Goal: Task Accomplishment & Management: Complete application form

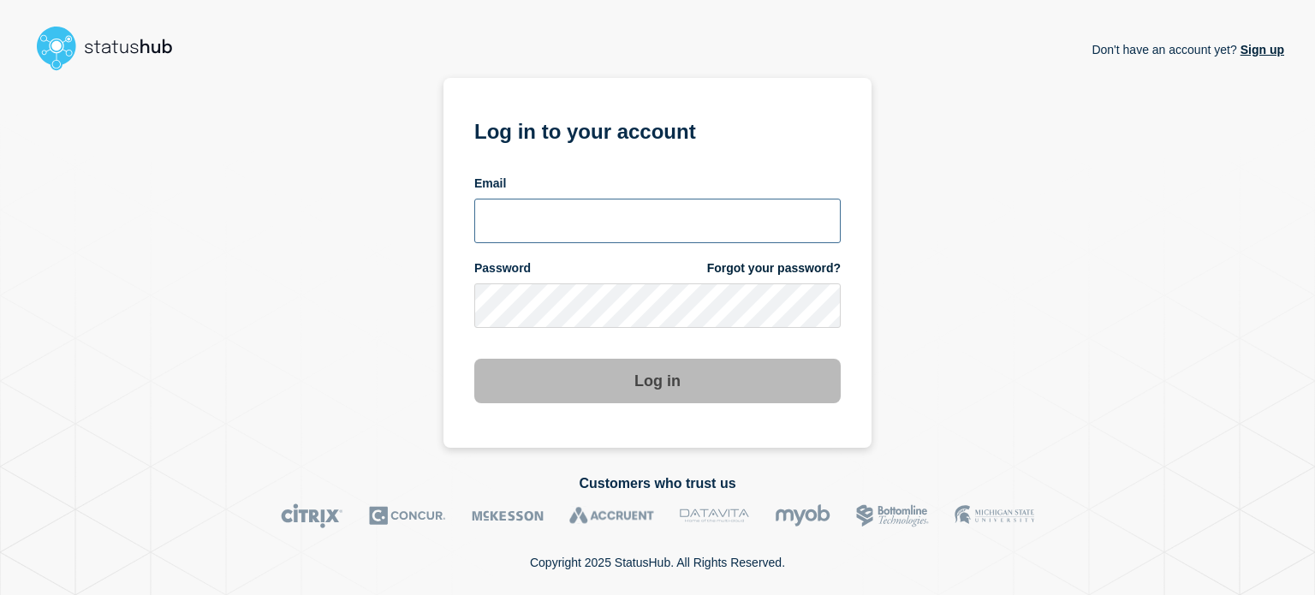
click at [529, 229] on input "email input" at bounding box center [657, 221] width 366 height 45
type input "[EMAIL_ADDRESS][DOMAIN_NAME]"
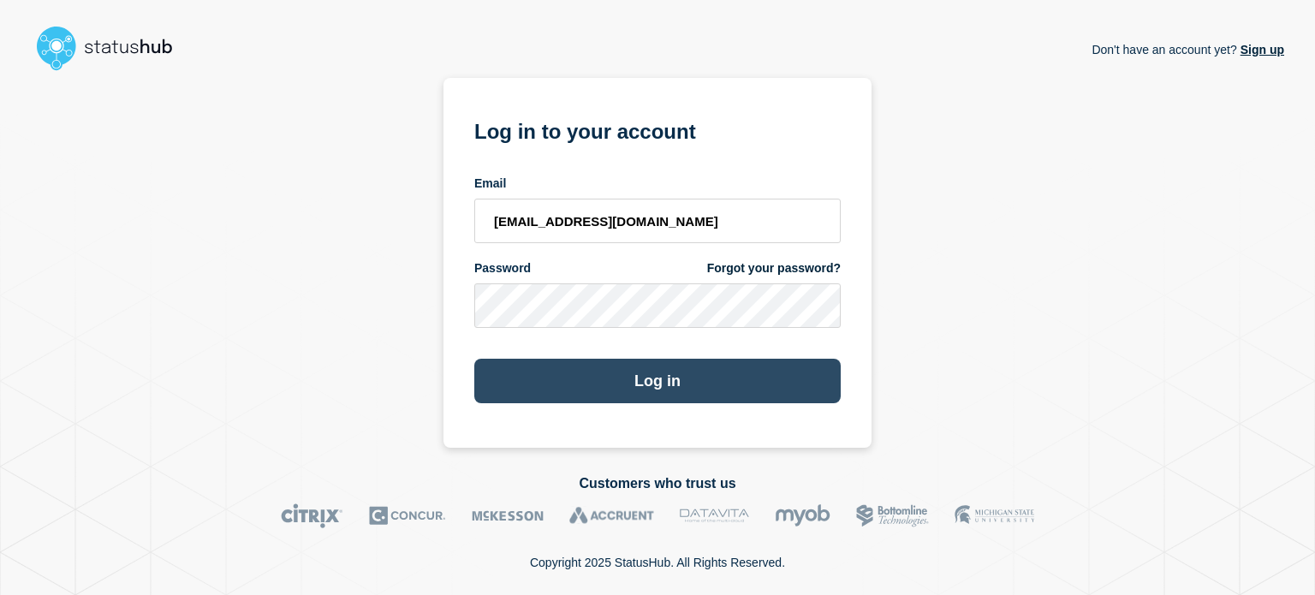
click at [500, 372] on button "Log in" at bounding box center [657, 381] width 366 height 45
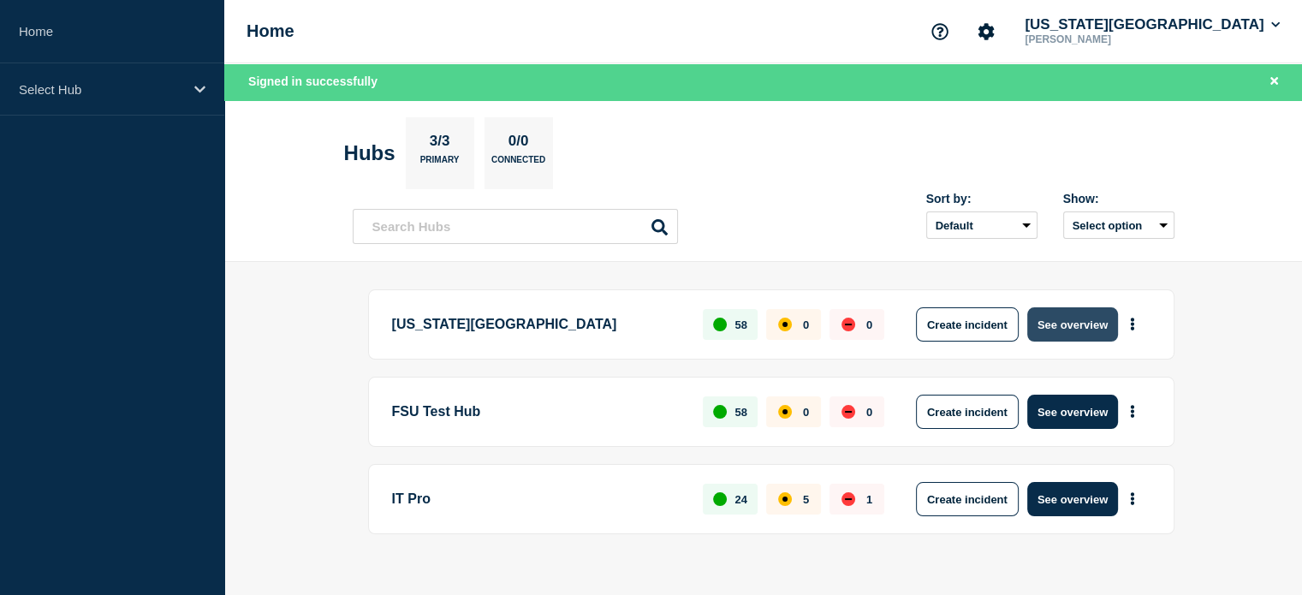
click at [1051, 330] on button "See overview" at bounding box center [1072, 324] width 91 height 34
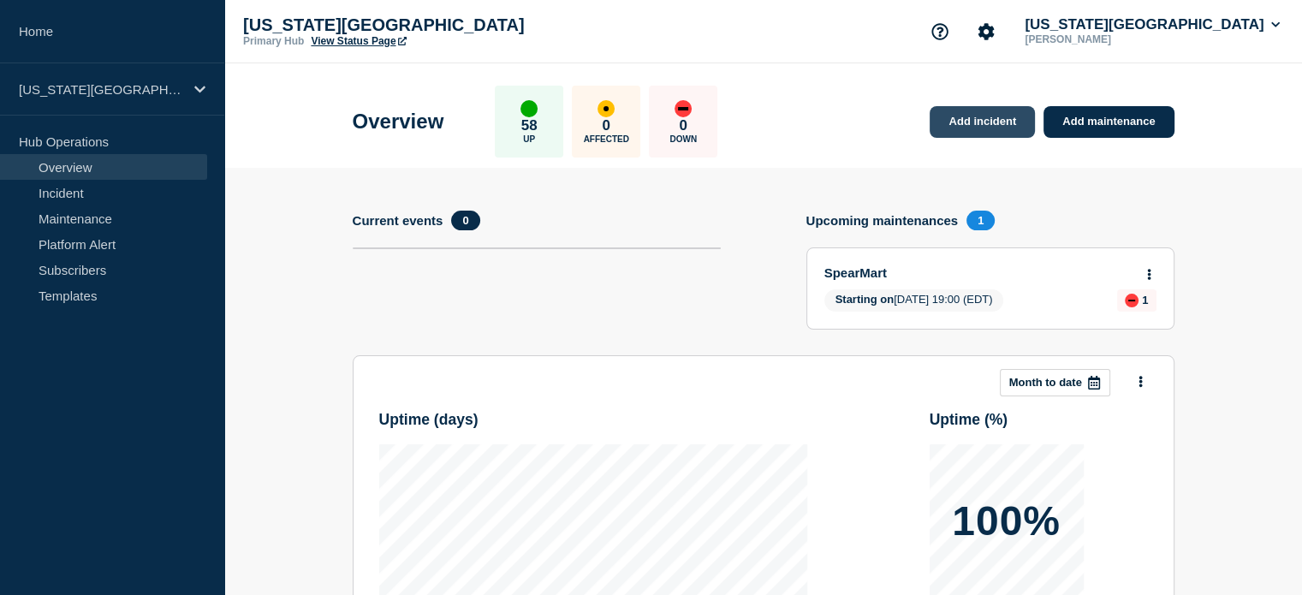
click at [944, 120] on link "Add incident" at bounding box center [982, 122] width 105 height 32
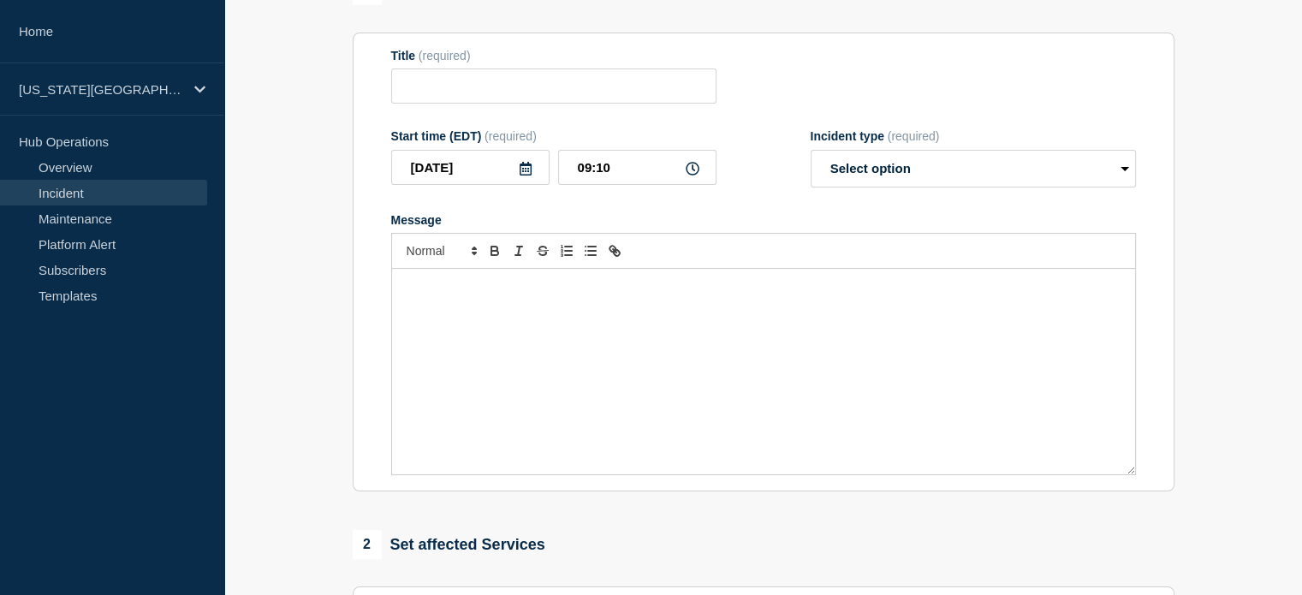
scroll to position [64, 0]
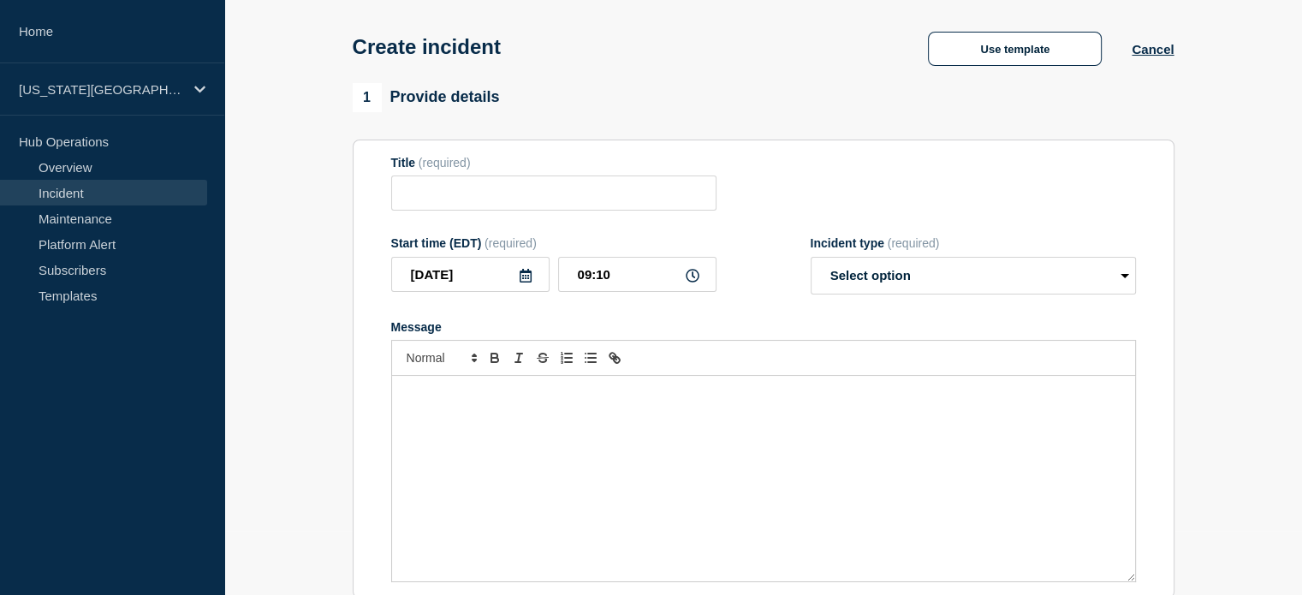
click at [327, 358] on section "1 Provide details Title (required) Start time (EDT) (required) 2025-08-15 09:10…" at bounding box center [763, 573] width 1078 height 980
click at [425, 191] on input "Title" at bounding box center [553, 193] width 325 height 35
type input "m"
click at [287, 215] on section "1 Provide details Title (required) Start time (EDT) (required) 2025-08-15 09:10…" at bounding box center [763, 573] width 1078 height 980
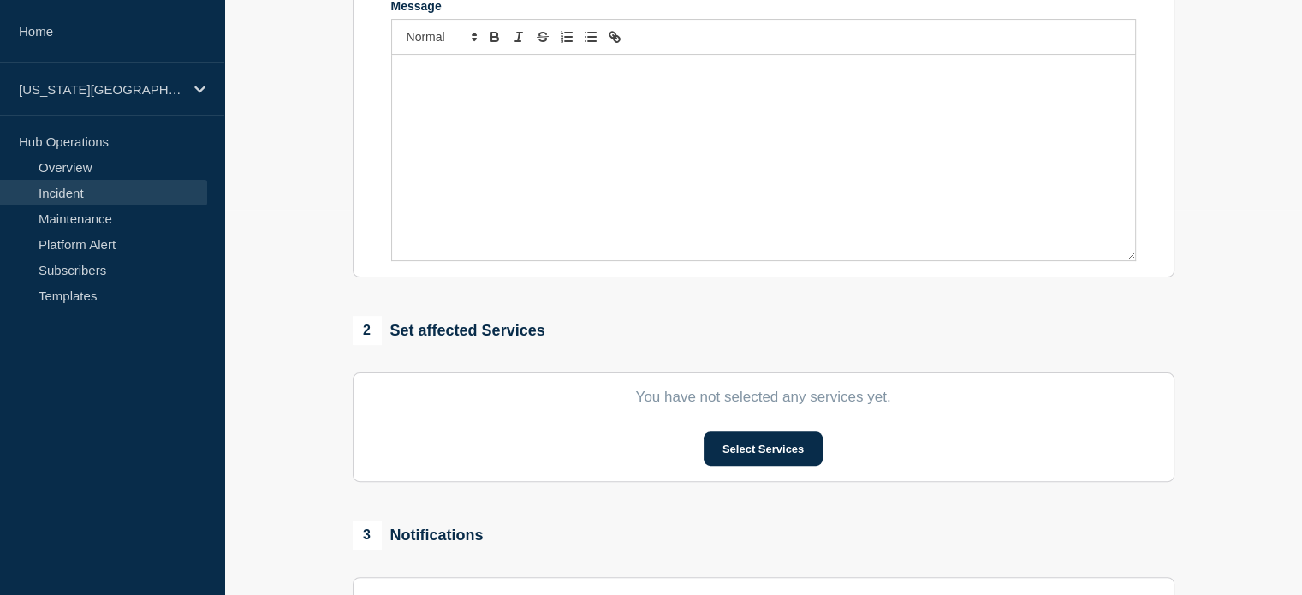
scroll to position [606, 0]
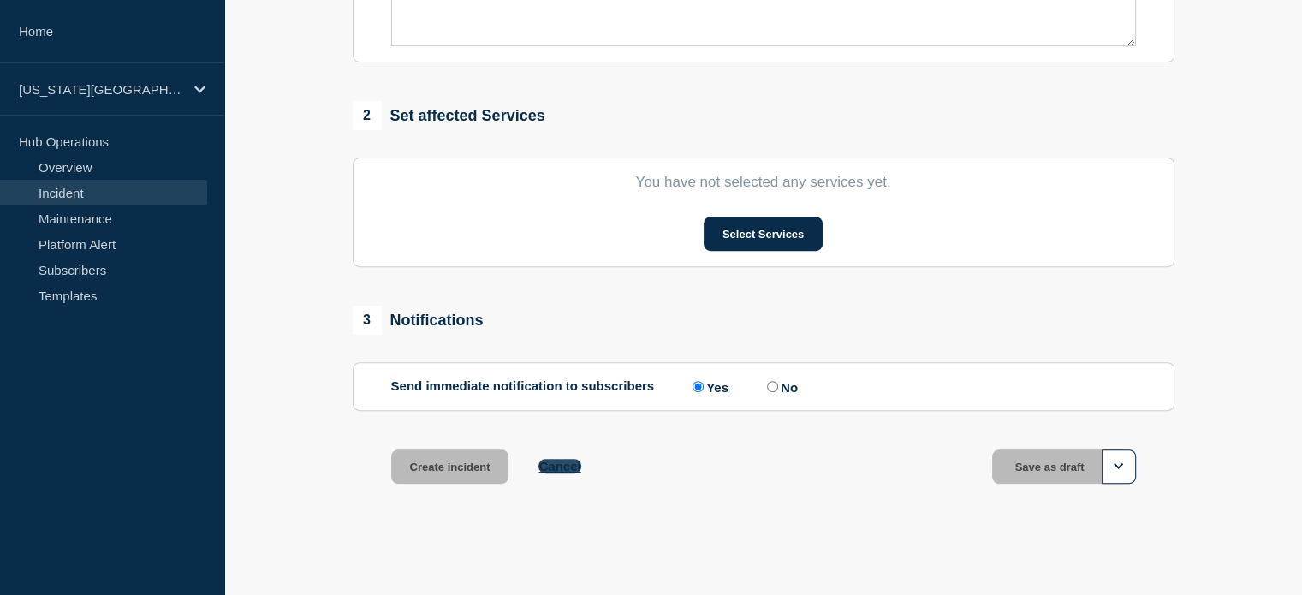
click at [564, 468] on button "Cancel" at bounding box center [560, 466] width 42 height 15
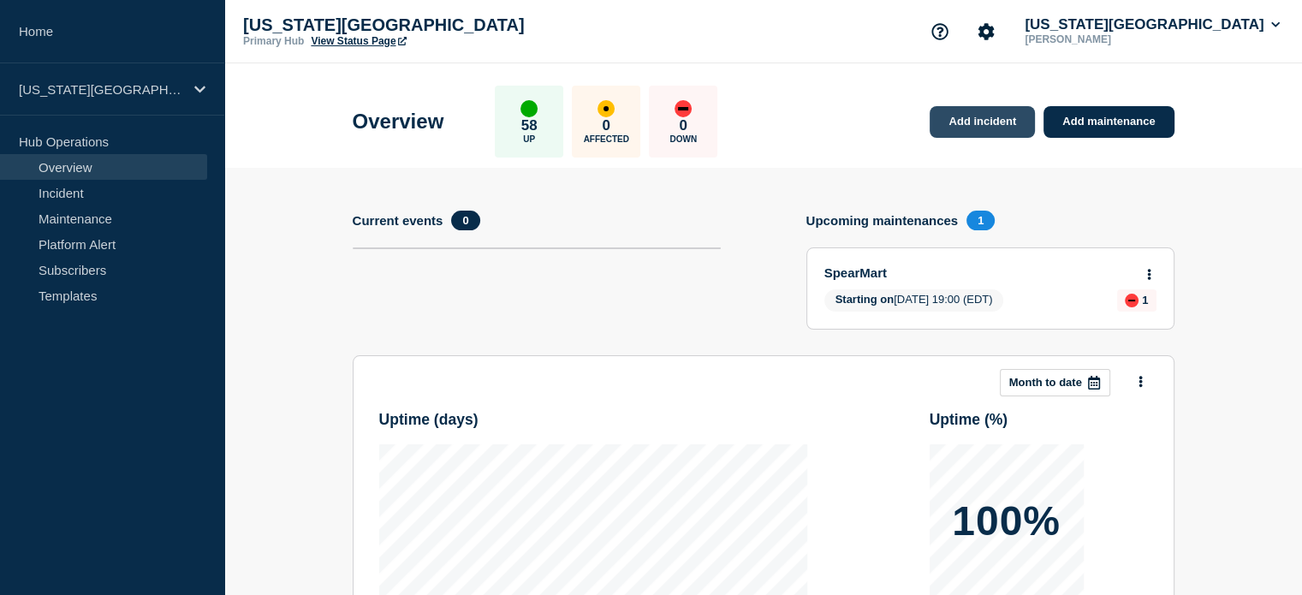
click at [968, 121] on link "Add incident" at bounding box center [982, 122] width 105 height 32
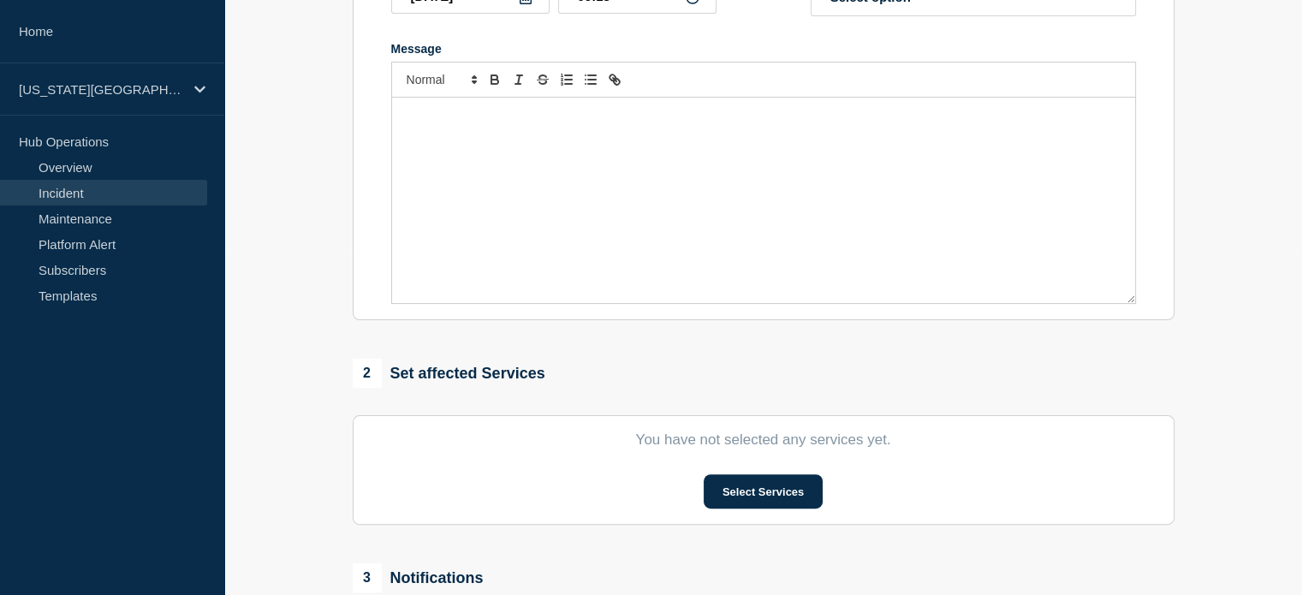
scroll to position [492, 0]
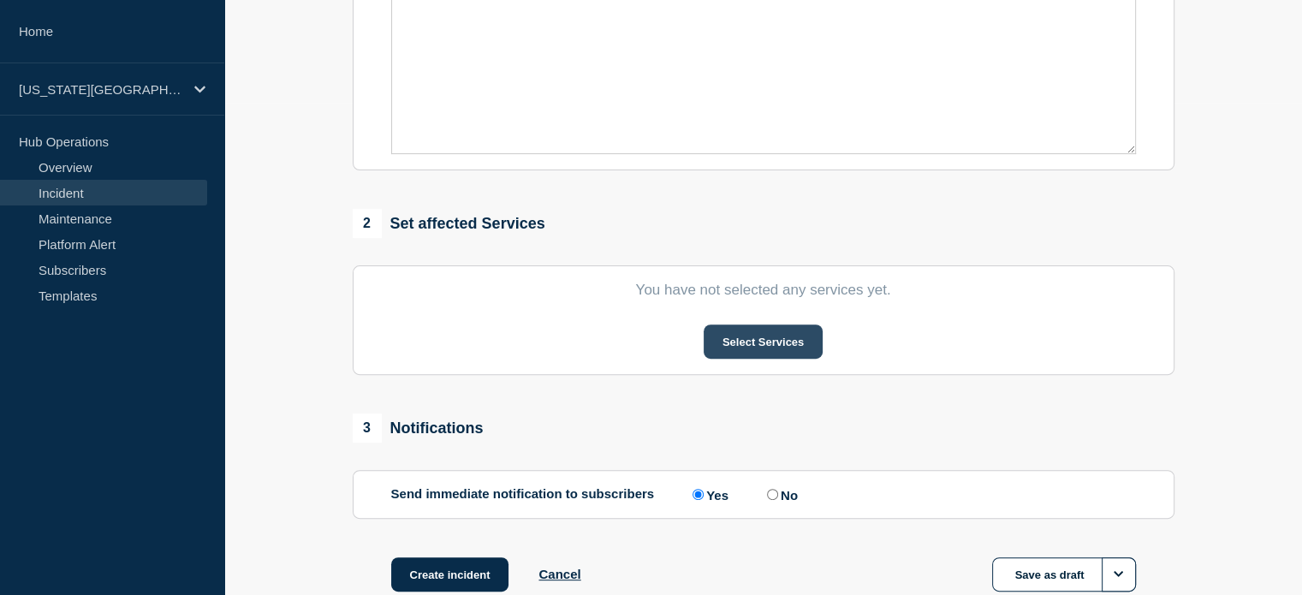
click at [744, 355] on button "Select Services" at bounding box center [763, 341] width 119 height 34
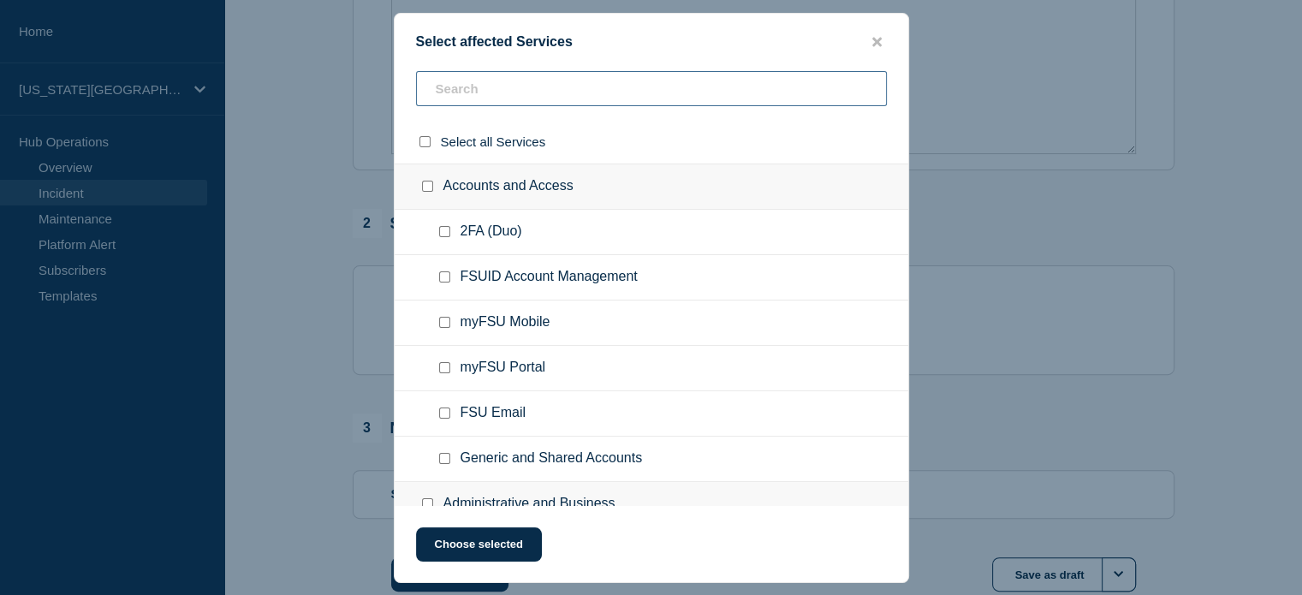
click at [473, 83] on input "text" at bounding box center [651, 88] width 471 height 35
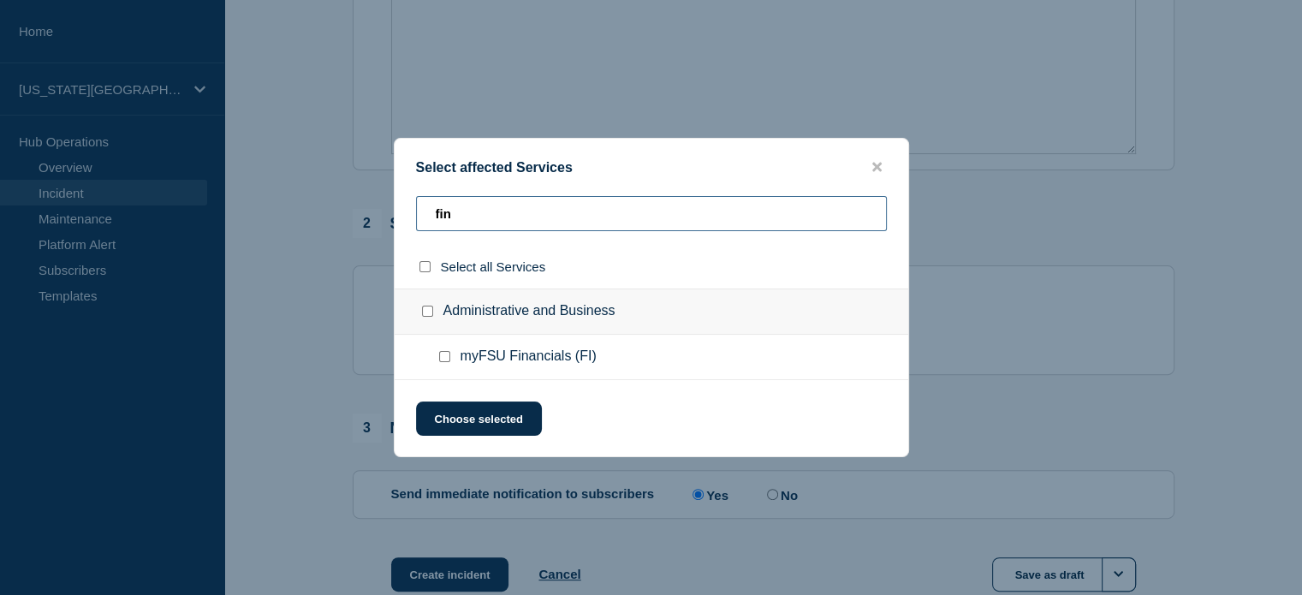
type input "fin"
click at [448, 360] on input "myFSU Financials (FI) checkbox" at bounding box center [444, 356] width 11 height 11
checkbox input "true"
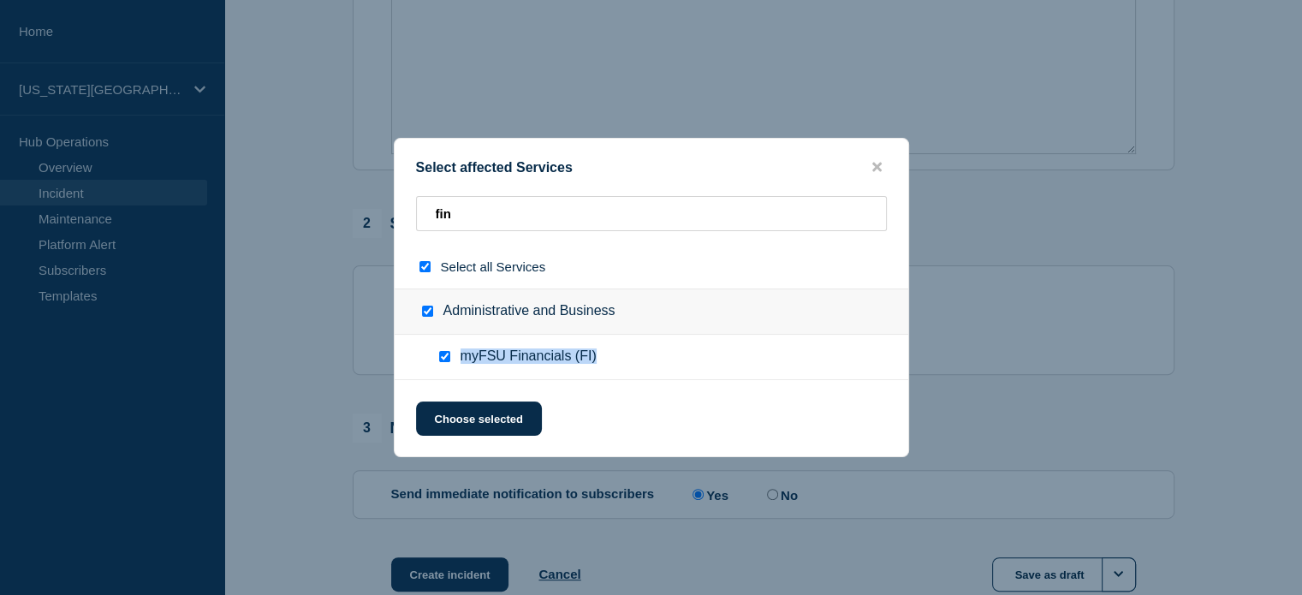
drag, startPoint x: 460, startPoint y: 359, endPoint x: 598, endPoint y: 361, distance: 138.7
click at [598, 361] on ul "myFSU Financials (FI)" at bounding box center [652, 357] width 514 height 45
copy span "myFSU Financials (FI)"
click at [464, 358] on span "myFSU Financials (FI)" at bounding box center [529, 356] width 136 height 17
click at [469, 420] on button "Choose selected" at bounding box center [479, 419] width 126 height 34
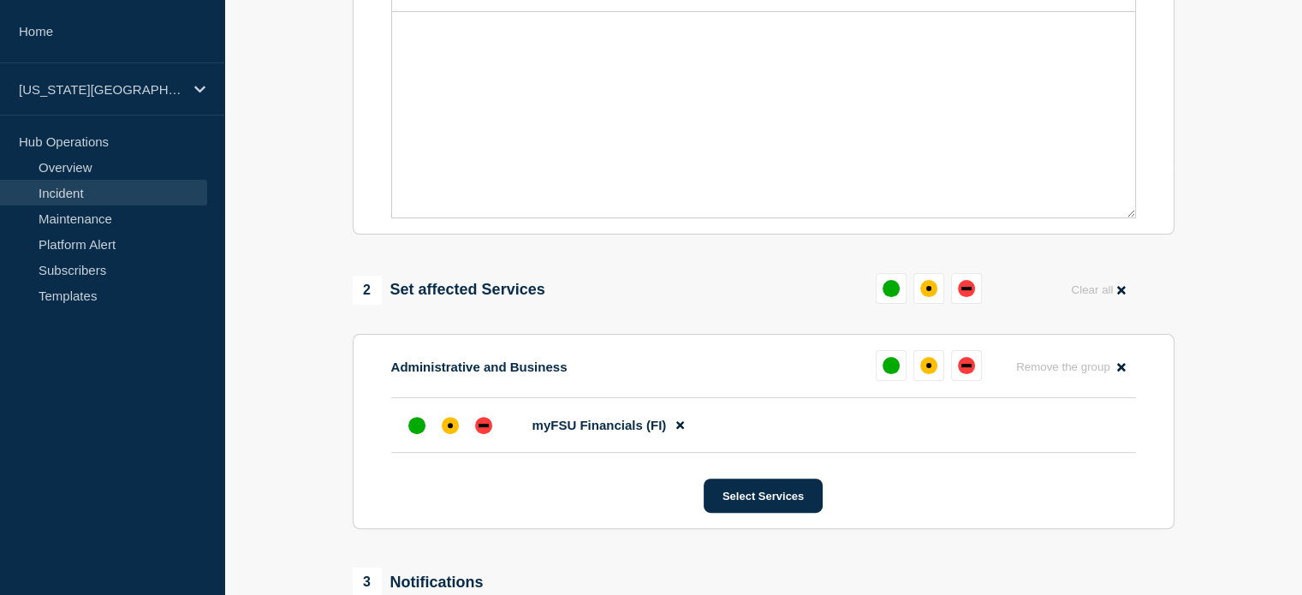
scroll to position [534, 0]
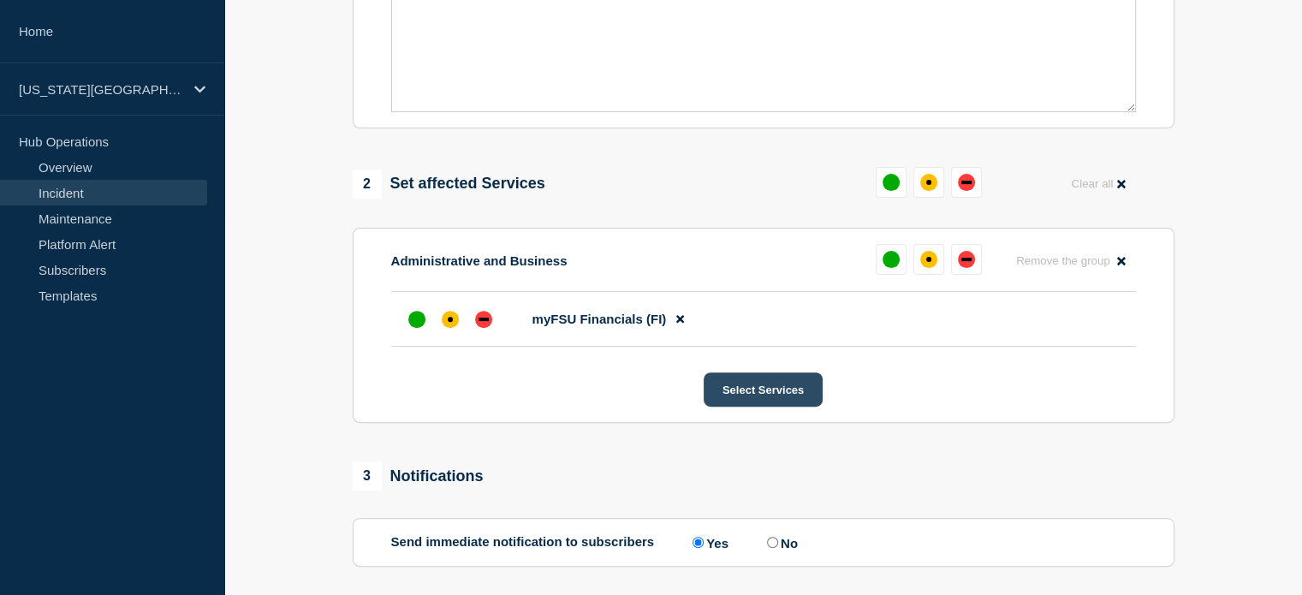
click at [760, 406] on button "Select Services" at bounding box center [763, 389] width 119 height 34
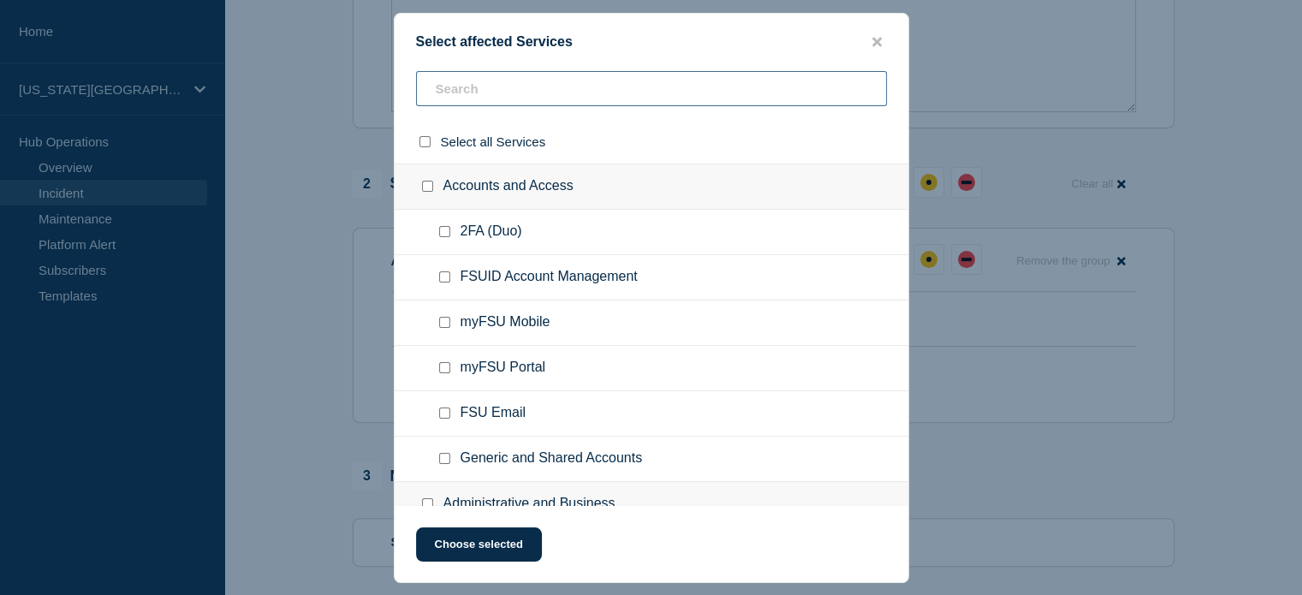
click at [518, 98] on input "text" at bounding box center [651, 88] width 471 height 35
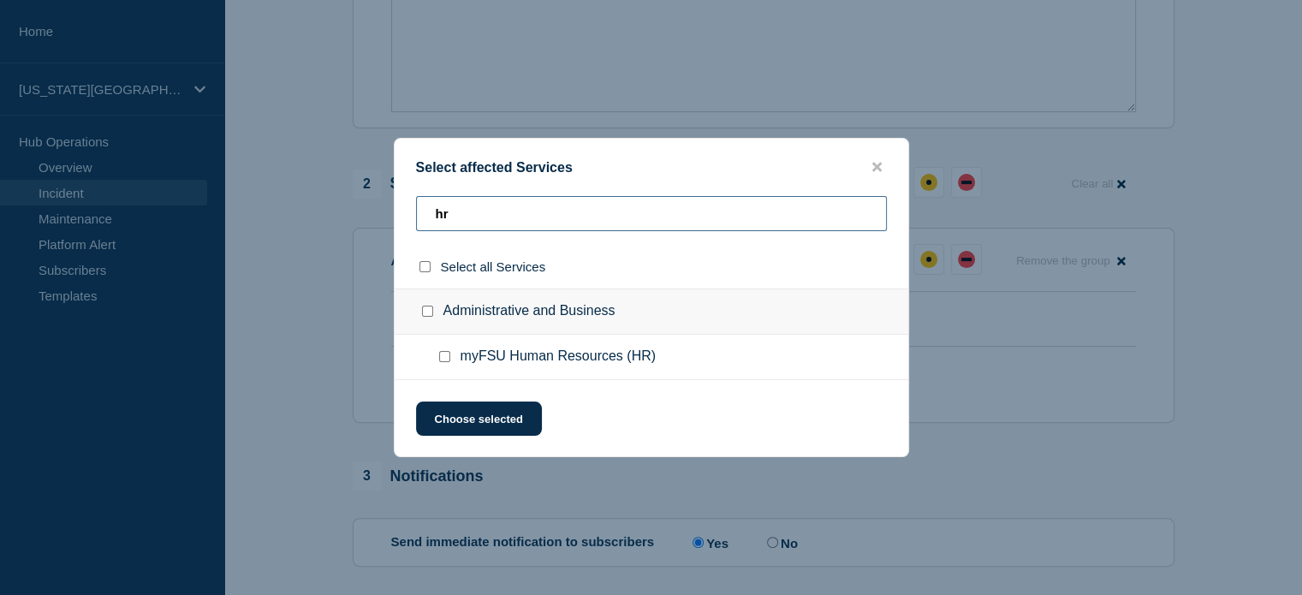
type input "hr"
click at [440, 355] on input "myFSU Human Resources (HR) checkbox" at bounding box center [444, 356] width 11 height 11
checkbox input "true"
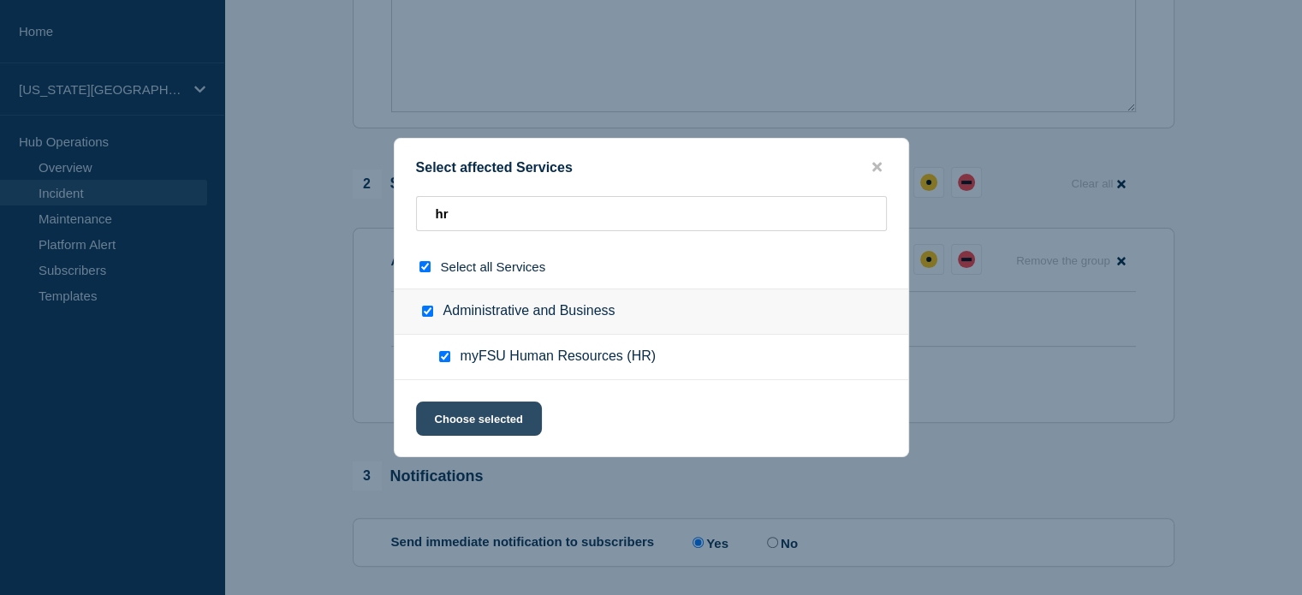
click at [438, 433] on button "Choose selected" at bounding box center [479, 419] width 126 height 34
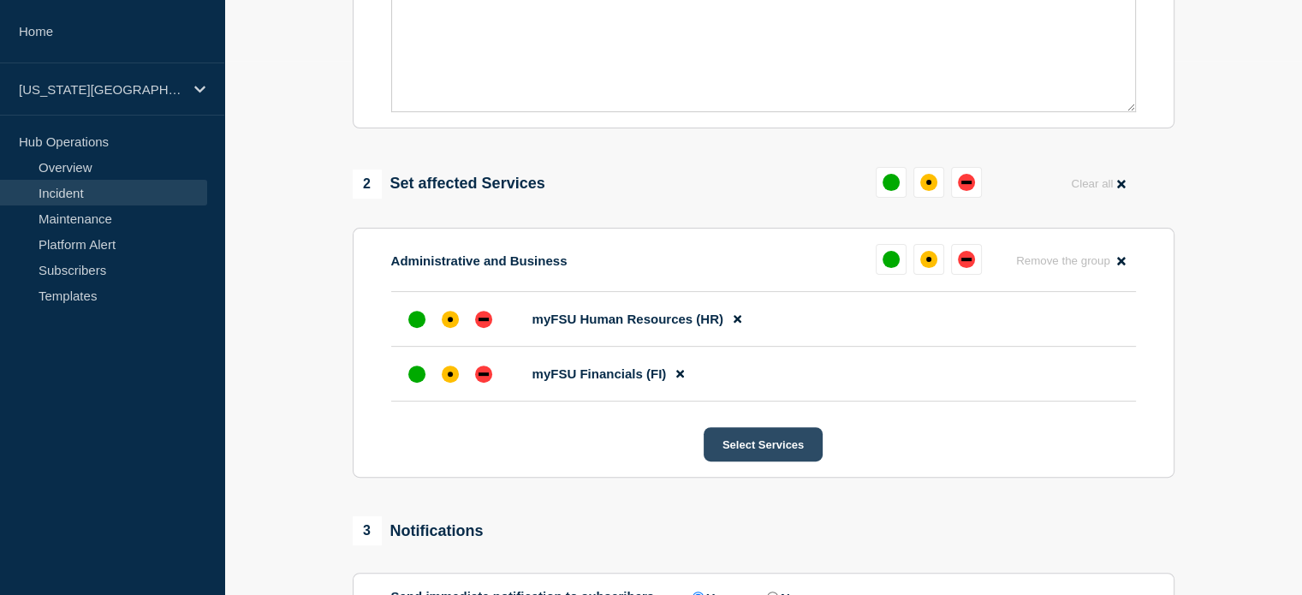
click at [741, 448] on button "Select Services" at bounding box center [763, 444] width 119 height 34
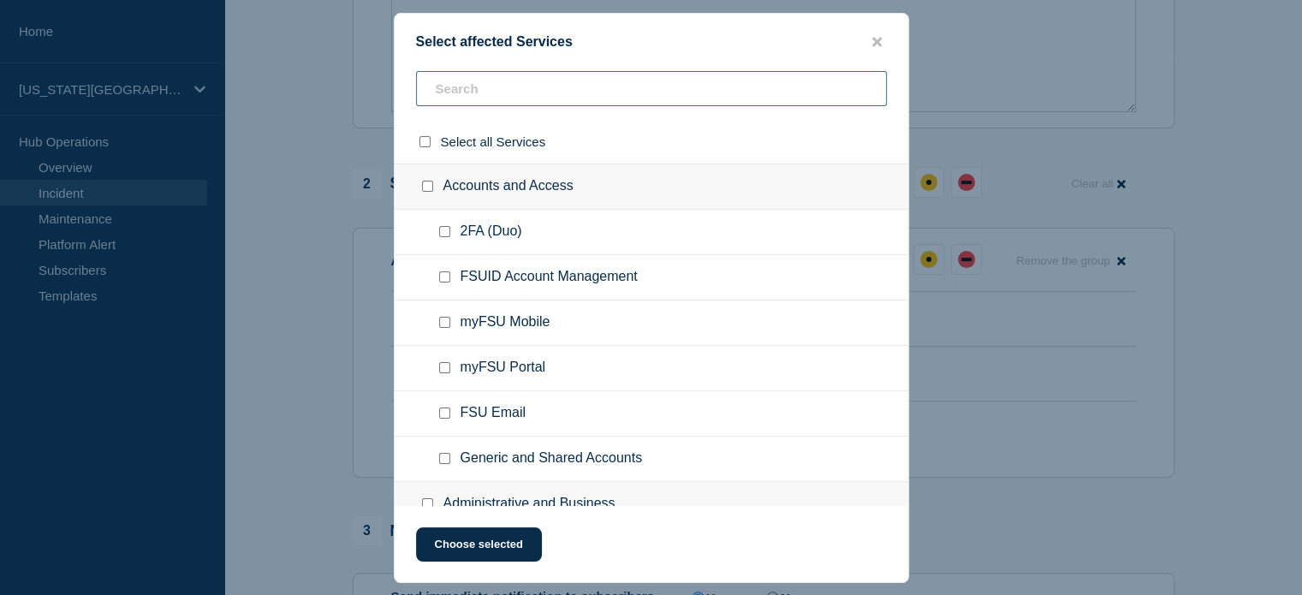
click at [483, 85] on input "text" at bounding box center [651, 88] width 471 height 35
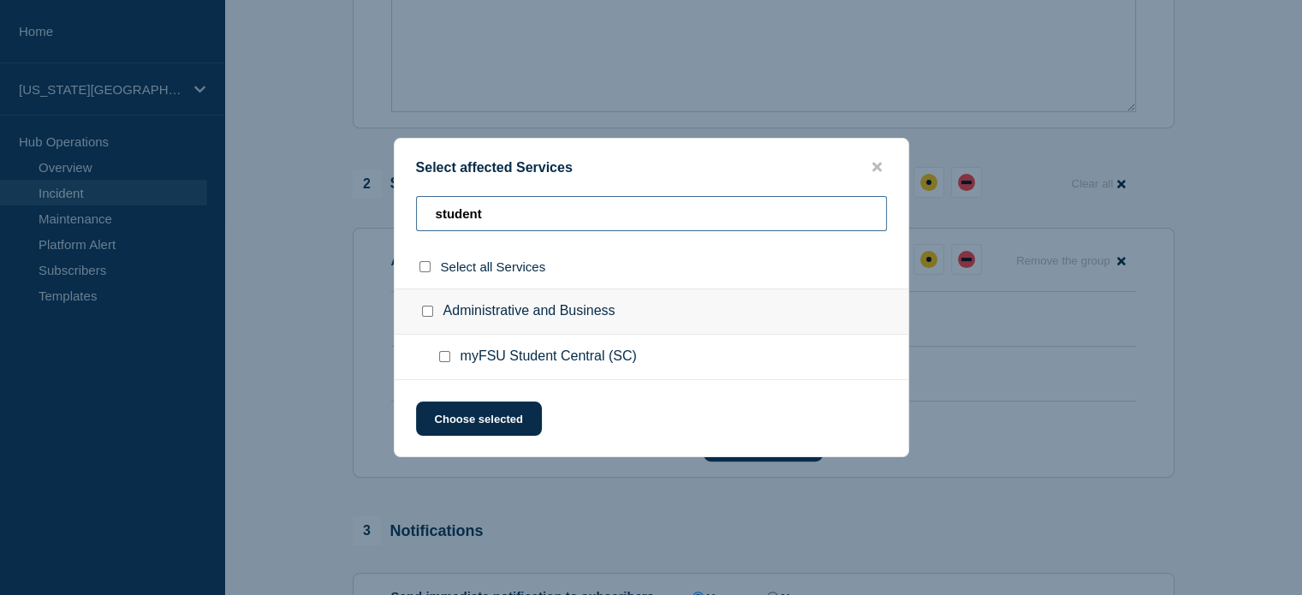
type input "student"
click at [444, 359] on input "myFSU Student Central (SC) checkbox" at bounding box center [444, 356] width 11 height 11
checkbox input "true"
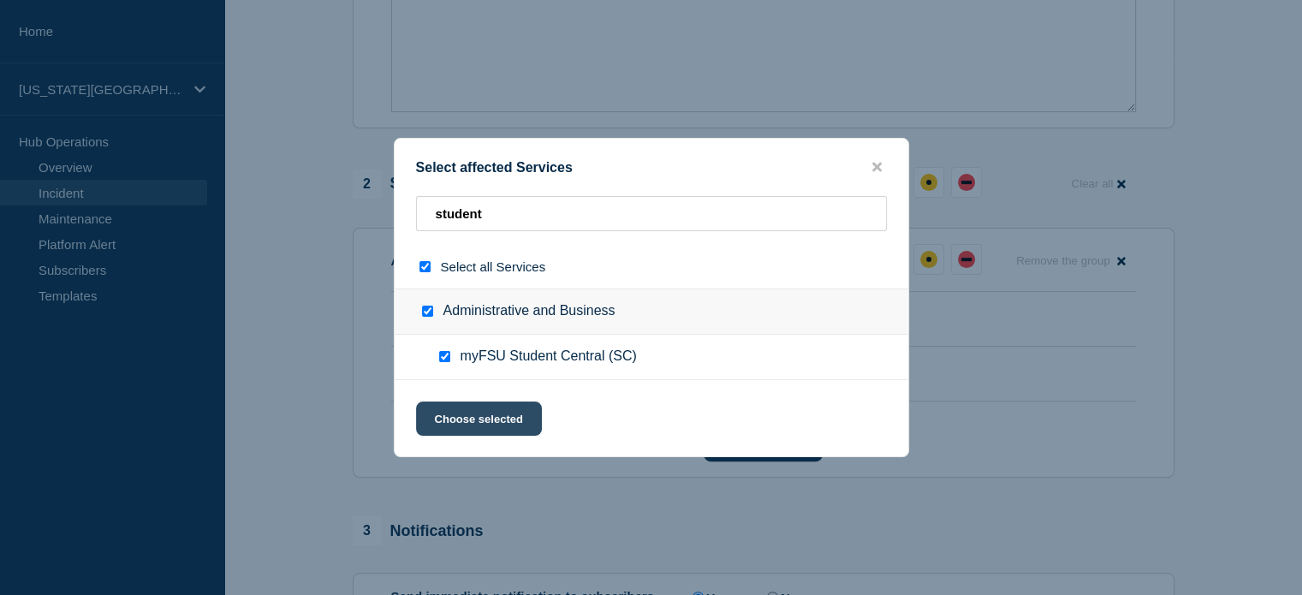
click at [492, 418] on button "Choose selected" at bounding box center [479, 419] width 126 height 34
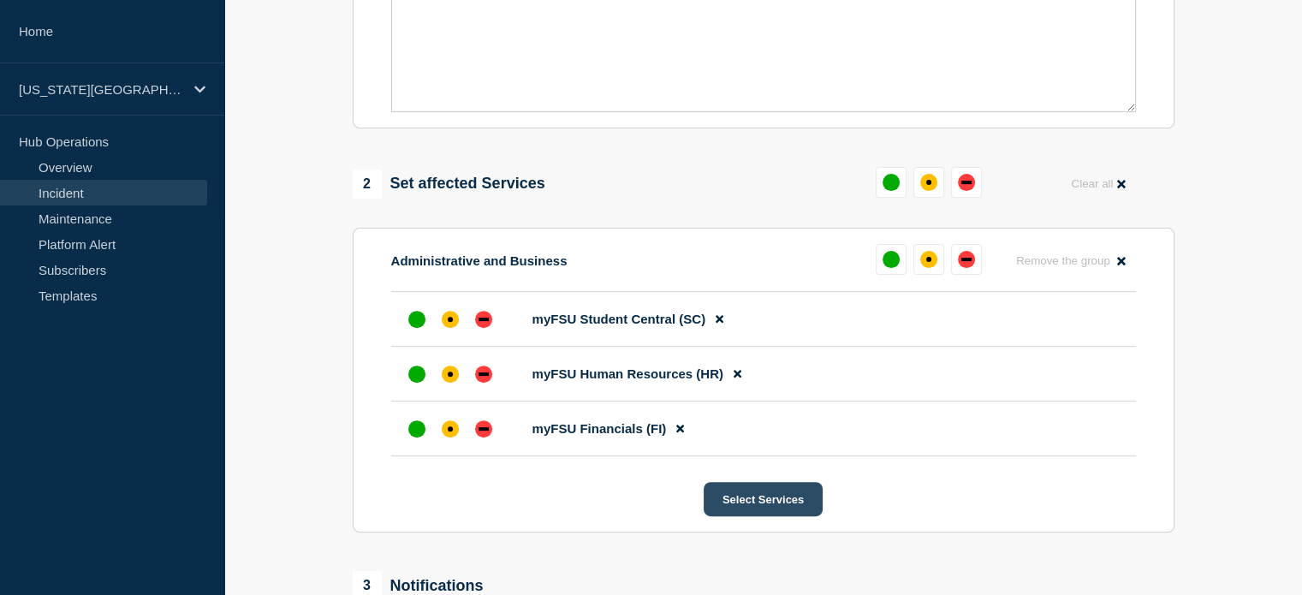
click at [716, 503] on button "Select Services" at bounding box center [763, 499] width 119 height 34
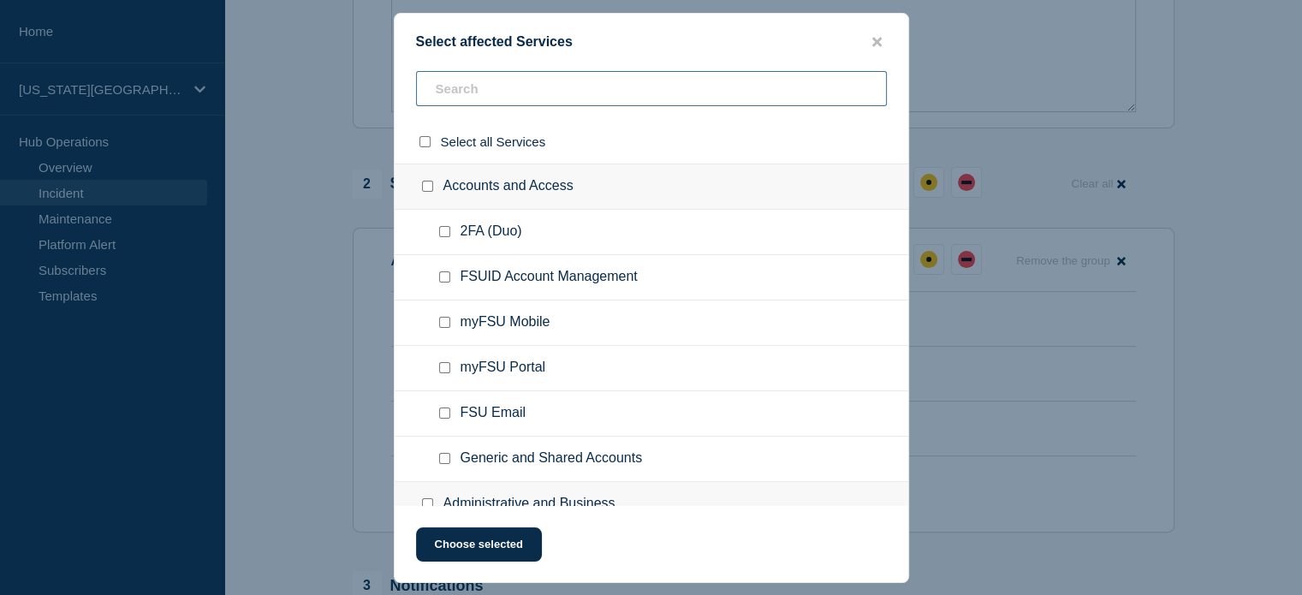
click at [505, 92] on input "text" at bounding box center [651, 88] width 471 height 35
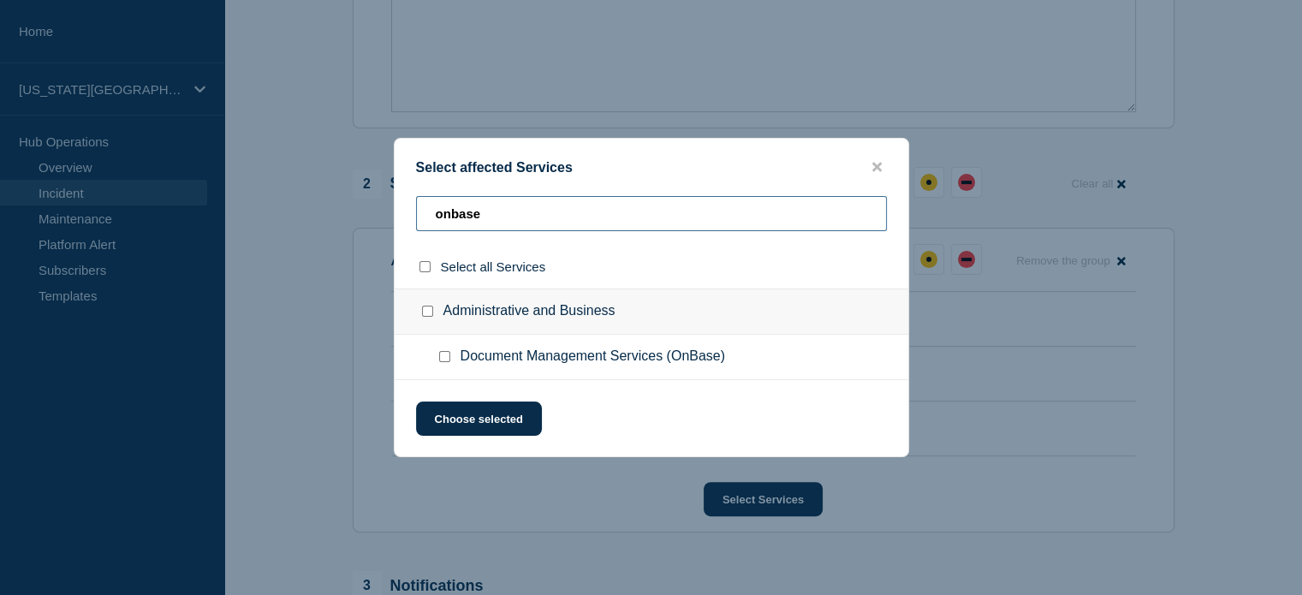
type input "onbase"
click at [439, 357] on input "Document Management Services (OnBase) checkbox" at bounding box center [444, 356] width 11 height 11
checkbox input "true"
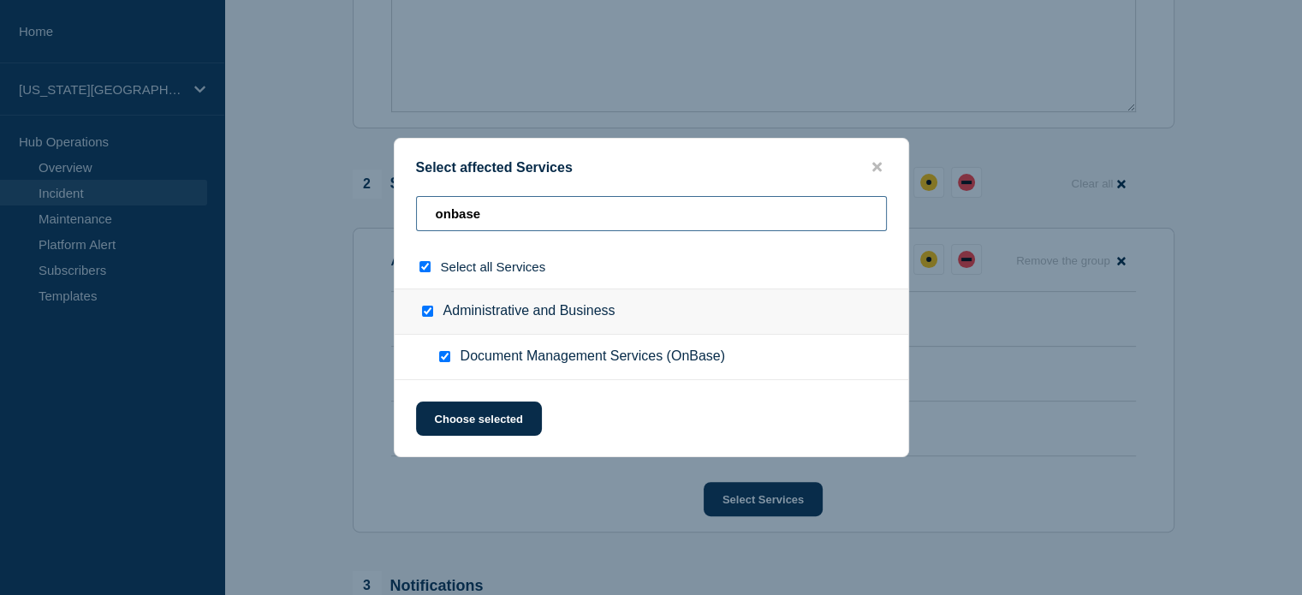
click at [489, 205] on input "onbase" at bounding box center [651, 213] width 471 height 35
type input "on"
checkbox input "false"
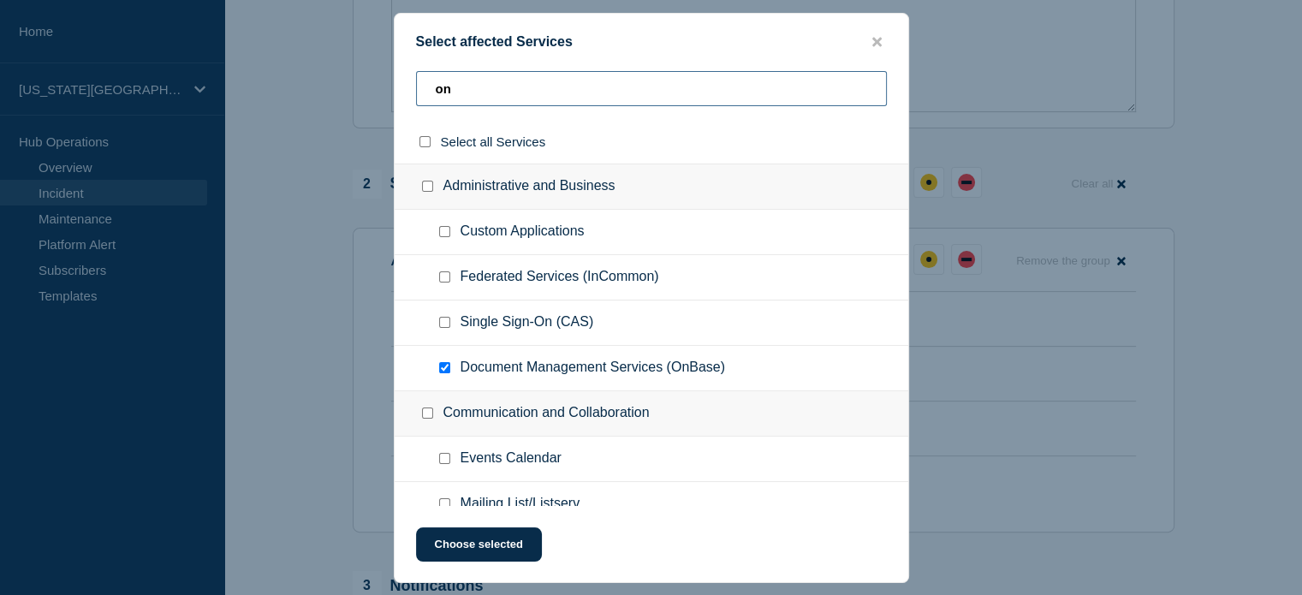
type input "o"
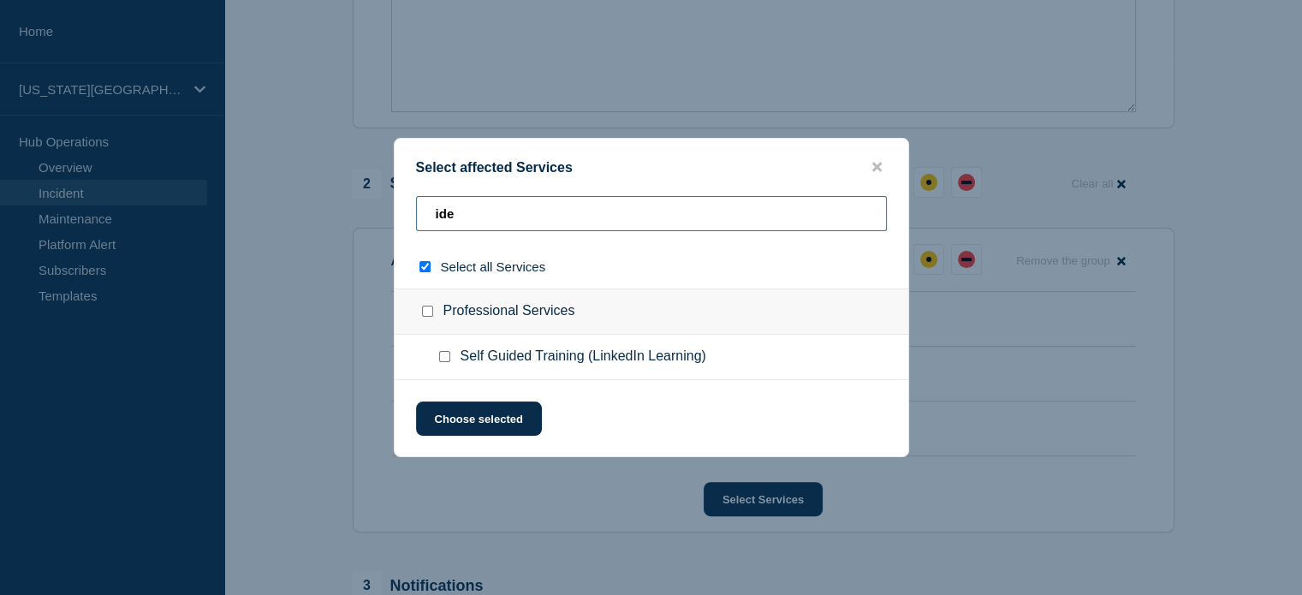
type input "iden"
checkbox input "true"
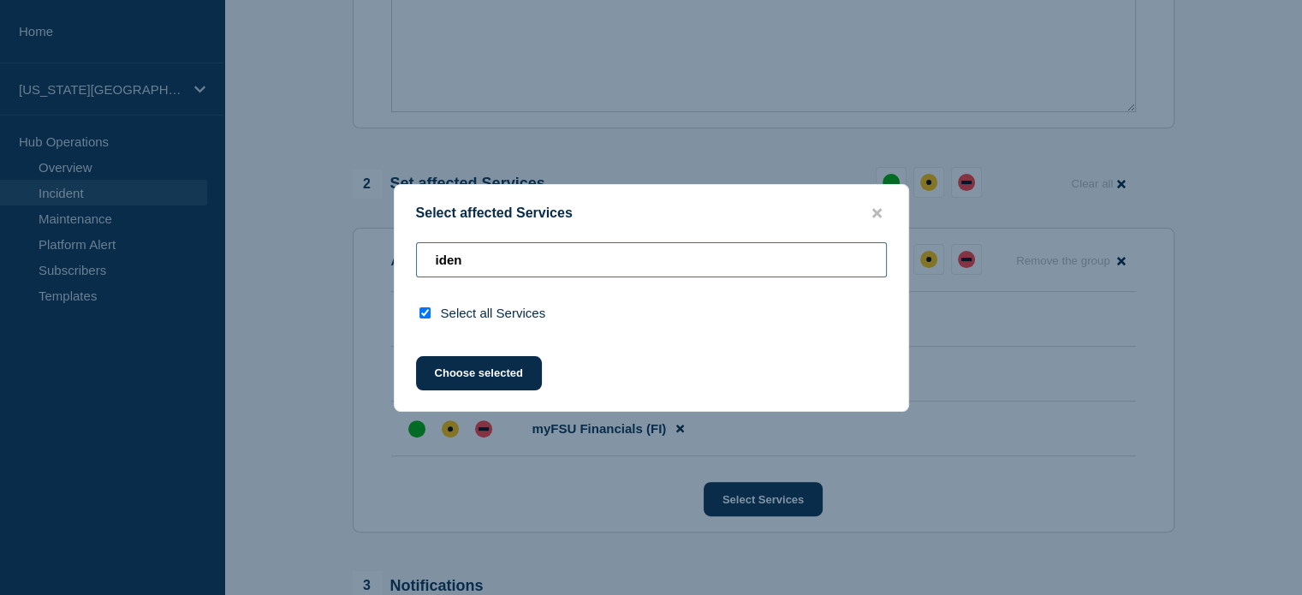
type input "ide"
checkbox input "false"
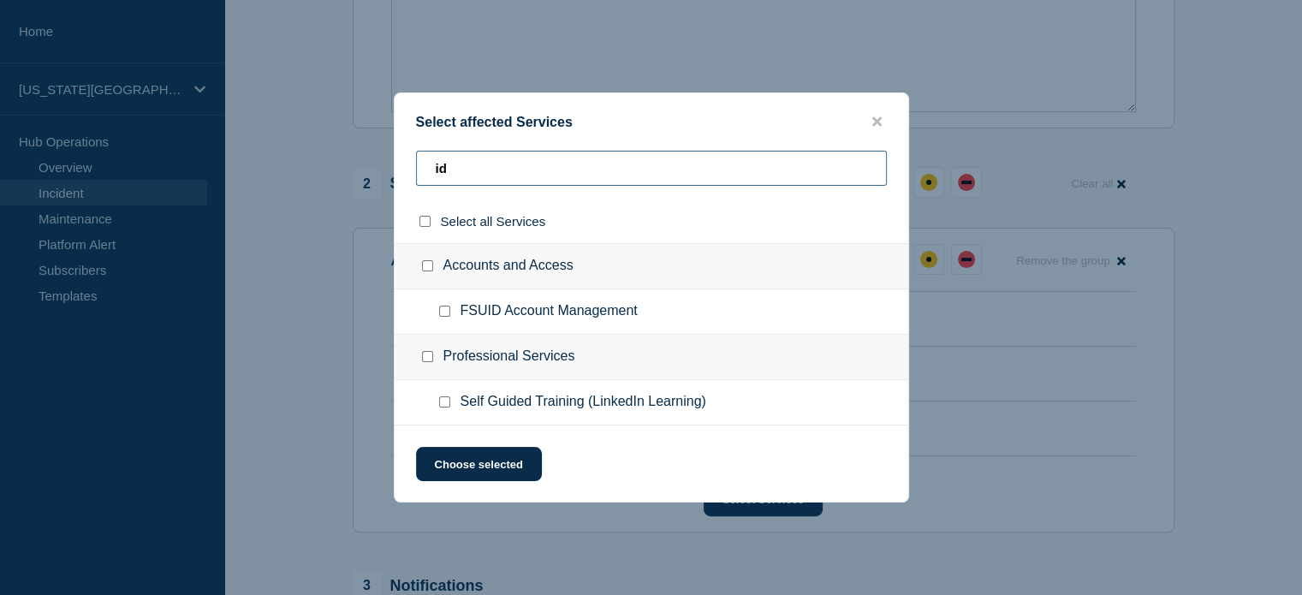
type input "i"
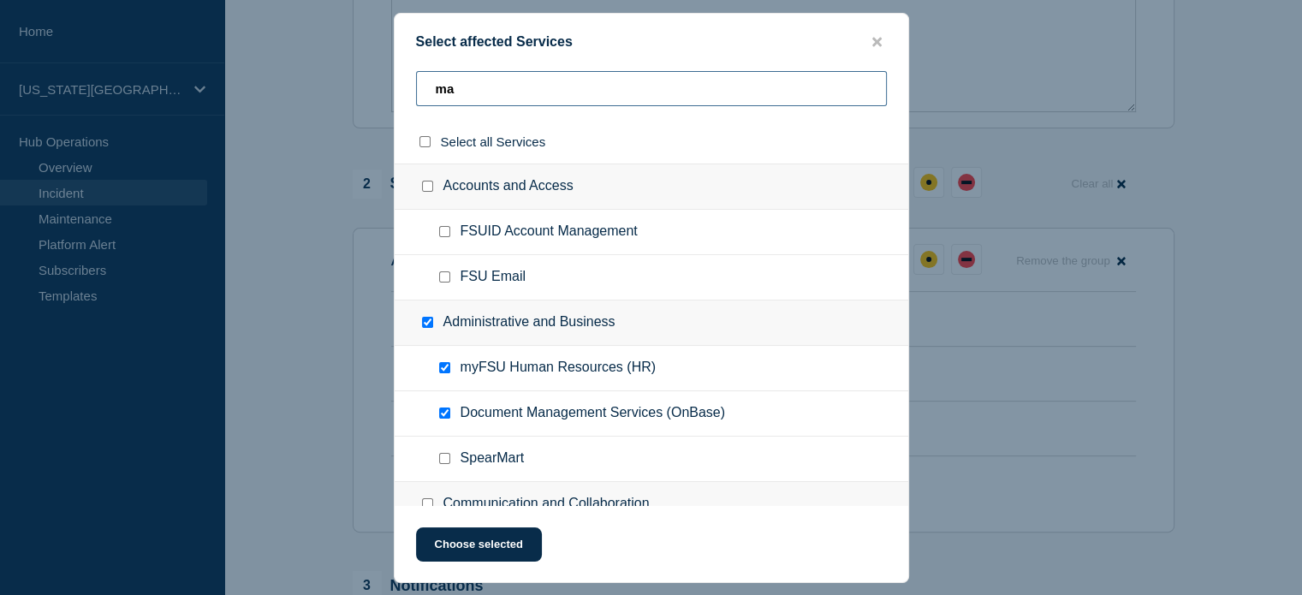
type input "man"
checkbox input "true"
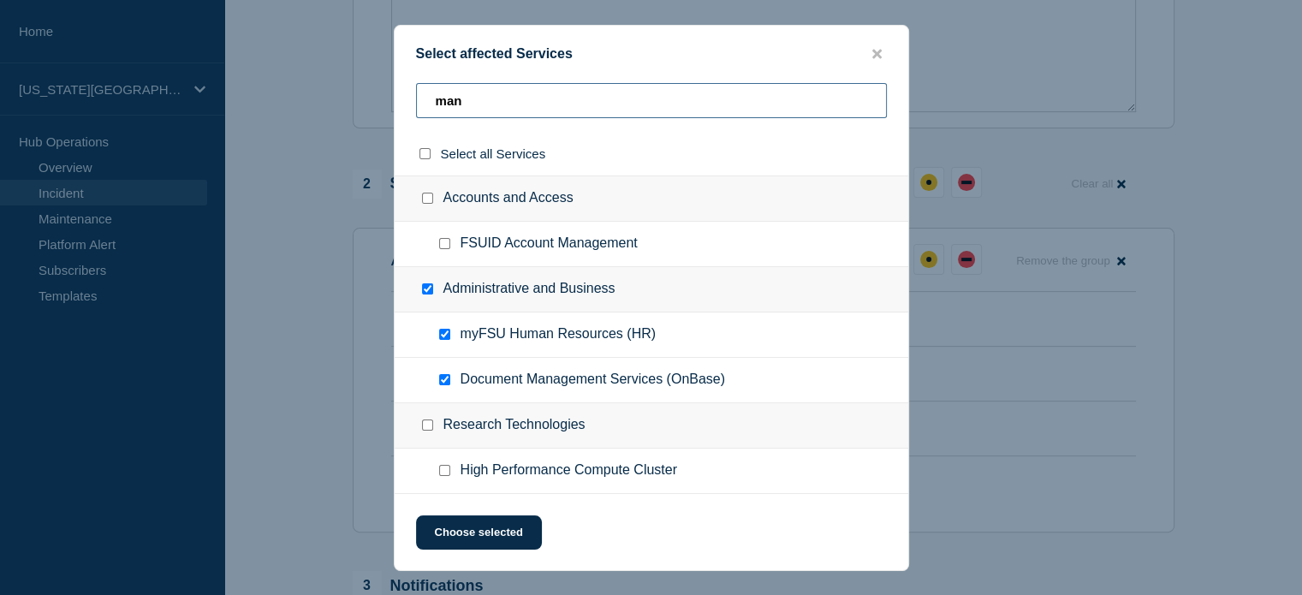
type input "ma"
checkbox input "false"
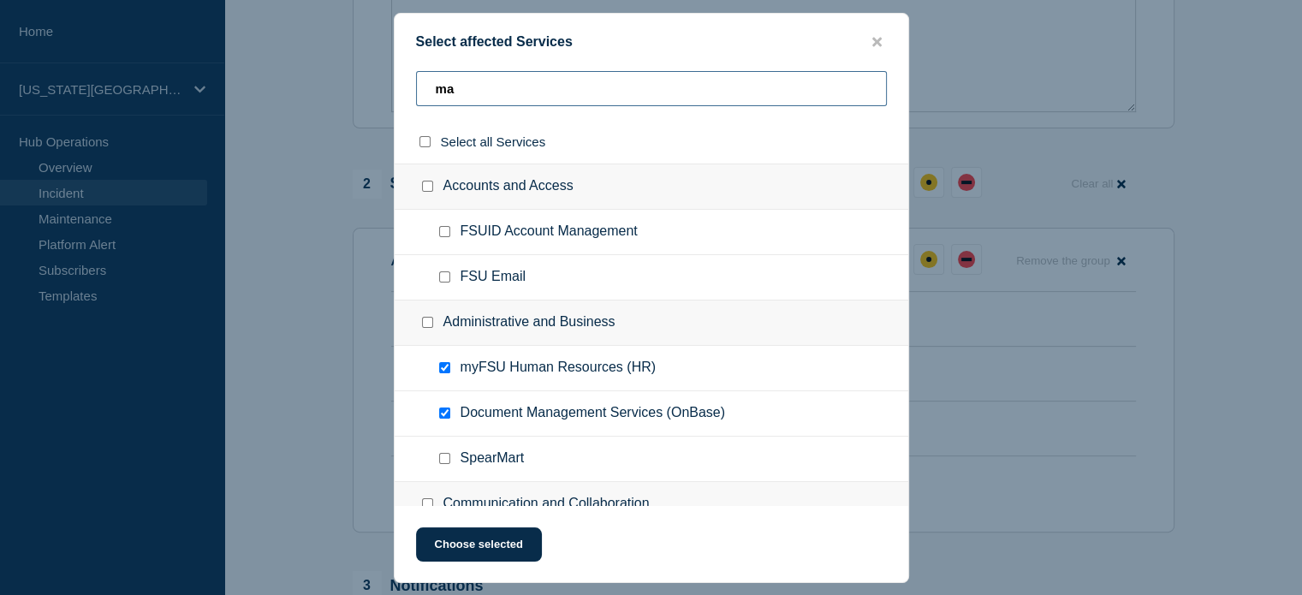
type input "m"
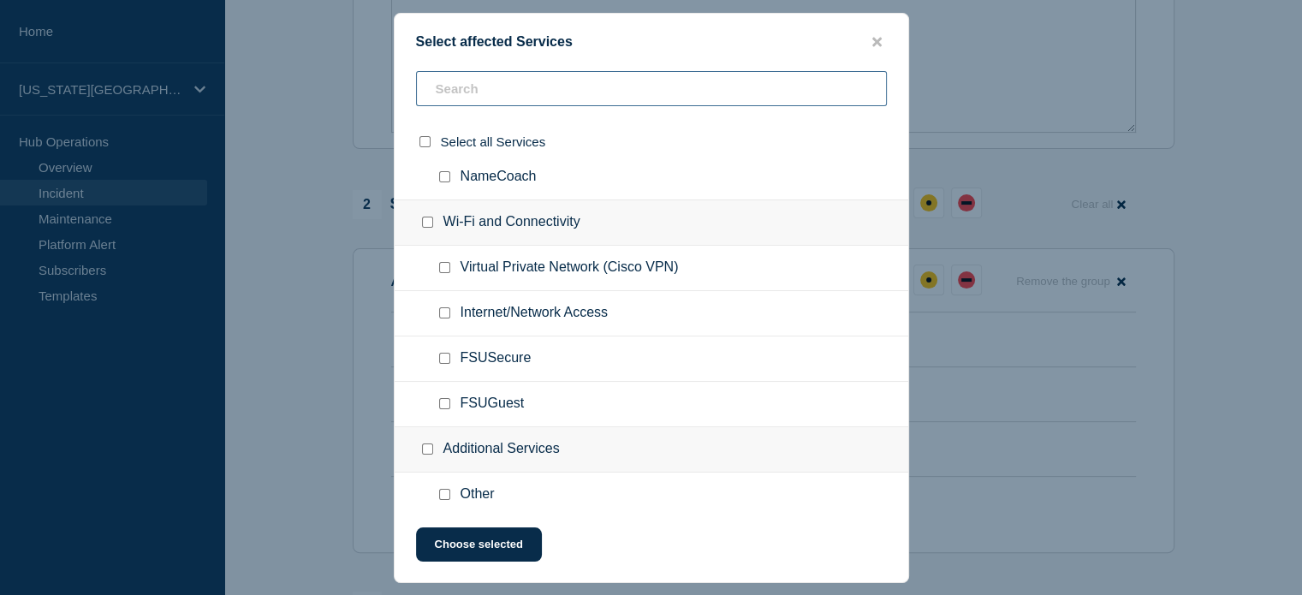
scroll to position [809, 0]
click at [444, 489] on input "Other checkbox" at bounding box center [444, 494] width 11 height 11
checkbox input "true"
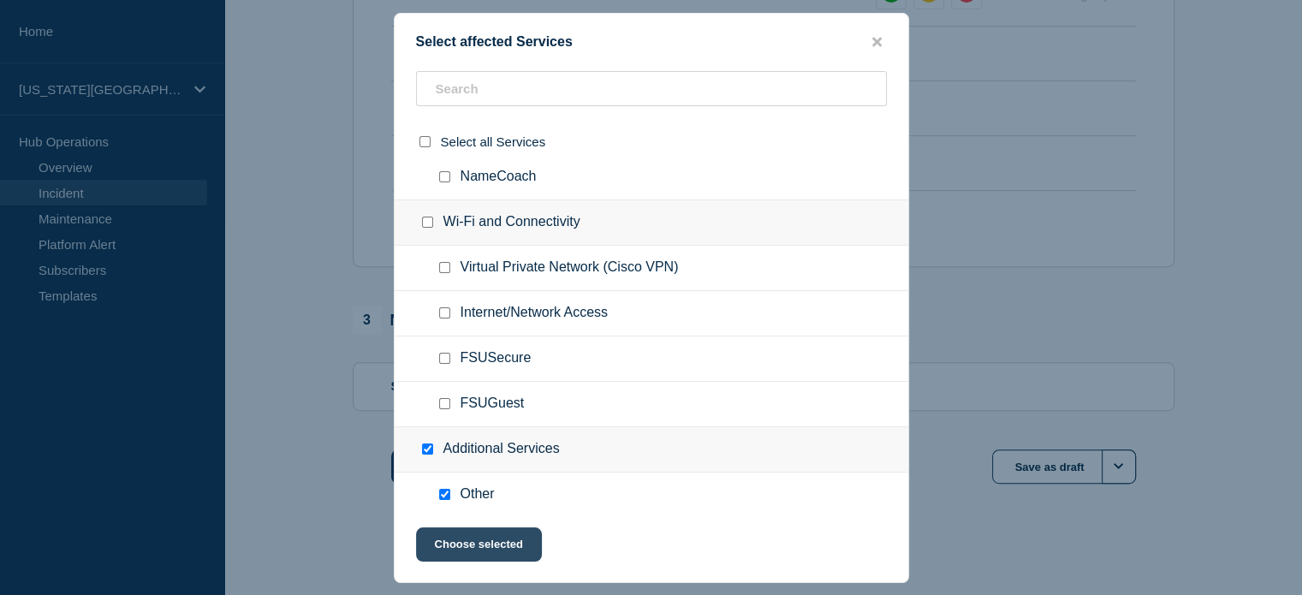
click at [458, 557] on button "Choose selected" at bounding box center [479, 544] width 126 height 34
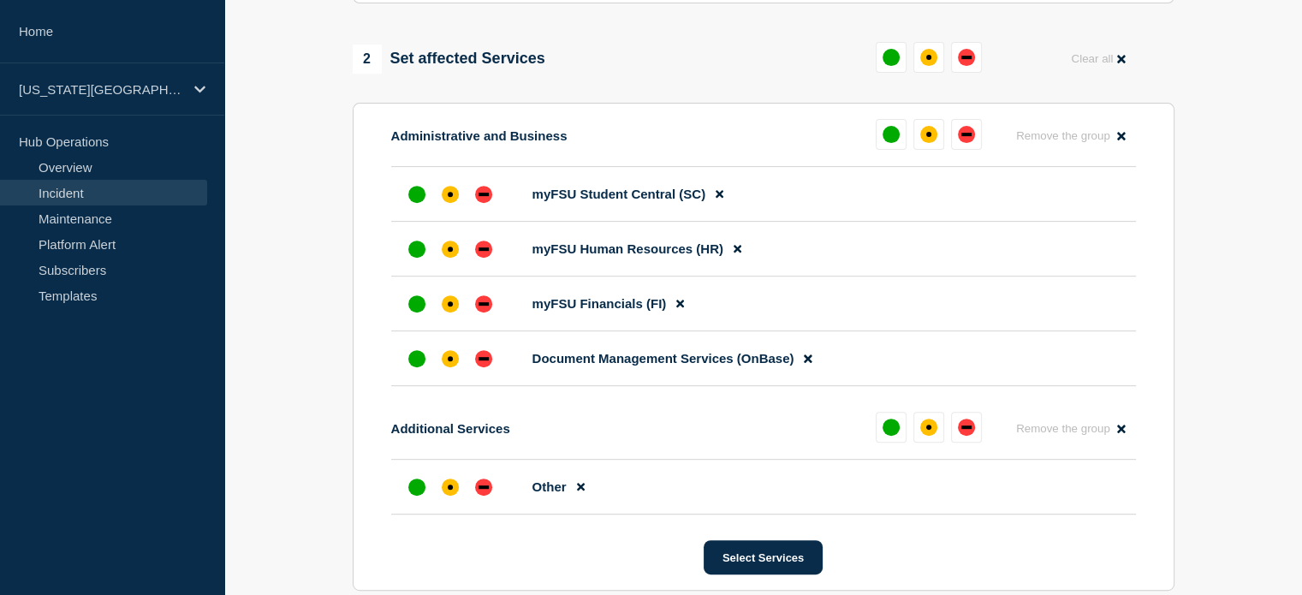
scroll to position [638, 0]
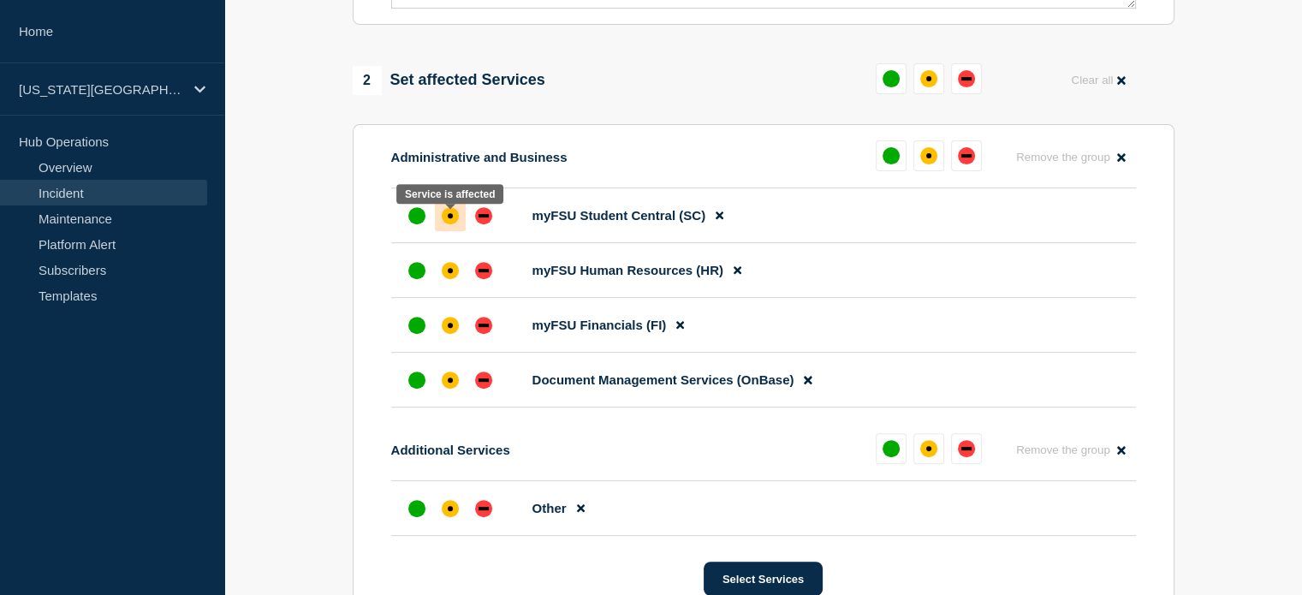
click at [447, 224] on div "affected" at bounding box center [450, 215] width 17 height 17
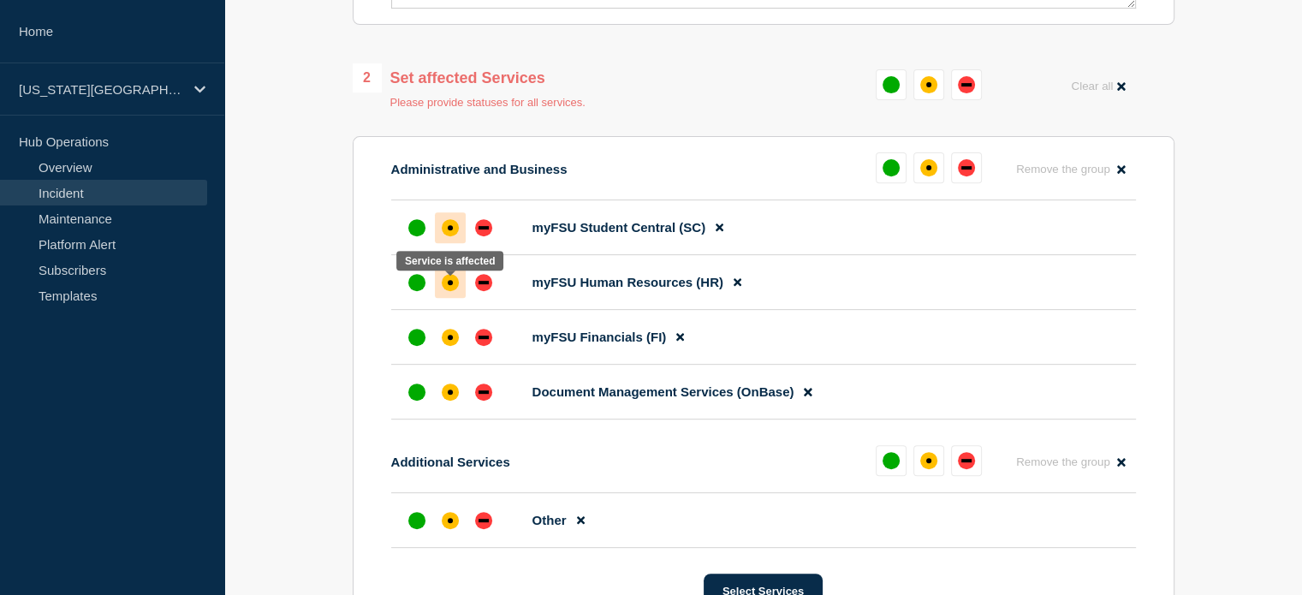
click at [450, 291] on div "affected" at bounding box center [450, 282] width 17 height 17
click at [452, 341] on div "affected" at bounding box center [450, 337] width 17 height 17
click at [448, 395] on div "affected" at bounding box center [450, 392] width 5 height 5
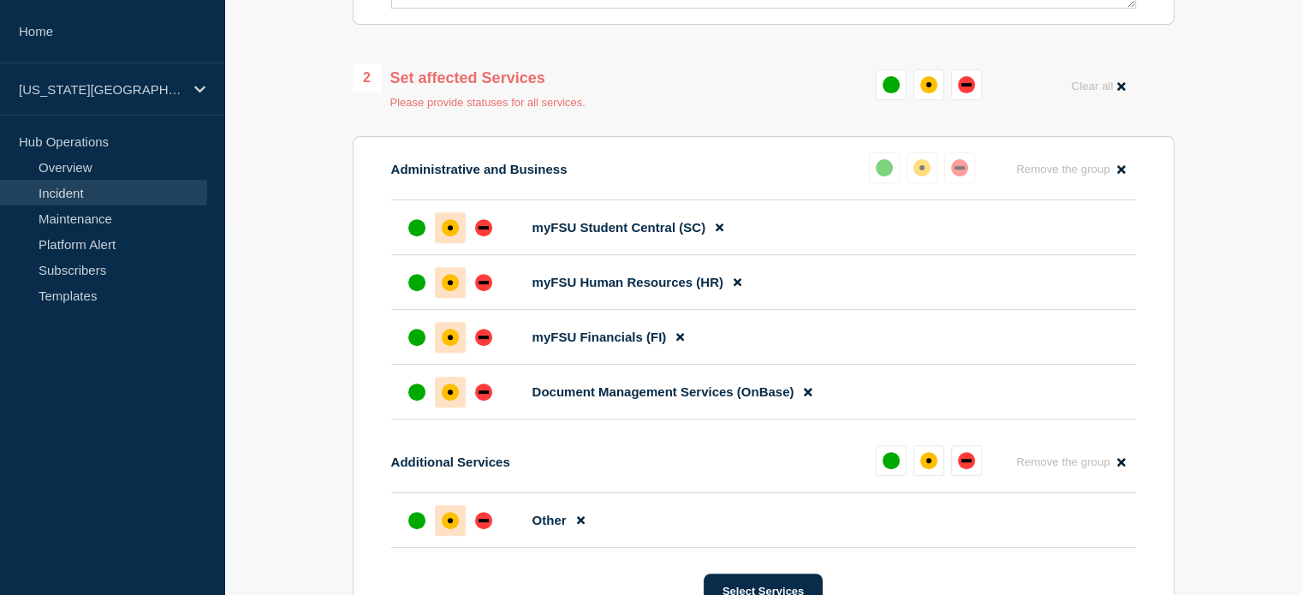
click at [452, 527] on div "affected" at bounding box center [450, 520] width 17 height 17
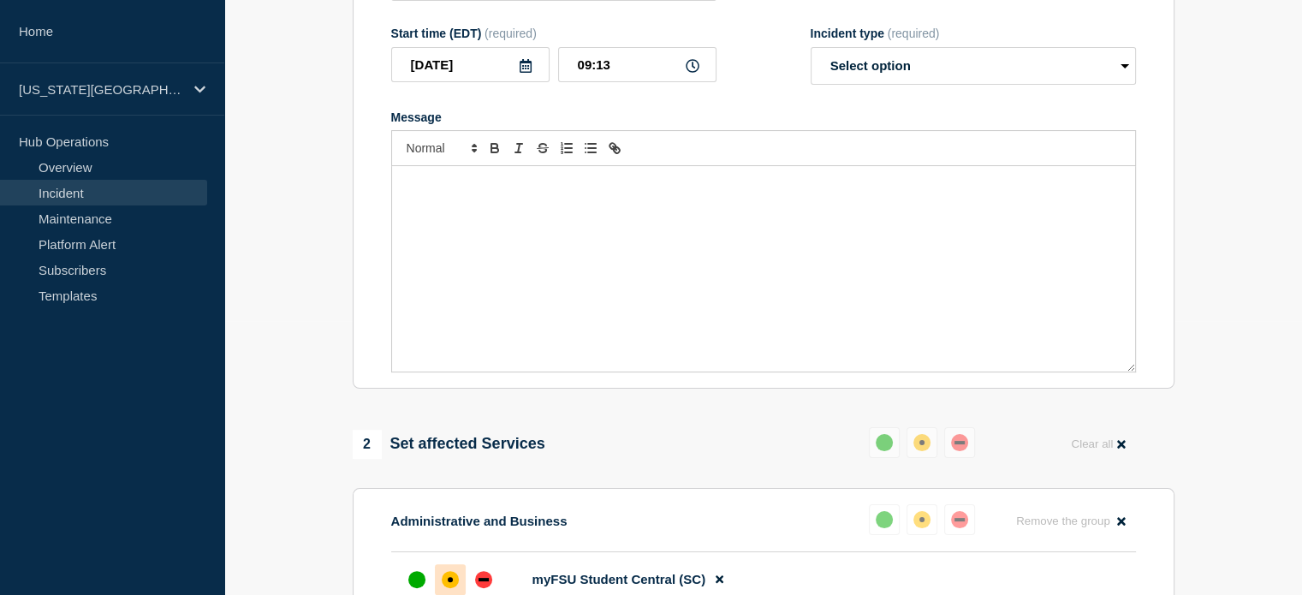
click at [456, 253] on div "Message" at bounding box center [763, 268] width 743 height 205
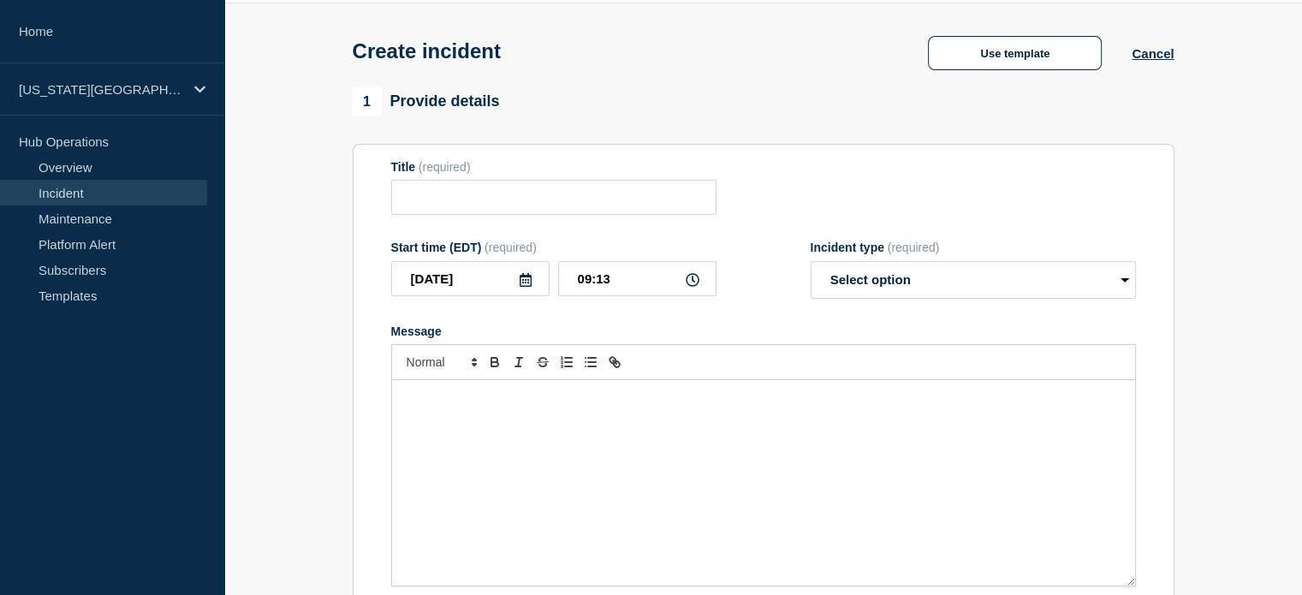
scroll to position [17, 0]
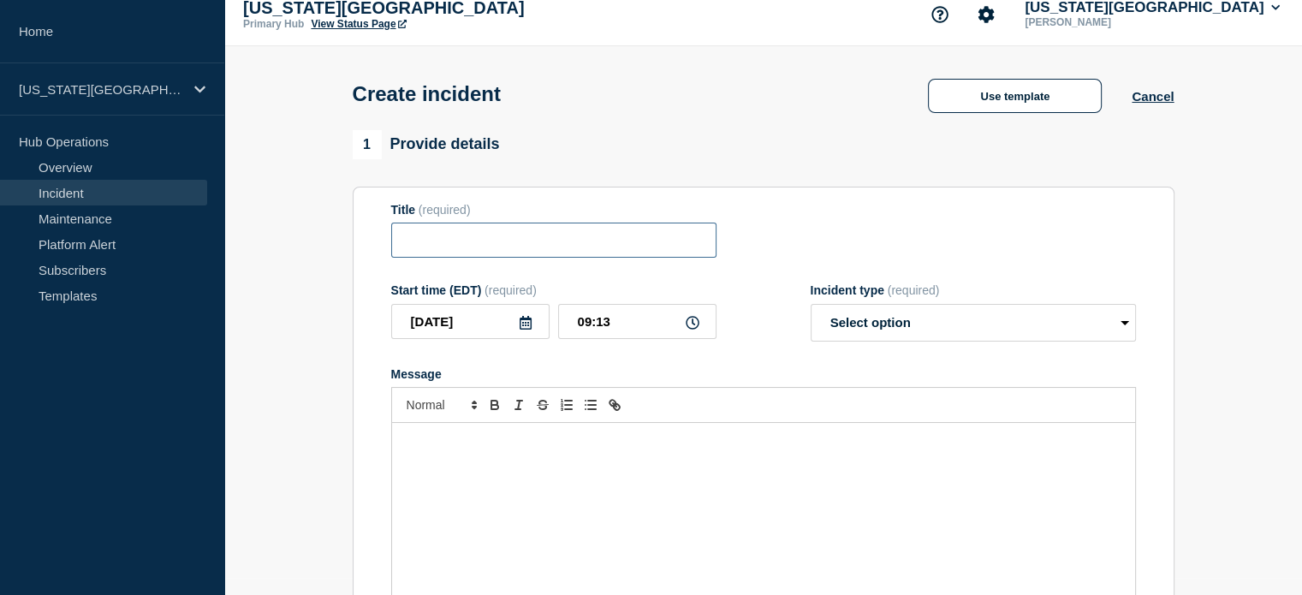
click at [437, 255] on input "Title" at bounding box center [553, 240] width 325 height 35
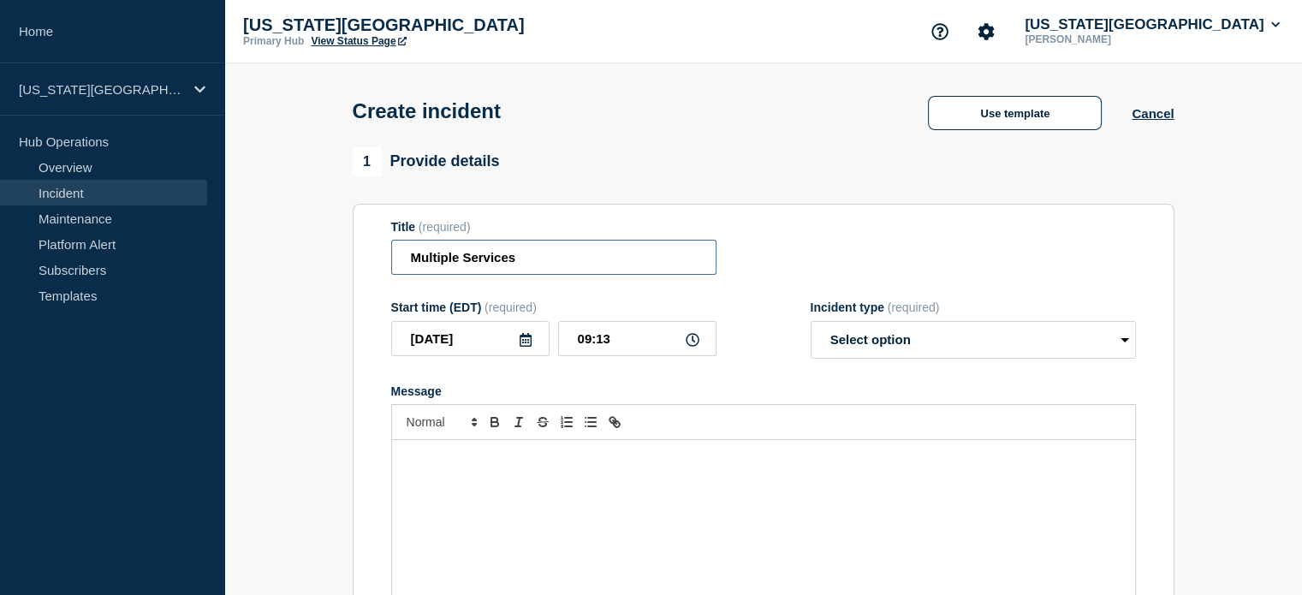
type input "Multiple Services"
click at [362, 266] on section "Title (required) Multiple Services Start time (EDT) (required) 2025-08-15 09:13…" at bounding box center [764, 434] width 822 height 460
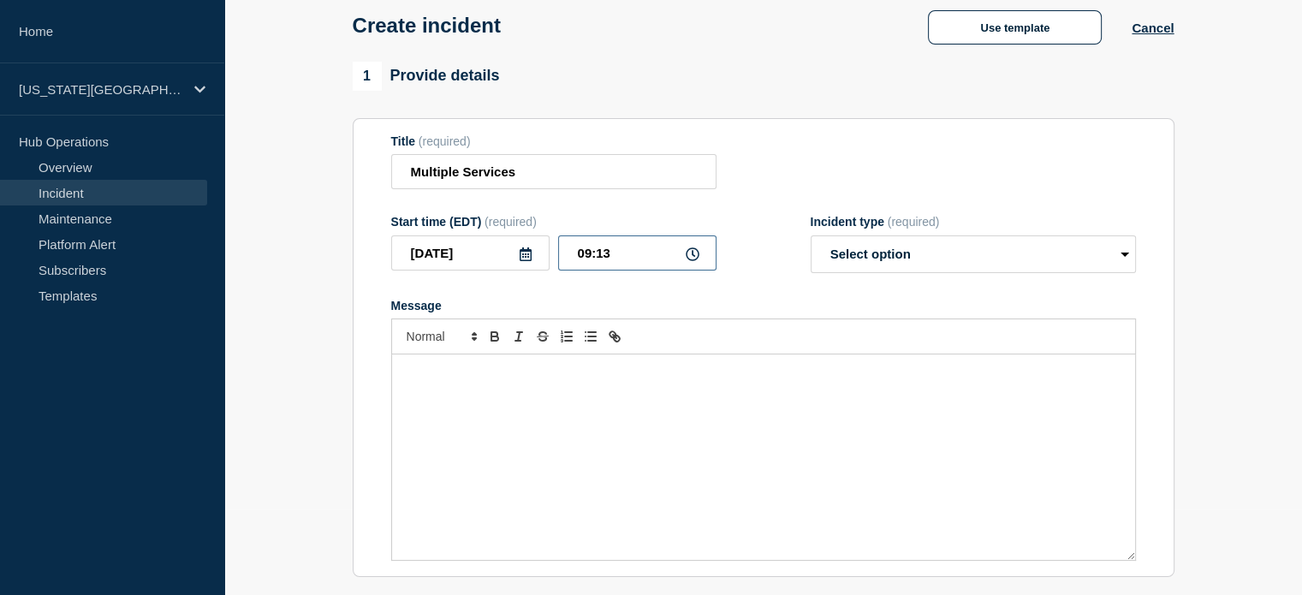
drag, startPoint x: 616, startPoint y: 258, endPoint x: 596, endPoint y: 286, distance: 34.9
click at [596, 286] on form "Title (required) Multiple Services Start time (EDT) (required) 2025-08-15 09:13…" at bounding box center [763, 347] width 745 height 427
type input "09:10"
click at [646, 393] on div "Message" at bounding box center [763, 456] width 743 height 205
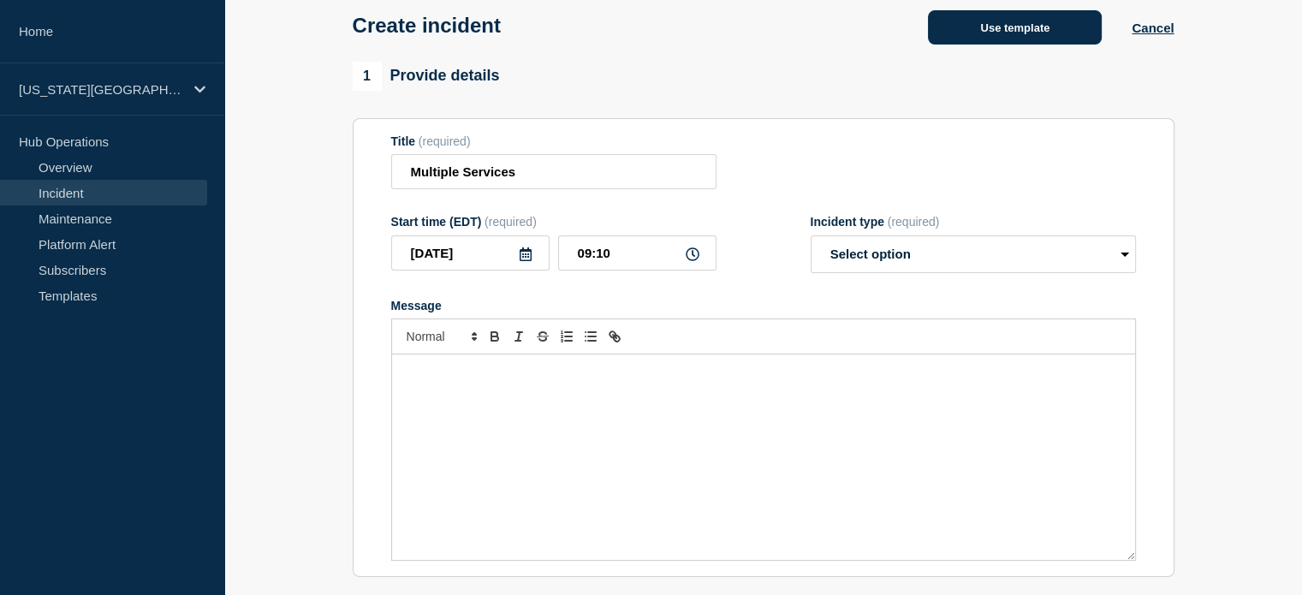
click at [985, 20] on button "Use template" at bounding box center [1015, 27] width 174 height 34
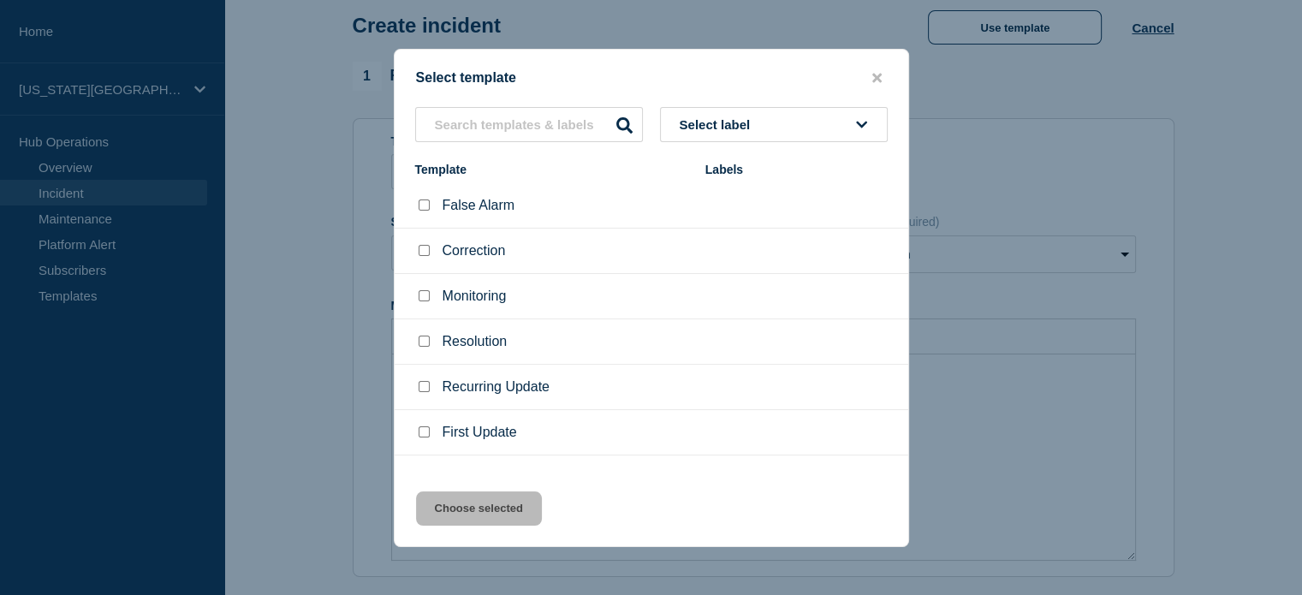
scroll to position [28, 0]
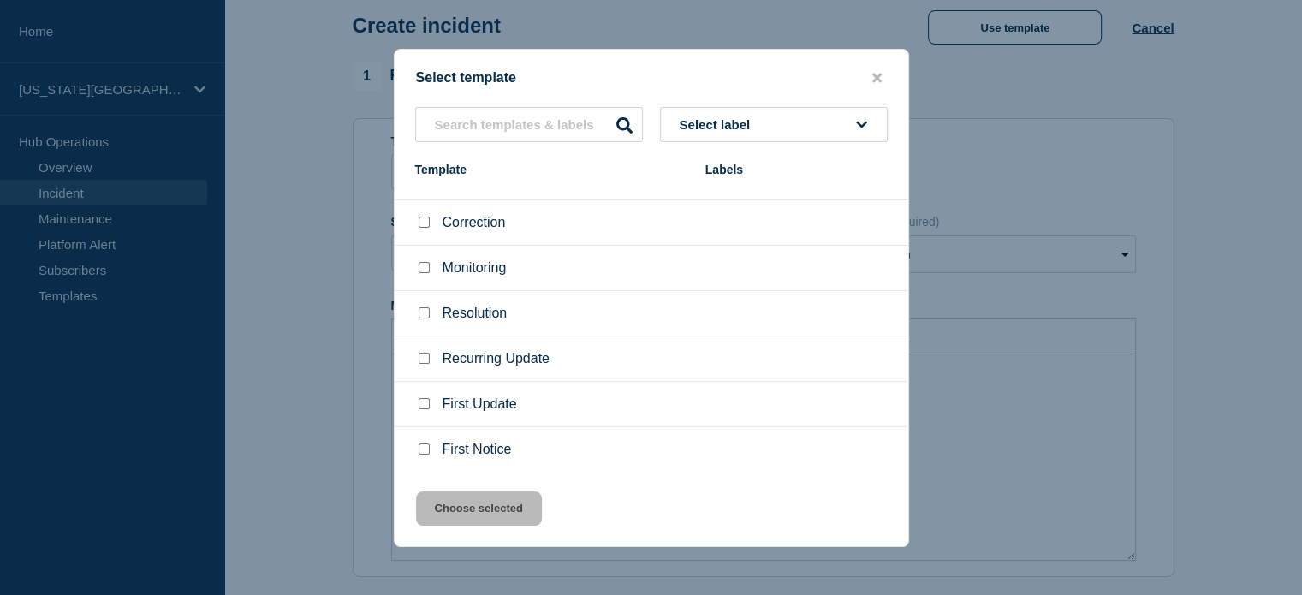
click at [417, 454] on div at bounding box center [423, 449] width 17 height 17
click at [424, 451] on input "First Notice checkbox" at bounding box center [424, 448] width 11 height 11
checkbox input "true"
click at [454, 521] on button "Choose selected" at bounding box center [479, 508] width 126 height 34
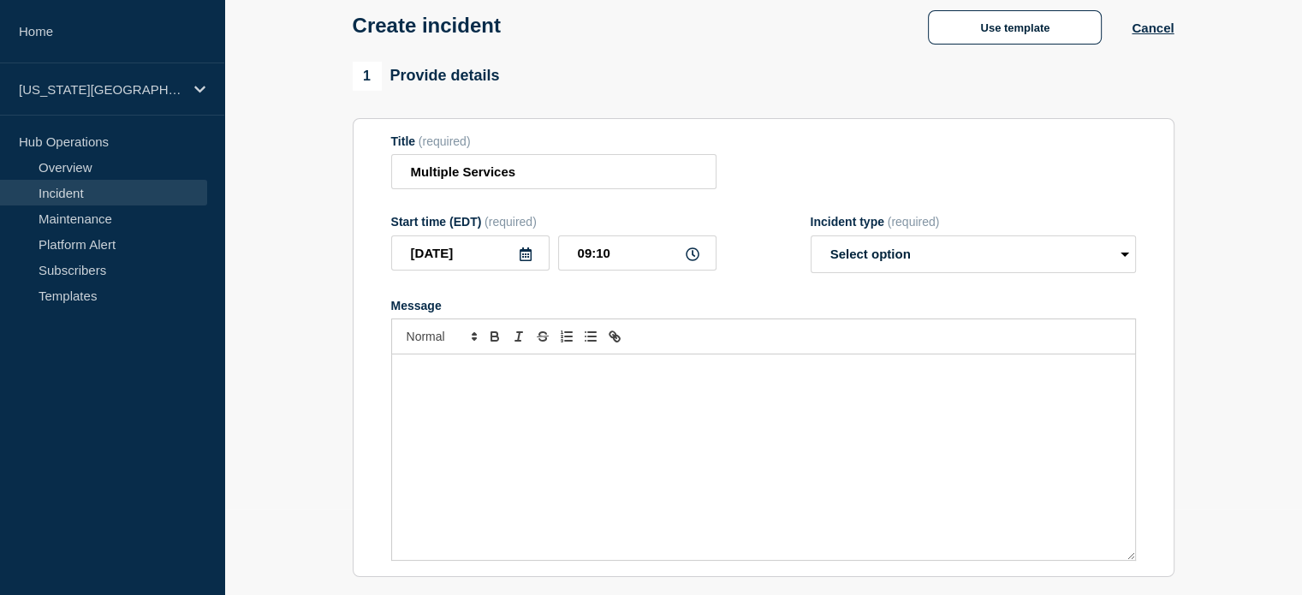
select select "investigating"
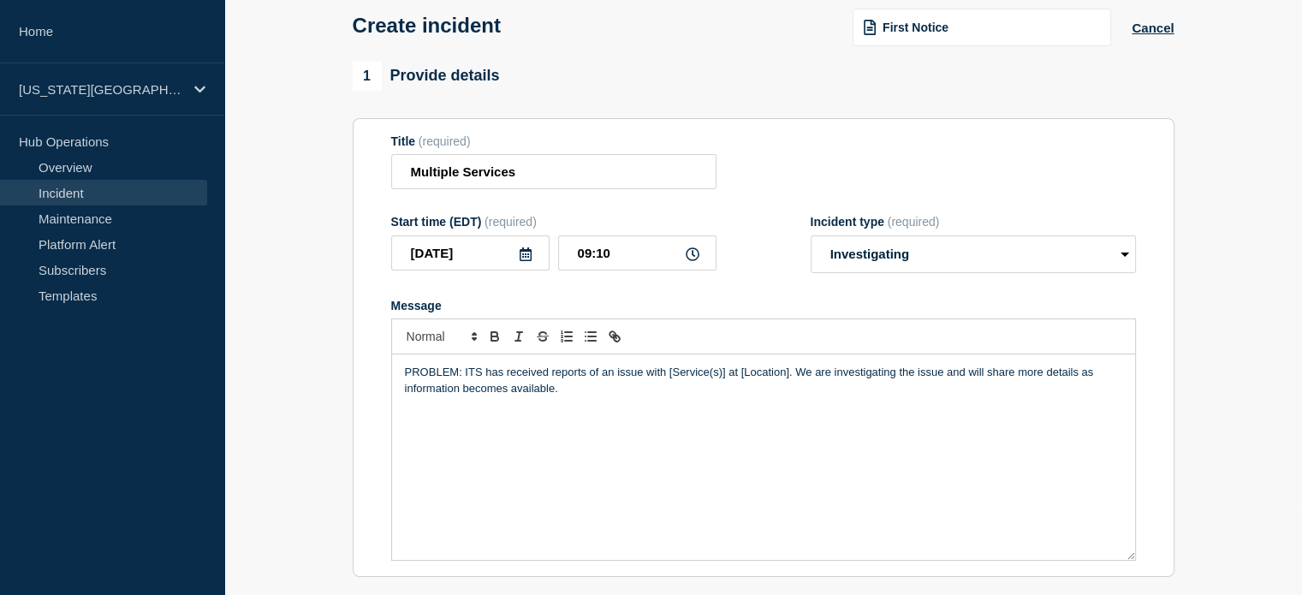
scroll to position [192, 0]
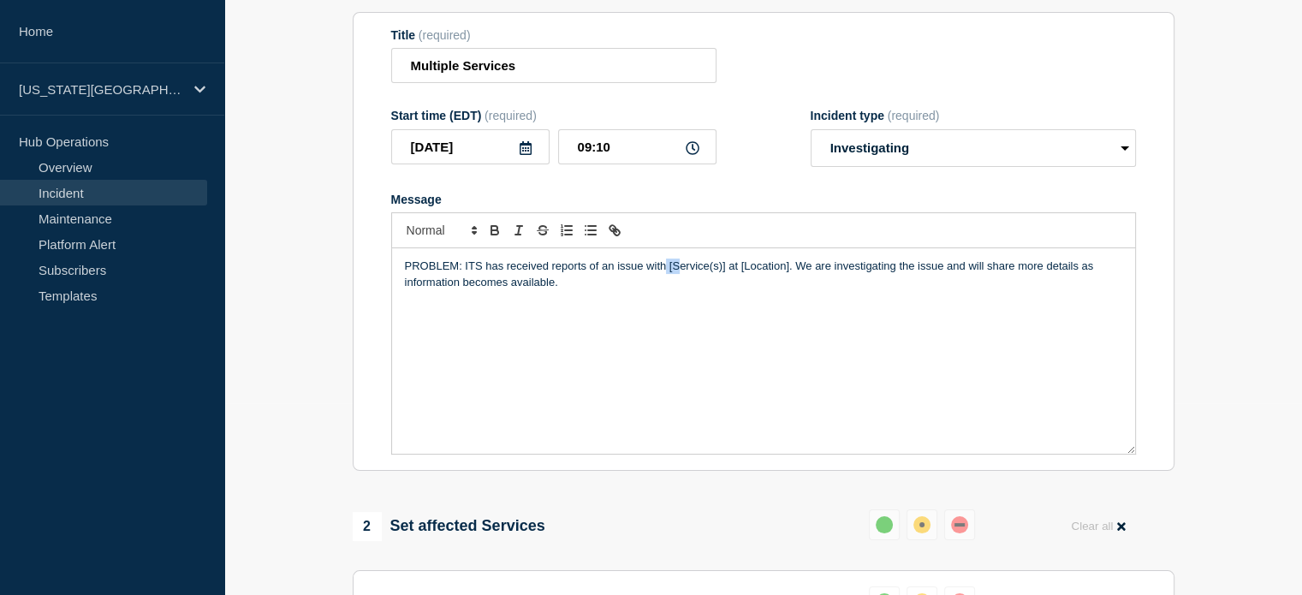
drag, startPoint x: 667, startPoint y: 271, endPoint x: 653, endPoint y: 271, distance: 13.7
click at [682, 273] on p "PROBLEM: ITS has received reports of an issue with [Service(s)] at [Location]. …" at bounding box center [763, 275] width 717 height 32
click at [653, 271] on p "PROBLEM: ITS has received reports of an issue with [Service(s)] at [Location]. …" at bounding box center [763, 275] width 717 height 32
drag, startPoint x: 668, startPoint y: 272, endPoint x: 788, endPoint y: 269, distance: 119.9
click at [788, 269] on p "PROBLEM: ITS has received reports of an issue with [Service(s)] at [Location]. …" at bounding box center [763, 275] width 717 height 32
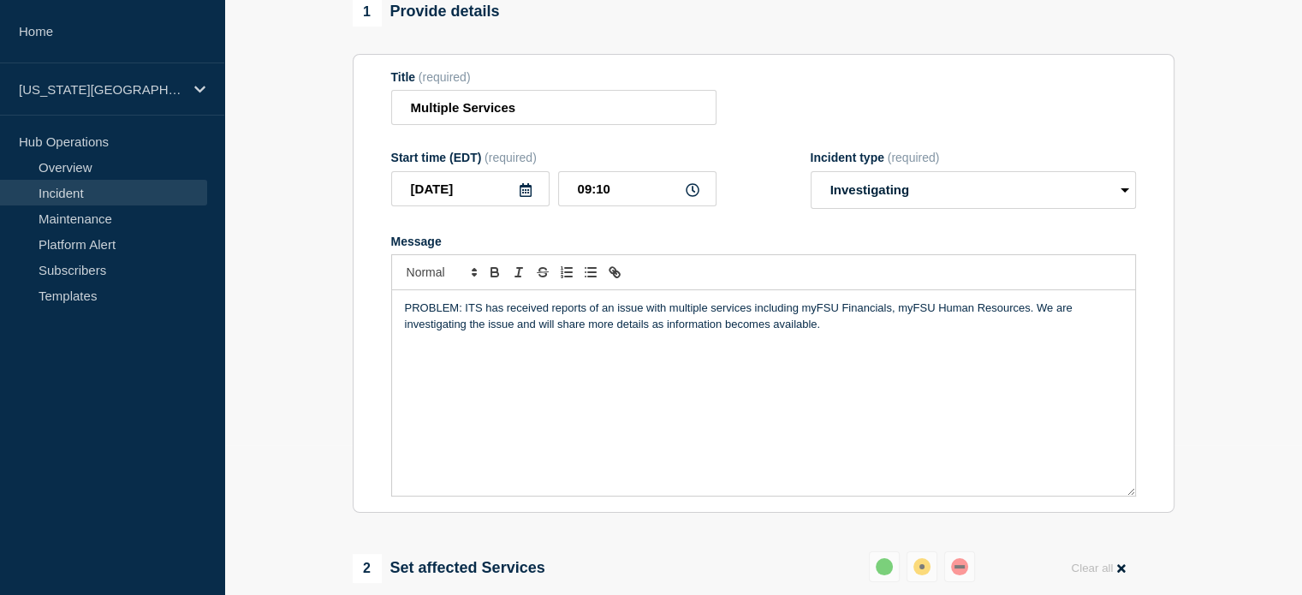
scroll to position [106, 0]
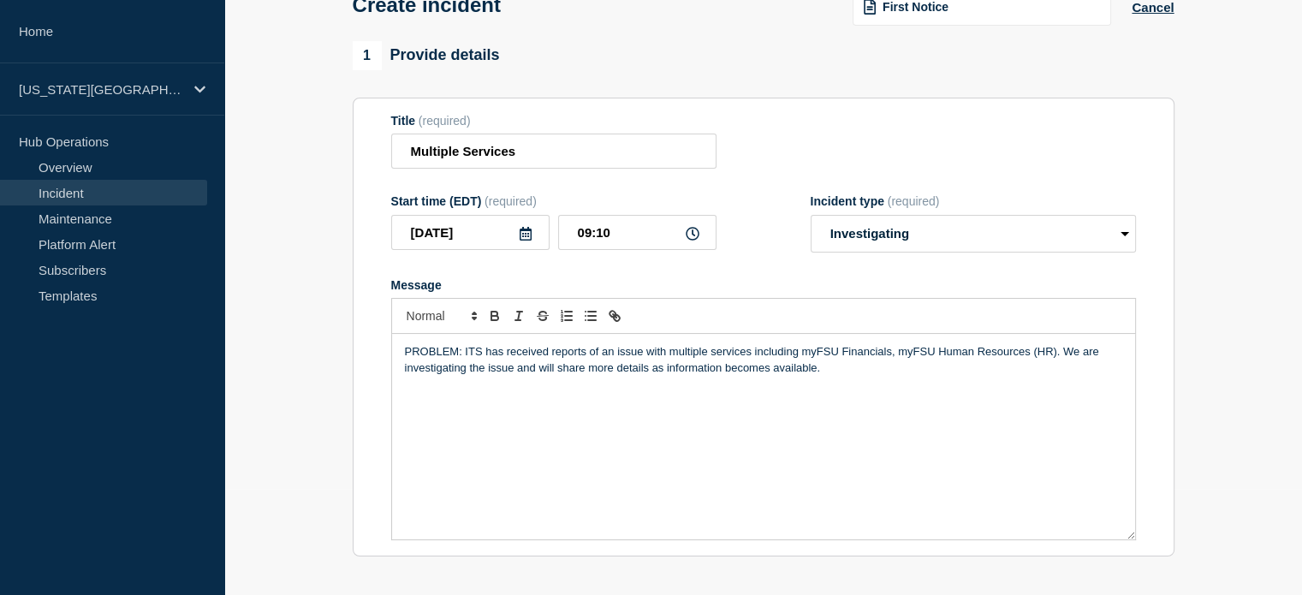
click at [890, 355] on p "PROBLEM: ITS has received reports of an issue with multiple services including …" at bounding box center [763, 360] width 717 height 32
click at [1075, 354] on p "PROBLEM: ITS has received reports of an issue with multiple services including …" at bounding box center [763, 360] width 717 height 32
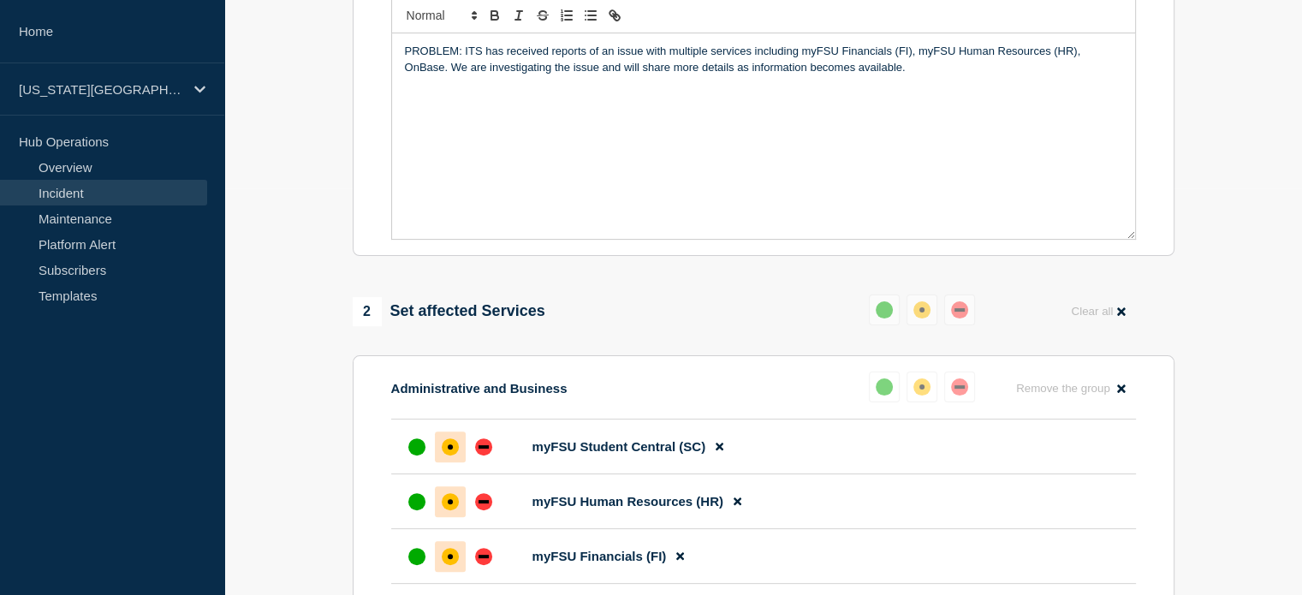
scroll to position [321, 0]
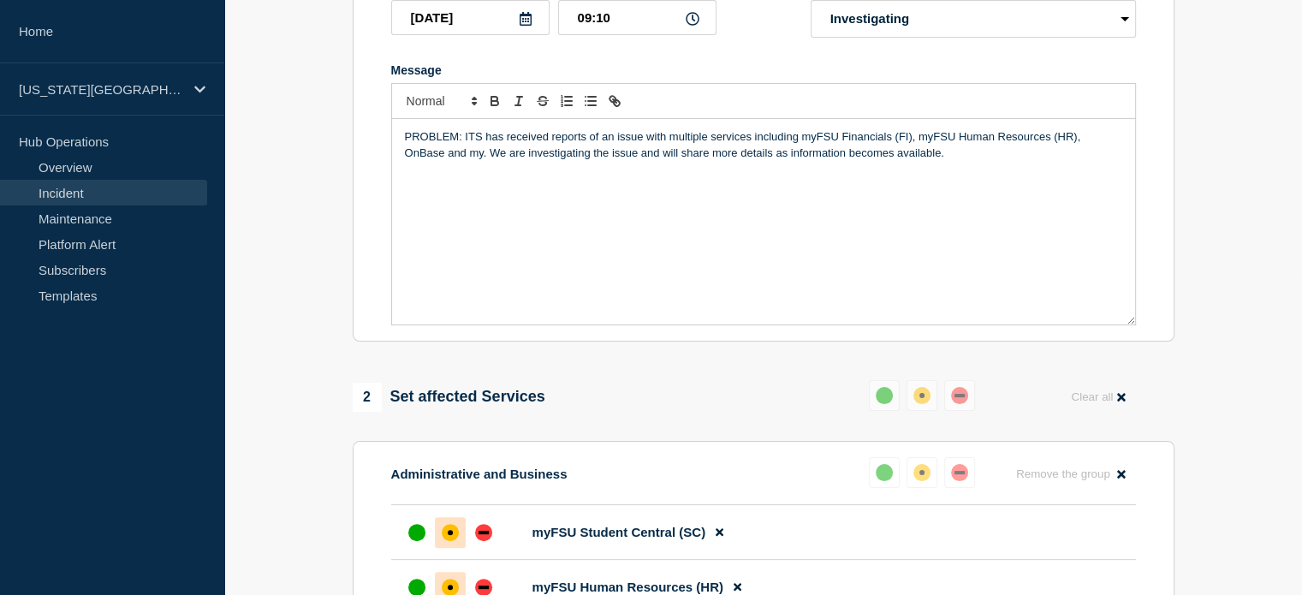
click at [318, 516] on section "1 Provide details Title (required) Multiple Services Start time (EDT) (required…" at bounding box center [763, 507] width 1078 height 1363
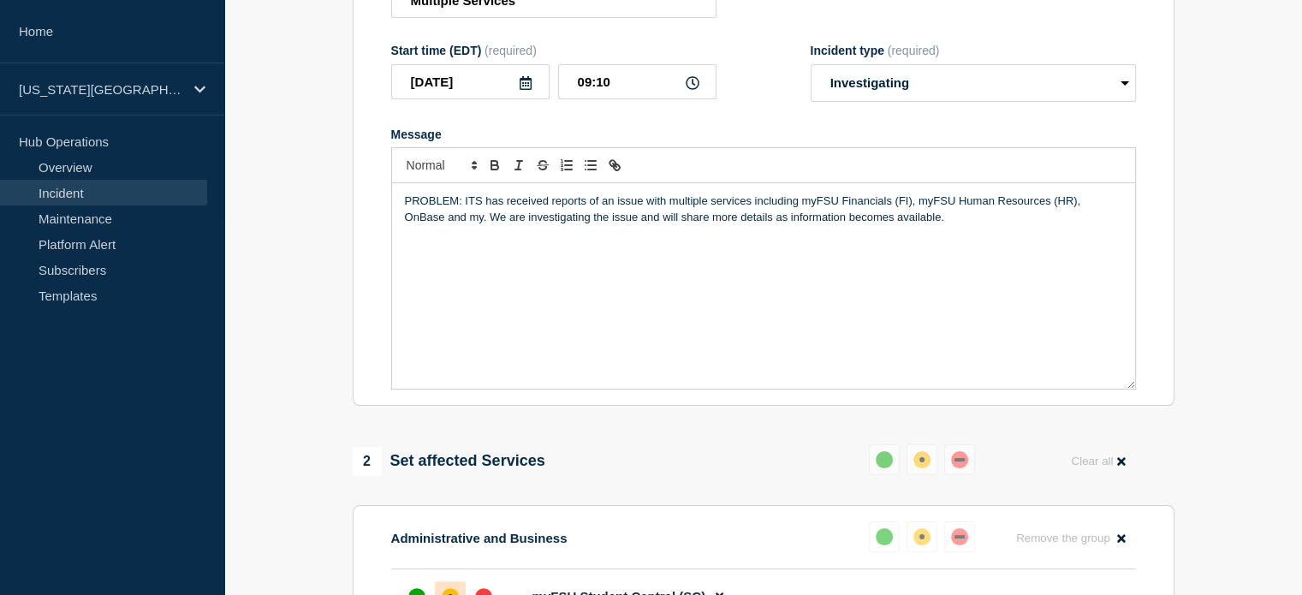
click at [943, 225] on p "PROBLEM: ITS has received reports of an issue with multiple services including …" at bounding box center [763, 209] width 717 height 32
click at [596, 225] on p "PROBLEM: ITS has received reports of an issue with multiple services including …" at bounding box center [763, 209] width 717 height 32
click at [650, 234] on div "PROBLEM: ITS has received reports of an issue with multiple services including …" at bounding box center [763, 285] width 743 height 205
click at [709, 225] on p "PROBLEM: ITS has received reports of an issue with multiple services including …" at bounding box center [763, 209] width 717 height 32
click at [481, 223] on p "PROBLEM: ITS has received reports of an issue with multiple services including …" at bounding box center [763, 209] width 717 height 32
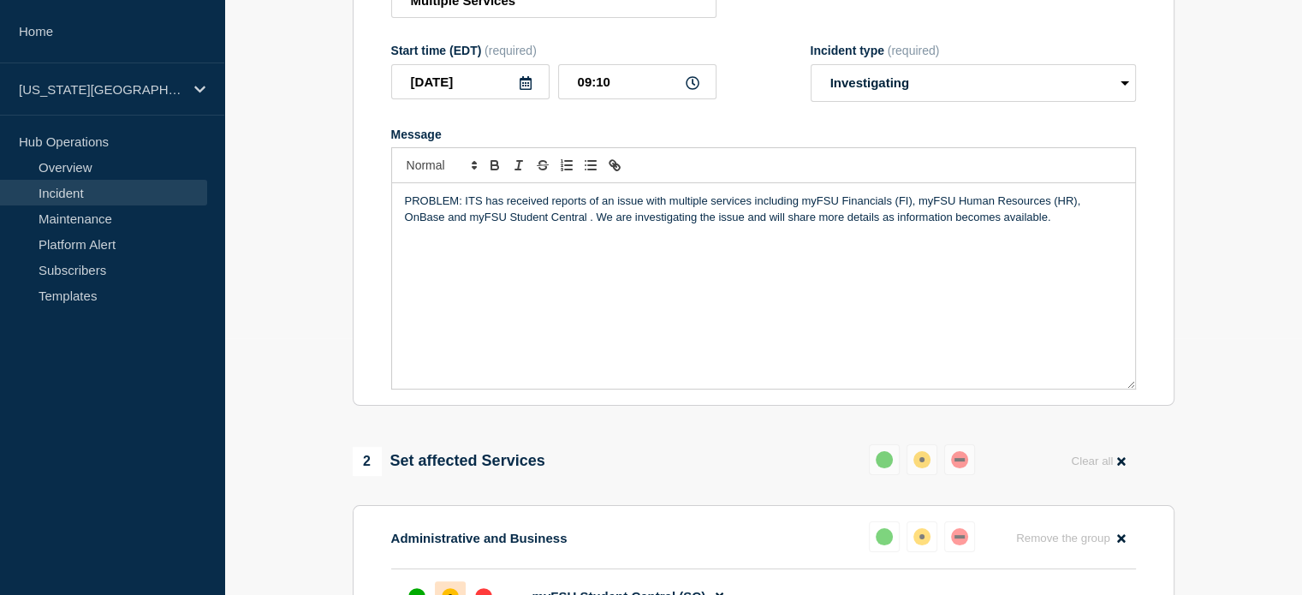
click at [443, 222] on p "PROBLEM: ITS has received reports of an issue with multiple services including …" at bounding box center [763, 209] width 717 height 32
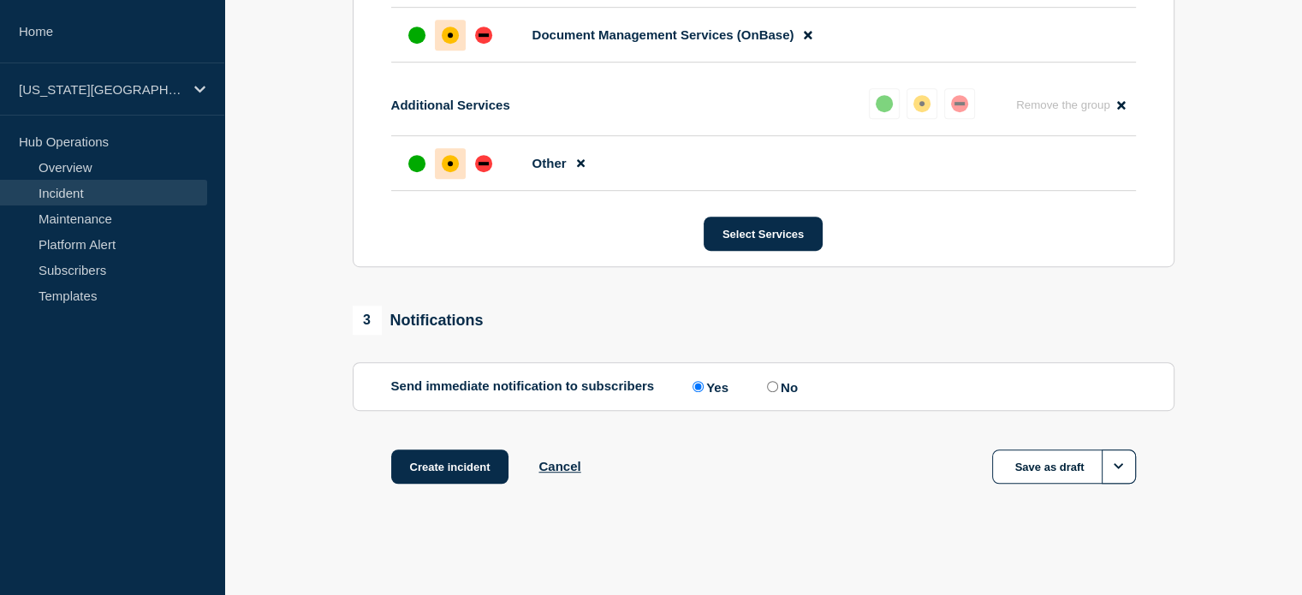
scroll to position [994, 0]
click at [698, 386] on input "Yes" at bounding box center [698, 386] width 11 height 11
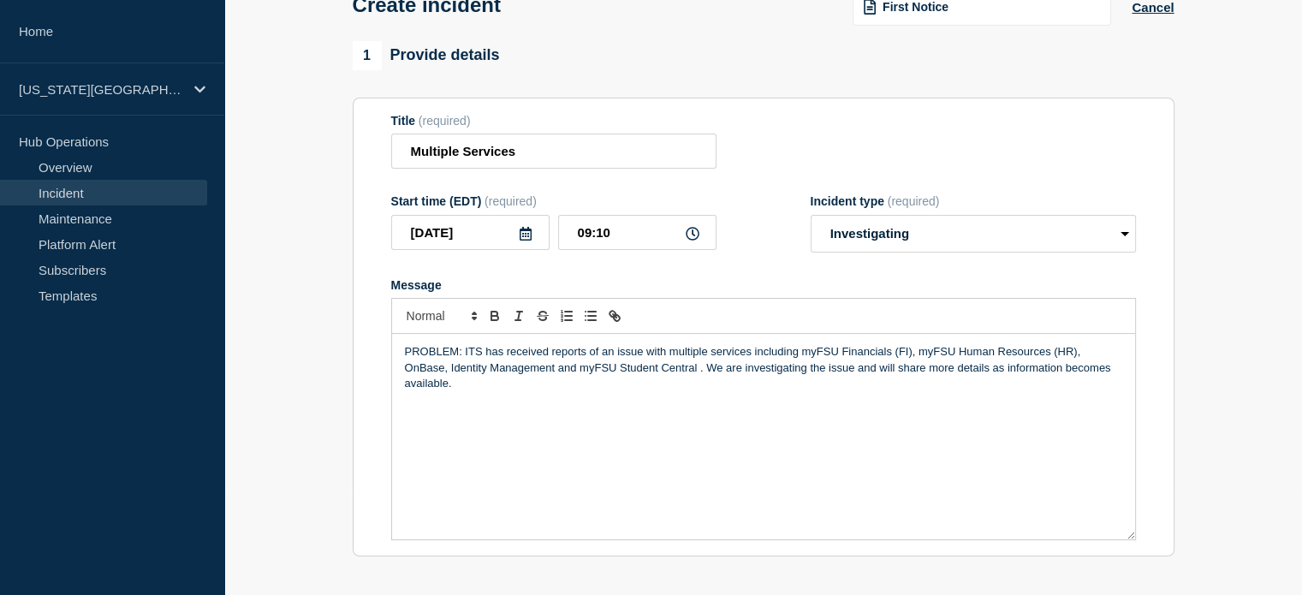
scroll to position [235, 0]
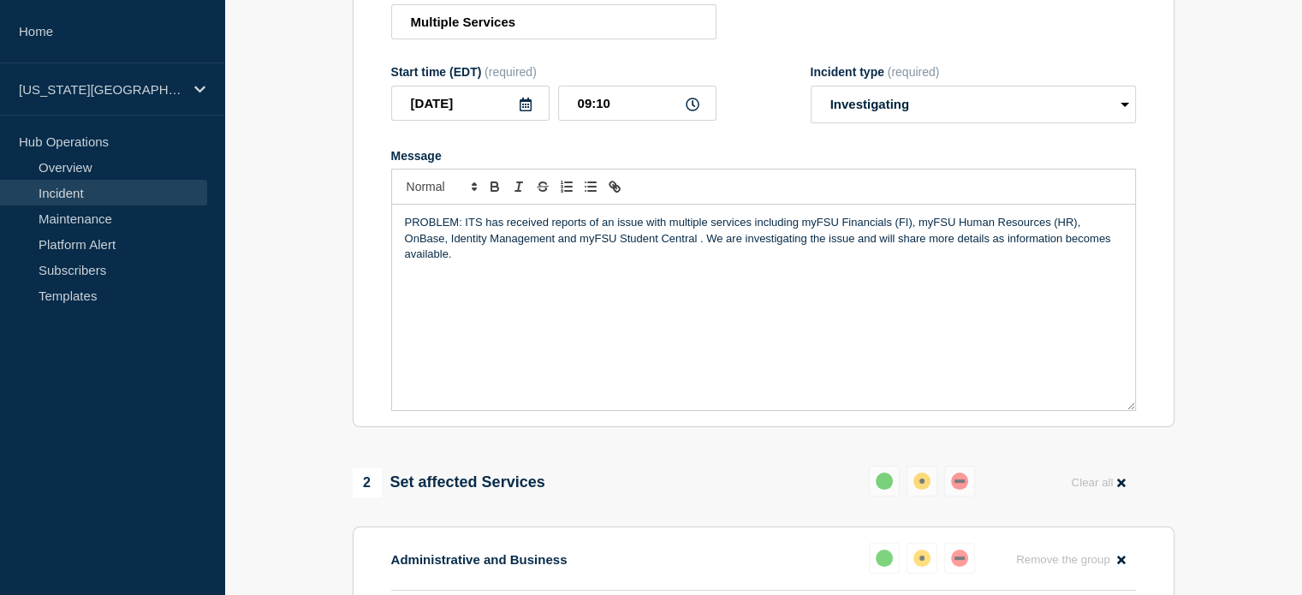
drag, startPoint x: 699, startPoint y: 246, endPoint x: 685, endPoint y: 254, distance: 16.2
click at [695, 246] on p "PROBLEM: ITS has received reports of an issue with multiple services including …" at bounding box center [763, 238] width 717 height 47
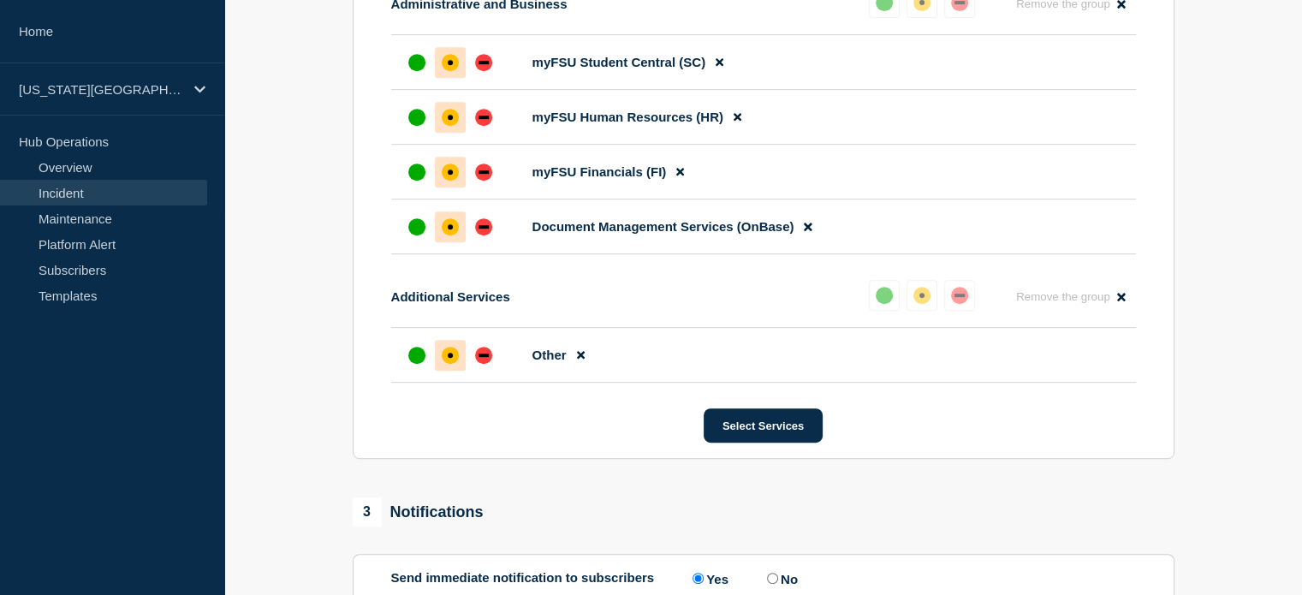
scroll to position [994, 0]
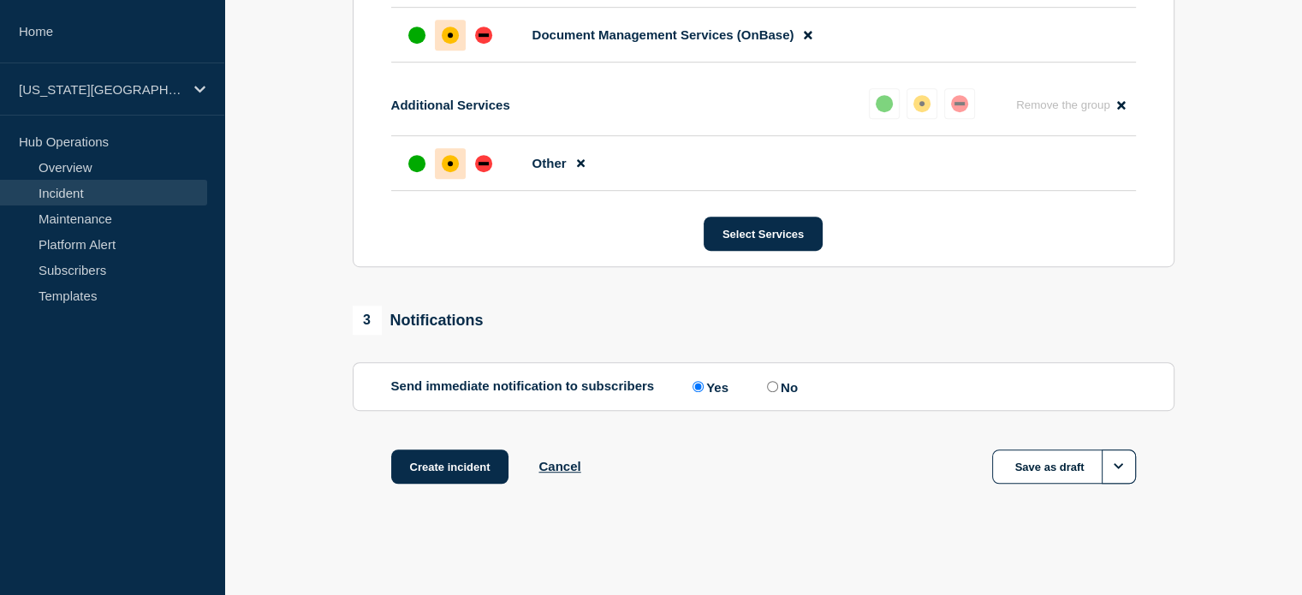
click at [719, 384] on label "Yes" at bounding box center [708, 386] width 40 height 16
click at [704, 384] on input "Yes" at bounding box center [698, 386] width 11 height 11
click at [467, 458] on button "Create incident" at bounding box center [450, 466] width 118 height 34
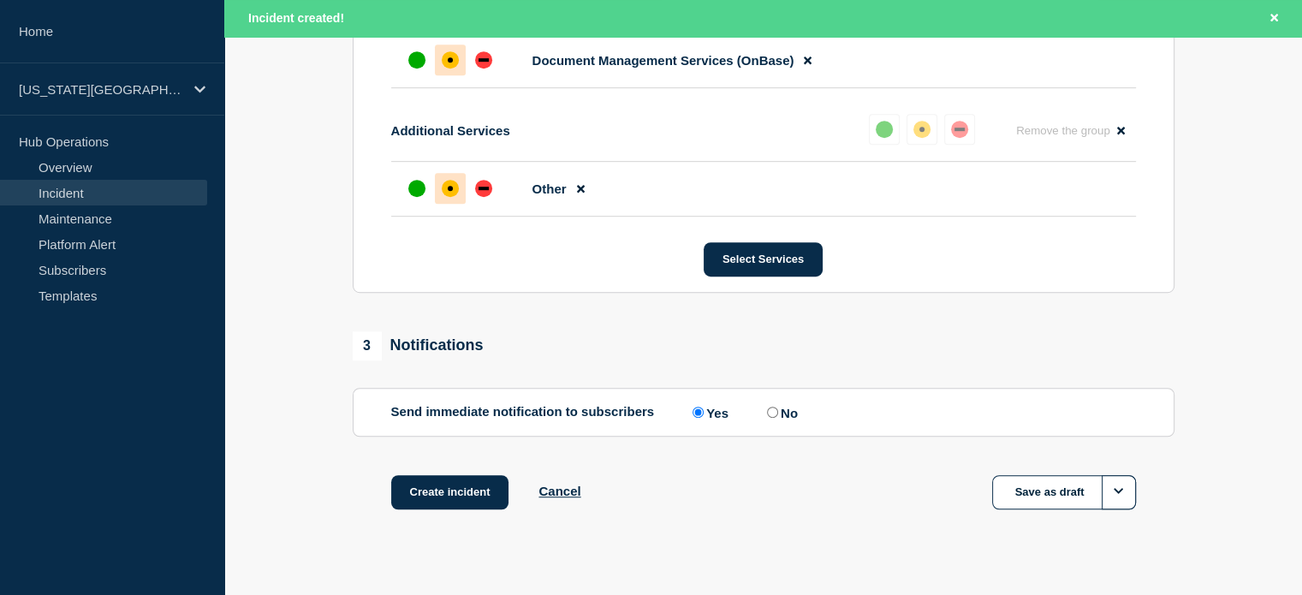
scroll to position [1031, 0]
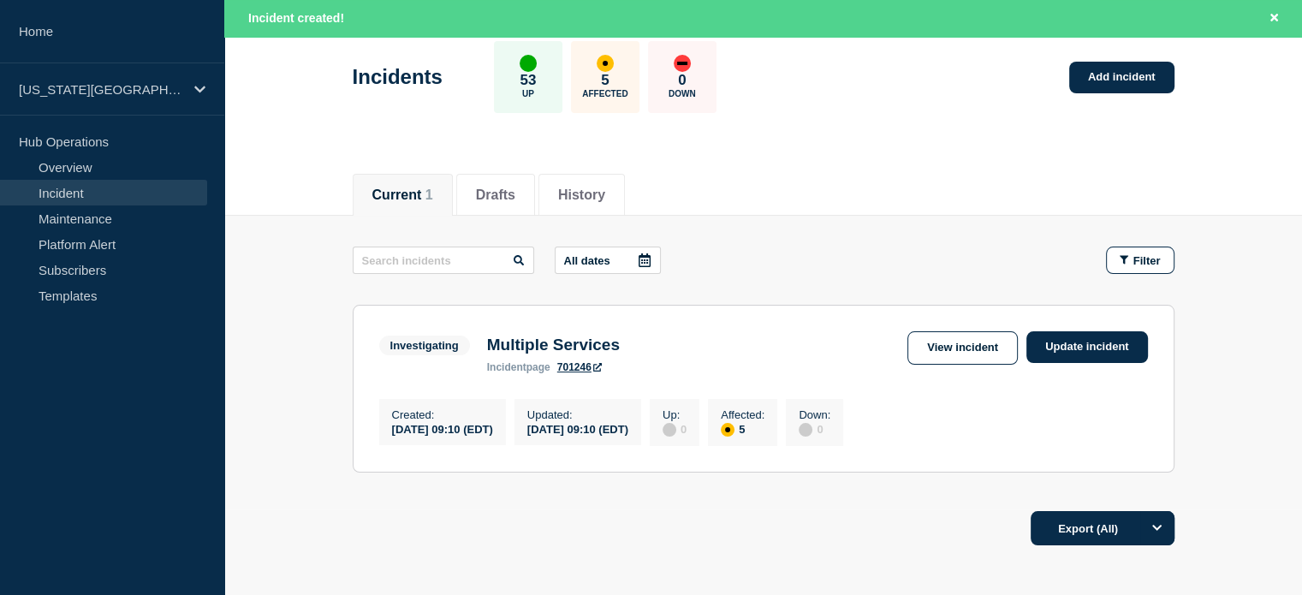
scroll to position [64, 0]
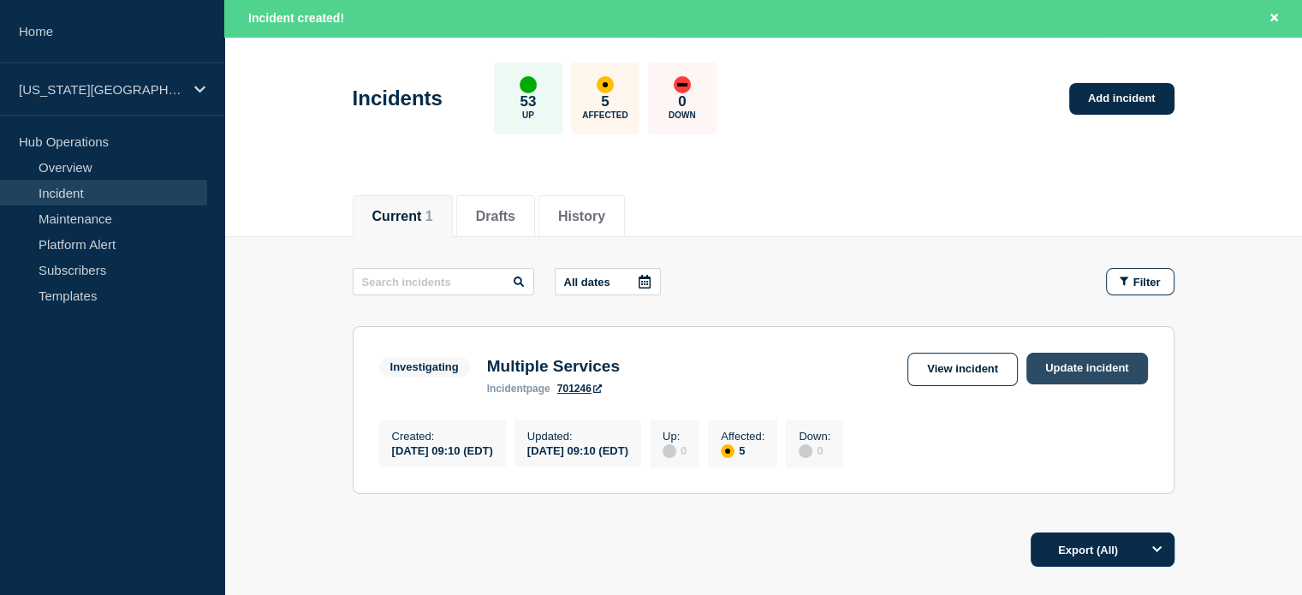
click at [1067, 365] on link "Update incident" at bounding box center [1088, 369] width 122 height 32
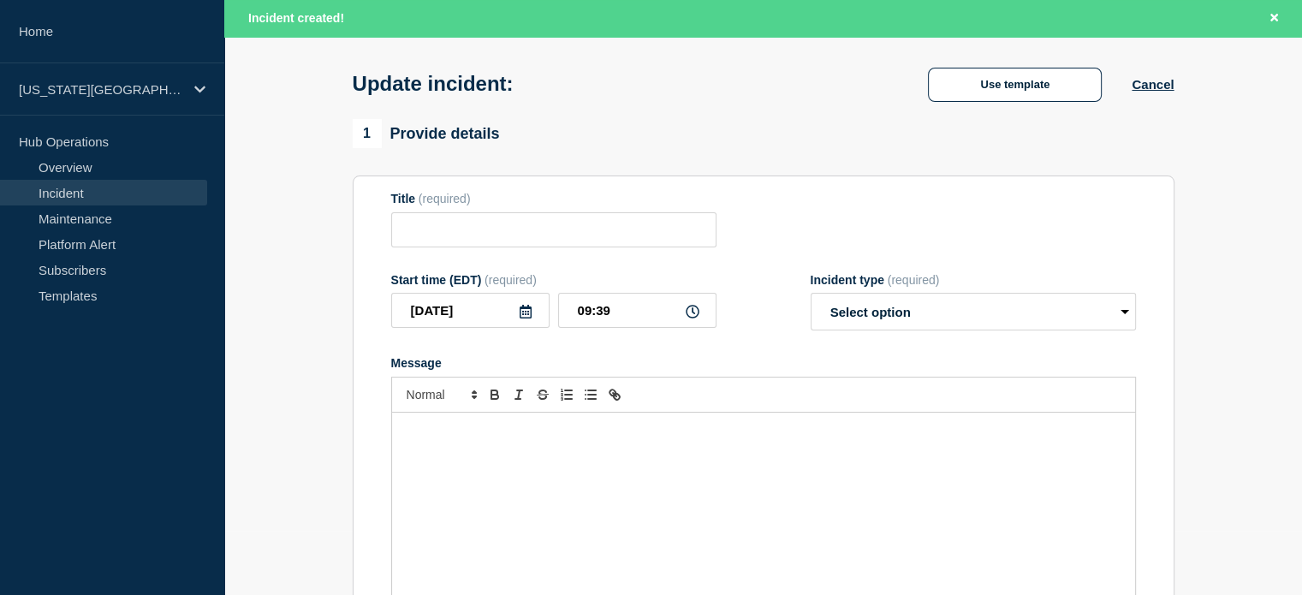
type input "Multiple Services"
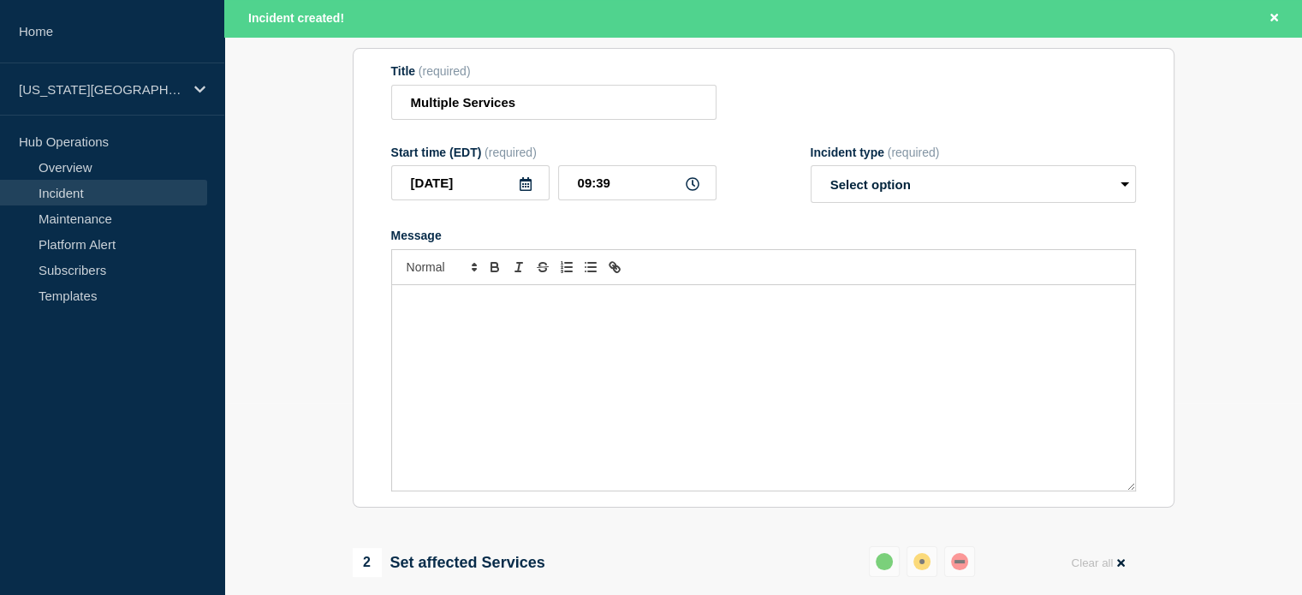
click at [562, 325] on div "Message" at bounding box center [763, 387] width 743 height 205
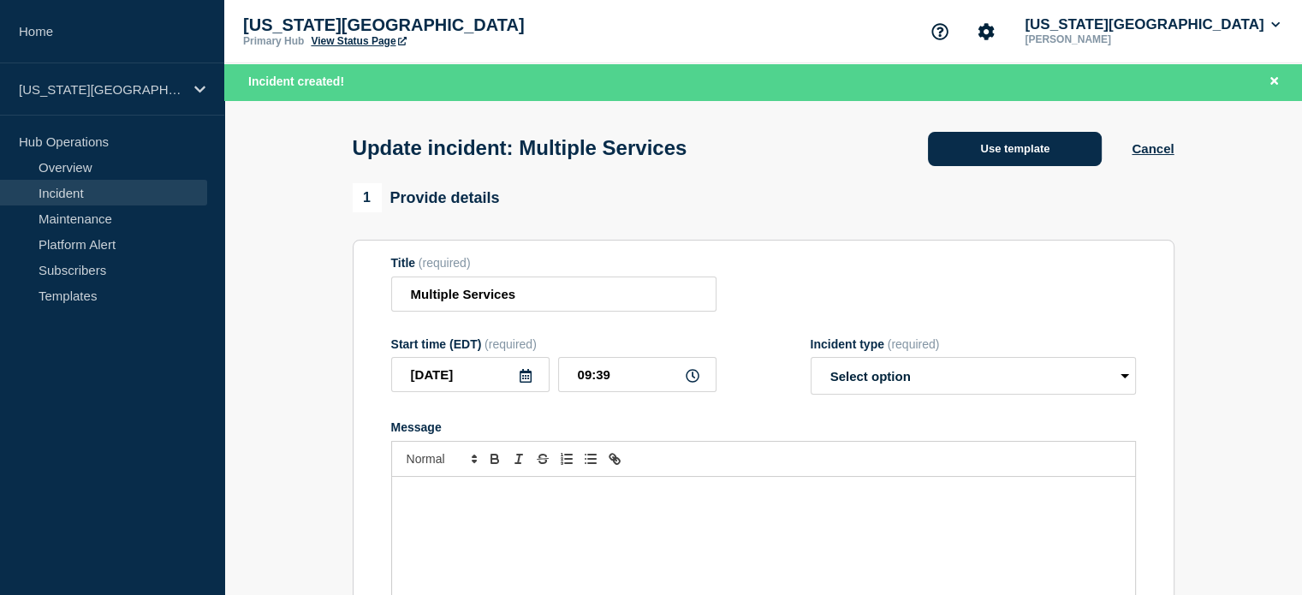
click at [985, 146] on button "Use template" at bounding box center [1015, 149] width 174 height 34
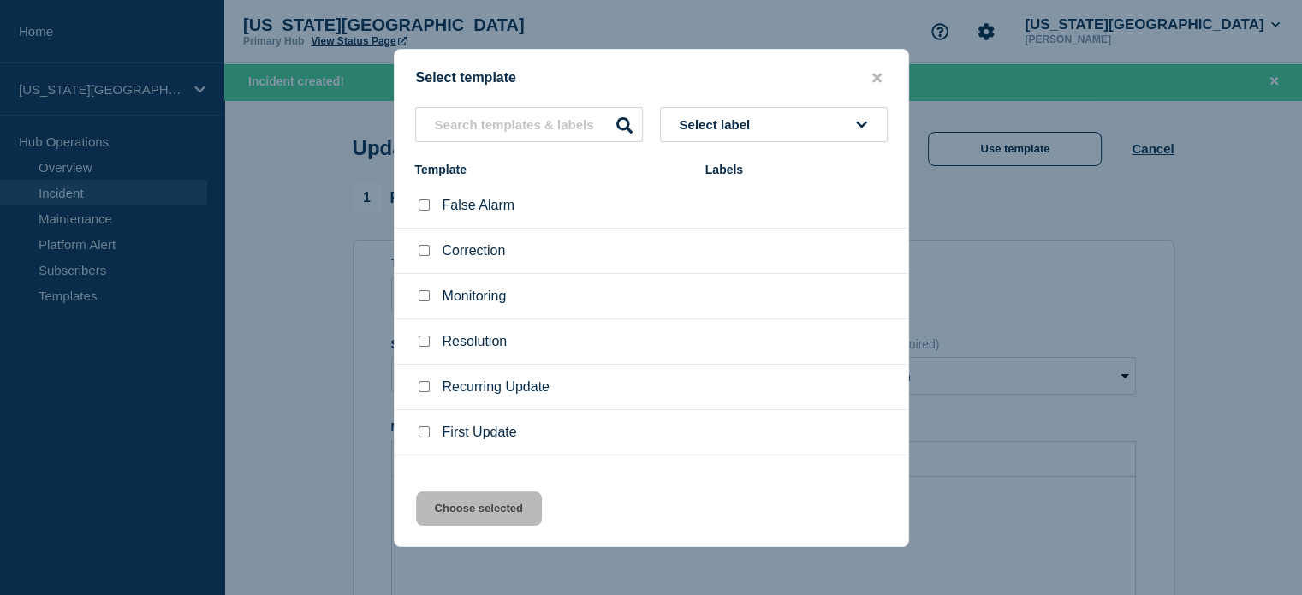
scroll to position [28, 0]
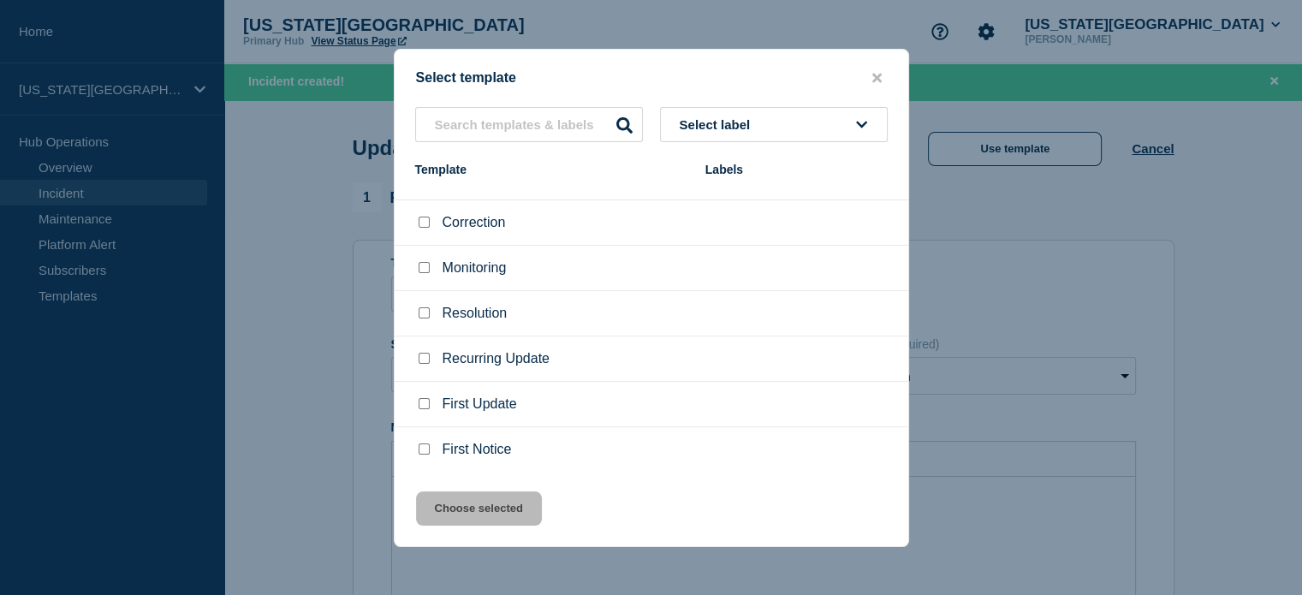
click at [425, 408] on input "First Update checkbox" at bounding box center [424, 403] width 11 height 11
checkbox input "true"
click at [476, 499] on button "Choose selected" at bounding box center [479, 508] width 126 height 34
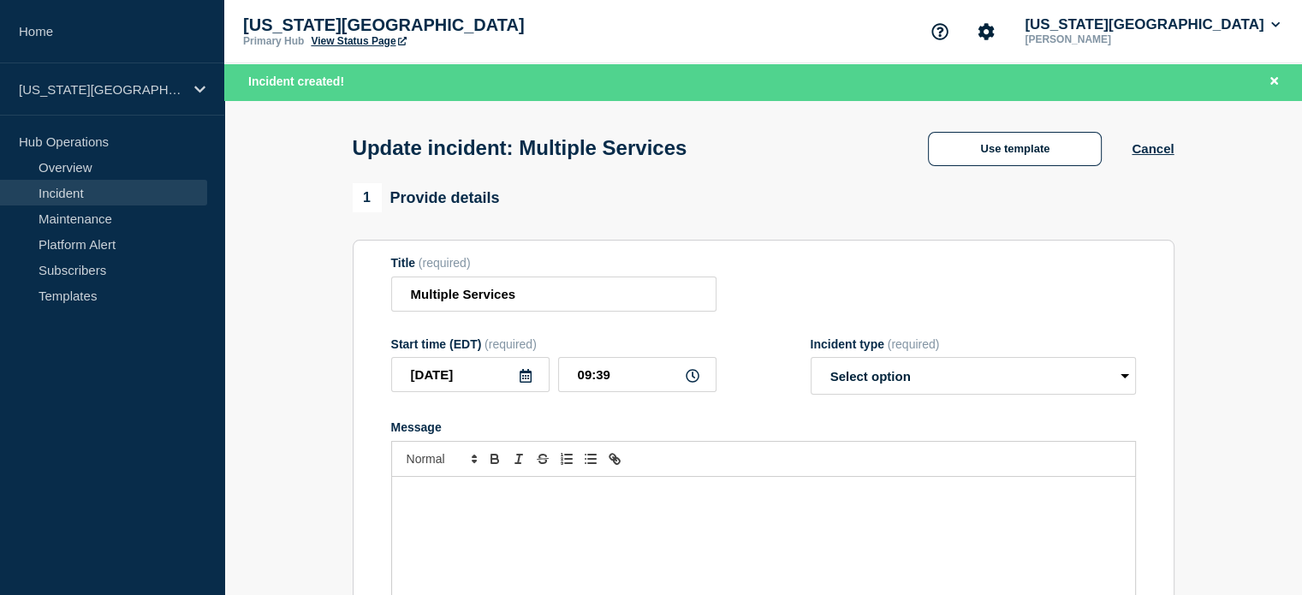
select select "identified"
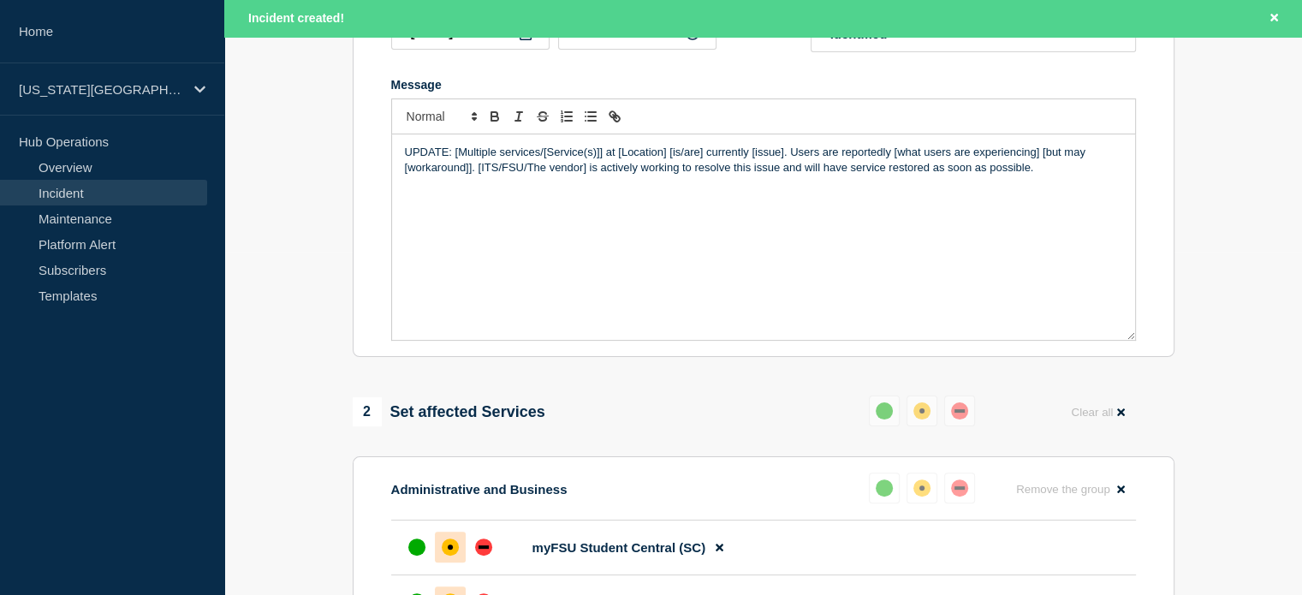
scroll to position [257, 0]
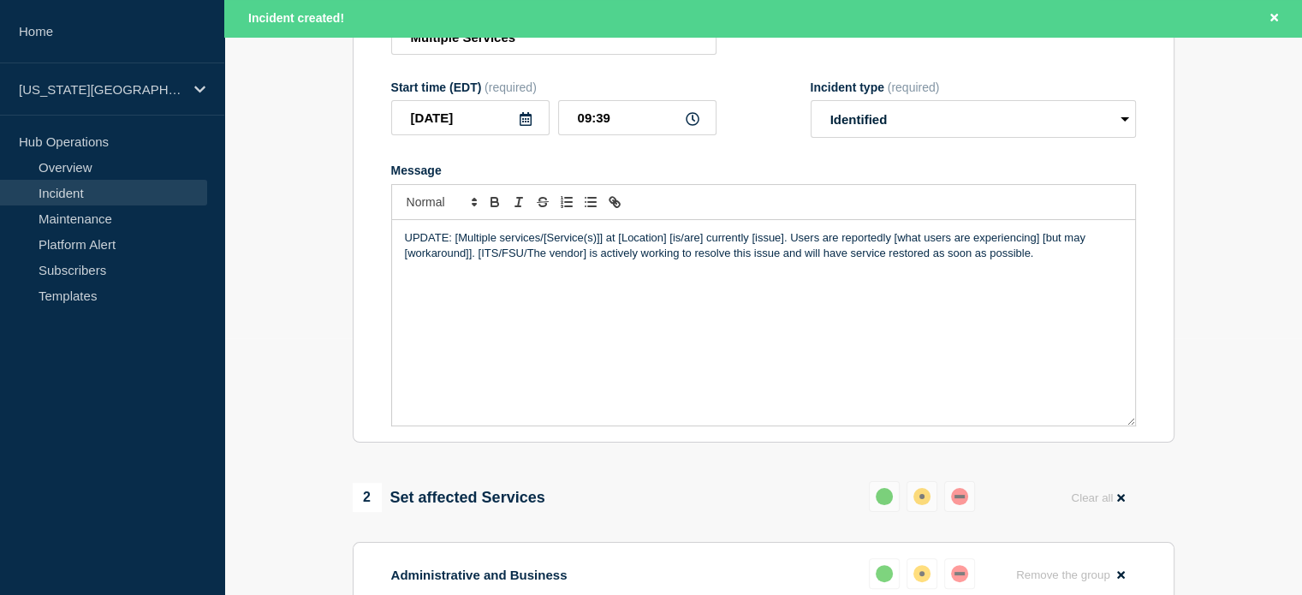
click at [455, 241] on p "UPDATE: [Multiple services/[Service(s)]] at [Location] [is/are] currently [issu…" at bounding box center [763, 246] width 717 height 32
drag, startPoint x: 535, startPoint y: 241, endPoint x: 664, endPoint y: 248, distance: 129.5
click at [664, 248] on p "UPDATE: Multiple services/[Service(s)]] at [Location] [is/are] currently [issue…" at bounding box center [763, 246] width 717 height 32
click at [542, 242] on p "UPDATE: Multiple services are still currently affected. Users are reportedly [w…" at bounding box center [763, 246] width 717 height 32
drag, startPoint x: 440, startPoint y: 259, endPoint x: 1057, endPoint y: 246, distance: 617.4
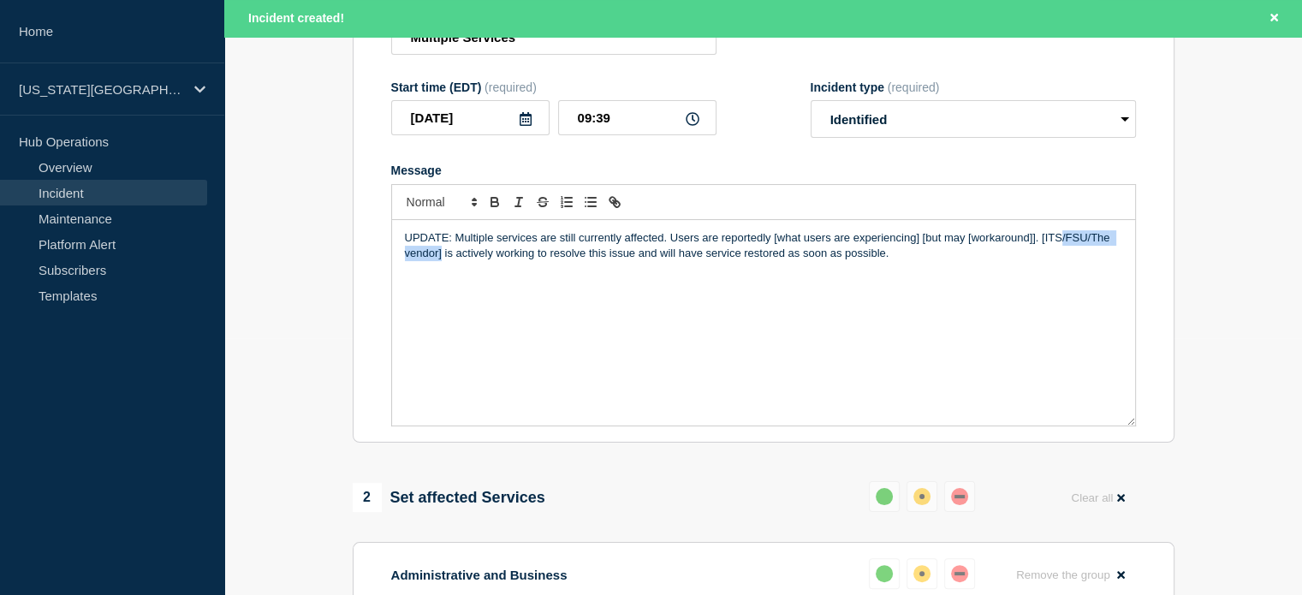
click at [1062, 245] on p "UPDATE: Multiple services are still currently affected. Users are reportedly [w…" at bounding box center [763, 246] width 717 height 32
click at [460, 256] on p "UPDATE: Multiple services are still currently affected. Users are reportedly [w…" at bounding box center [763, 246] width 717 height 32
click at [513, 261] on p "UPDATE: Multiple services are still currently affected. Users are reportedly [w…" at bounding box center [763, 246] width 717 height 32
drag, startPoint x: 497, startPoint y: 258, endPoint x: 513, endPoint y: 259, distance: 16.4
click at [513, 259] on p "UPDATE: Multiple services are still currently affected. Users are reportedly [w…" at bounding box center [763, 246] width 717 height 32
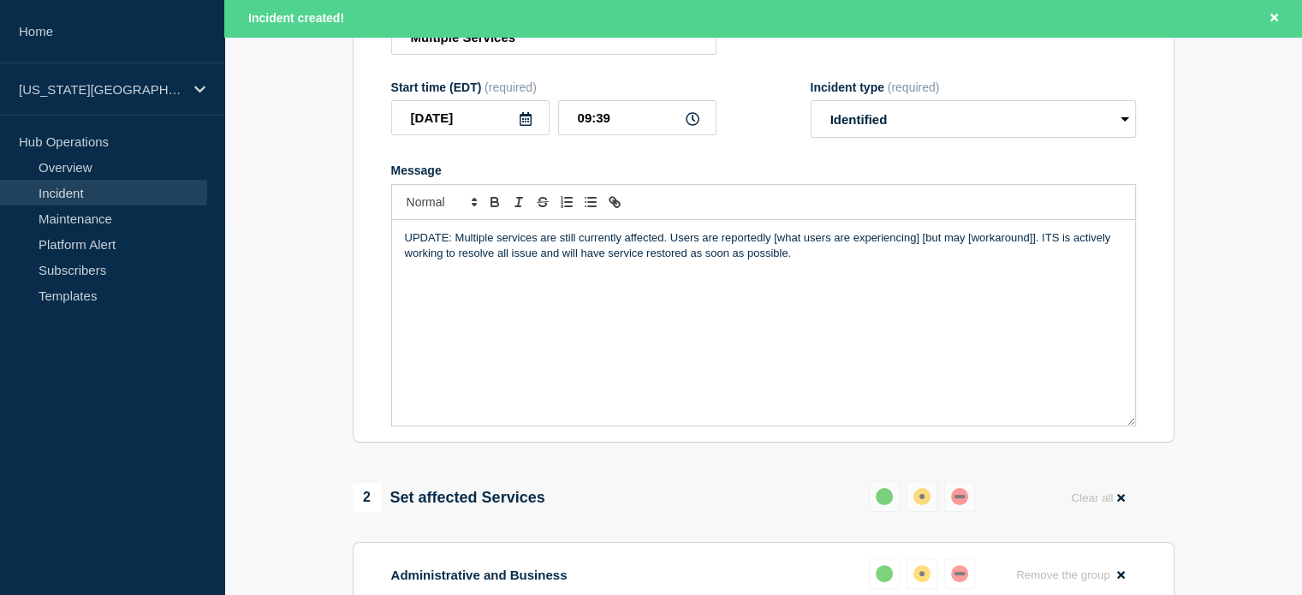
click at [534, 259] on p "UPDATE: Multiple services are still currently affected. Users are reportedly [w…" at bounding box center [763, 246] width 717 height 32
click at [613, 258] on p "UPDATE: Multiple services are still currently affected. Users are reportedly [w…" at bounding box center [763, 246] width 717 height 32
click at [541, 241] on p "UPDATE: Multiple services are still currently affected. Users are reportedly [w…" at bounding box center [763, 246] width 717 height 32
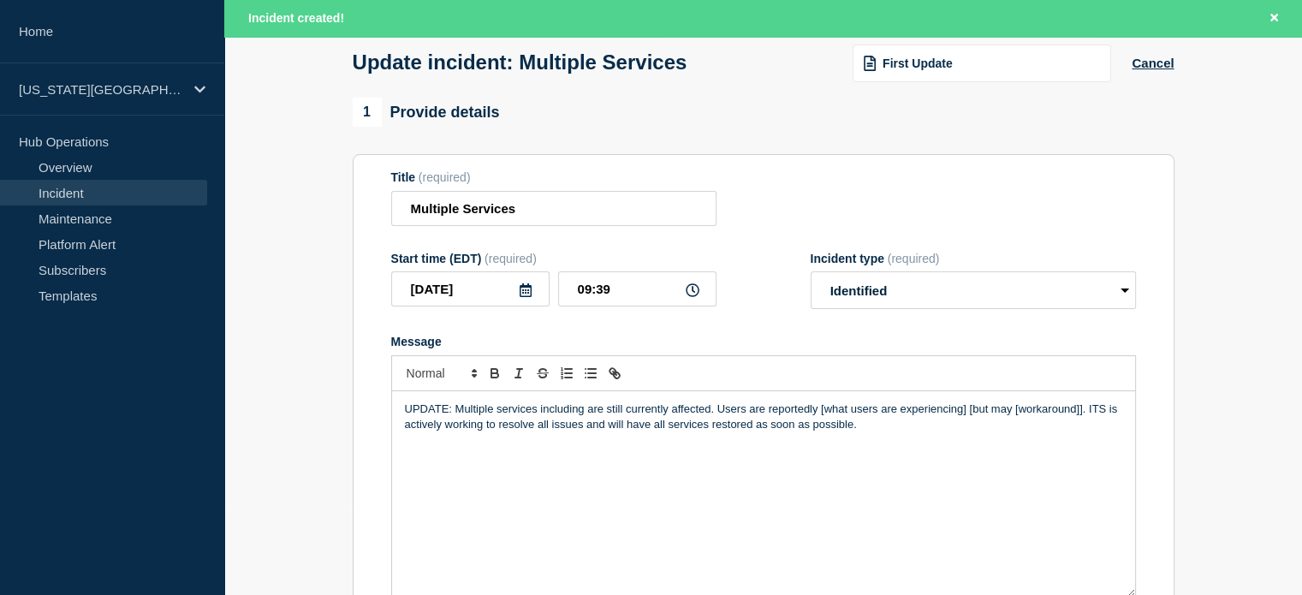
scroll to position [0, 0]
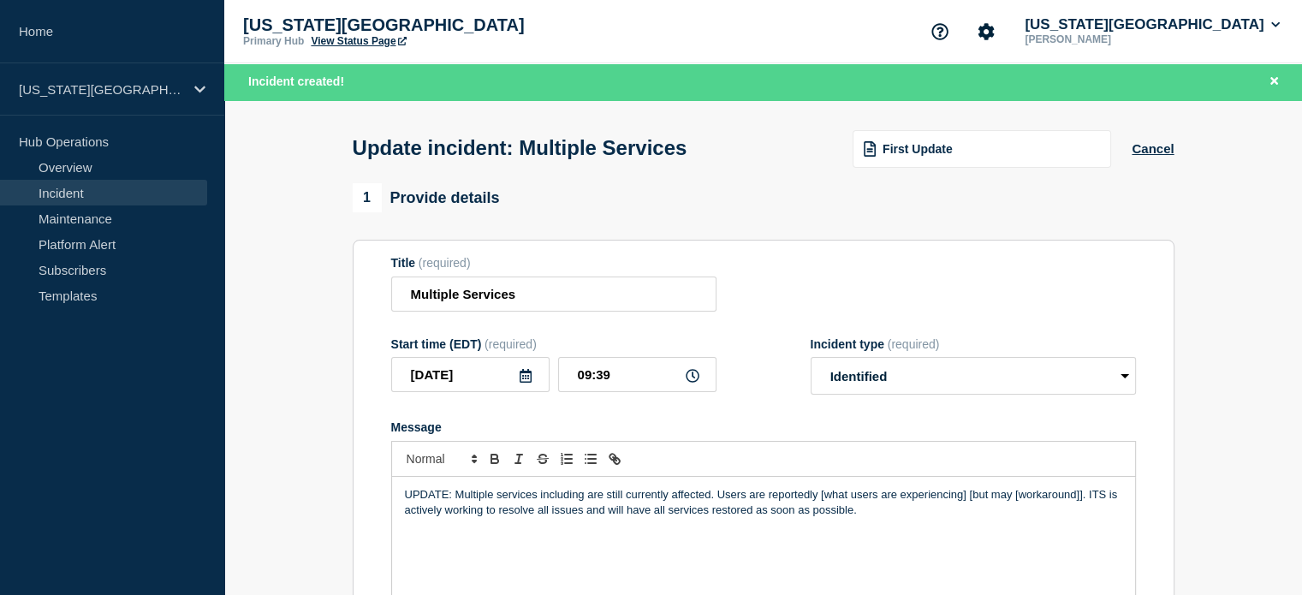
click at [358, 45] on link "View Status Page" at bounding box center [358, 41] width 95 height 12
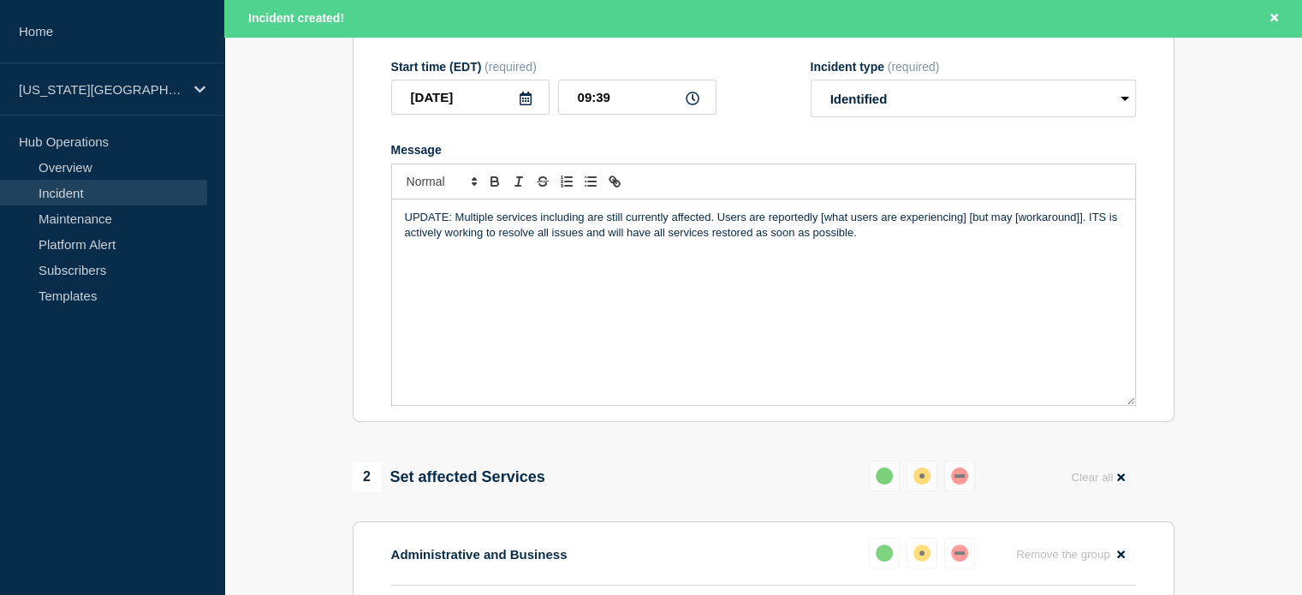
click at [587, 220] on p "UPDATE: Multiple services including are still currently affected. Users are rep…" at bounding box center [763, 226] width 717 height 32
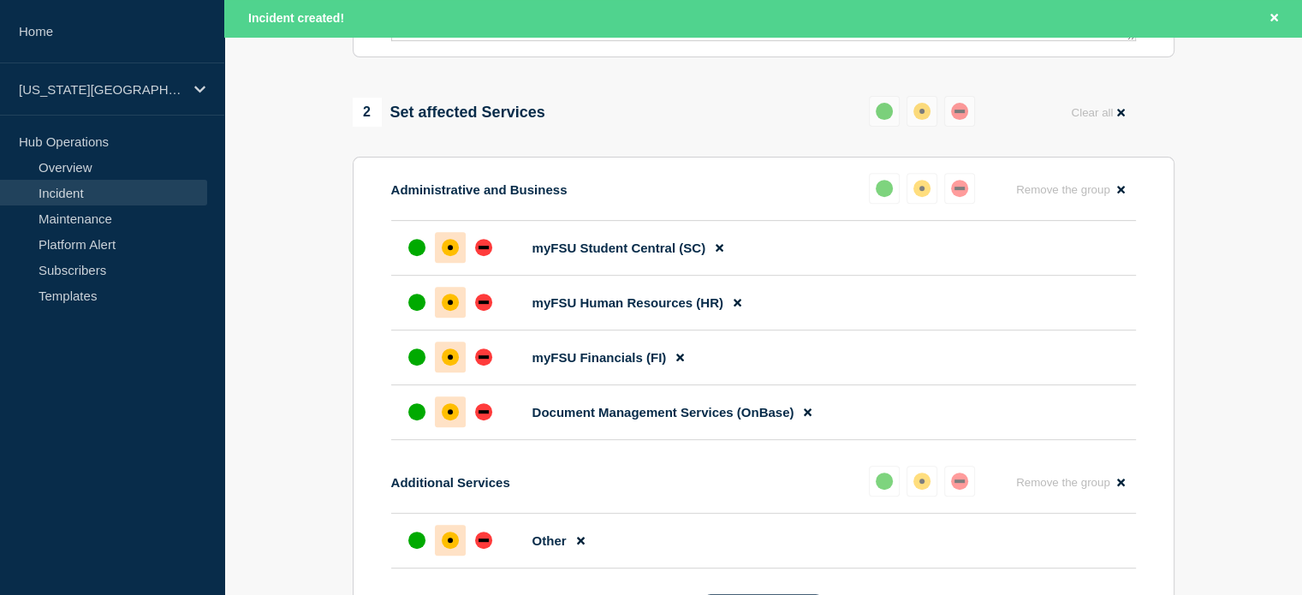
scroll to position [705, 0]
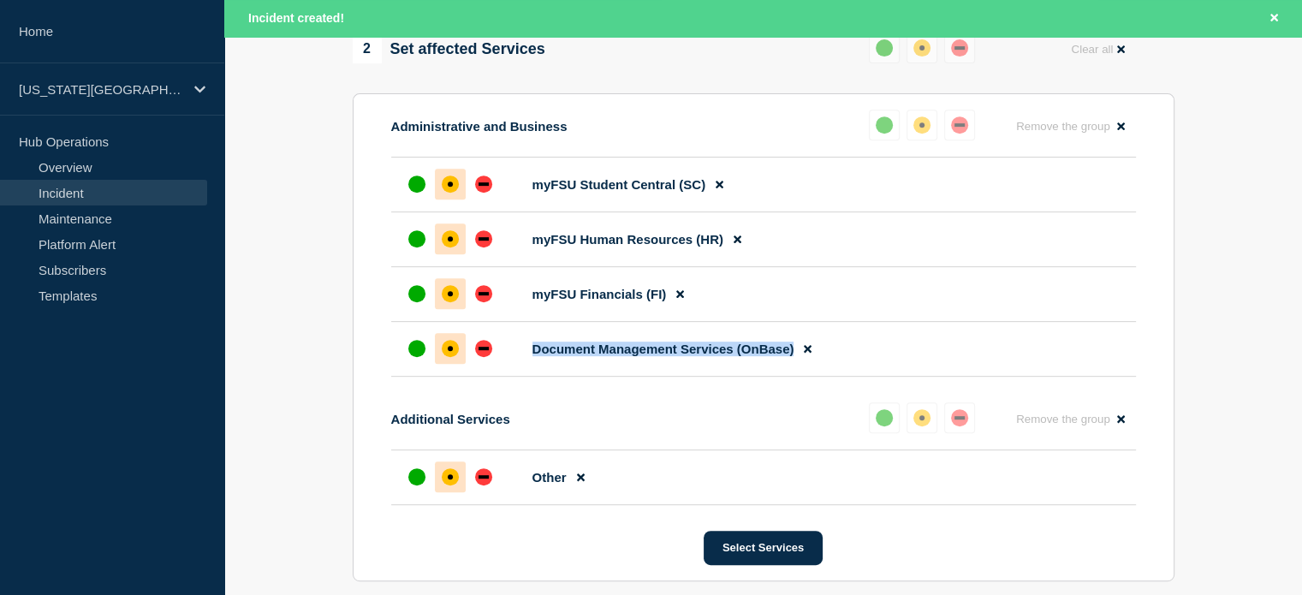
drag, startPoint x: 534, startPoint y: 353, endPoint x: 792, endPoint y: 360, distance: 257.8
click at [792, 356] on span "Document Management Services (OnBase)" at bounding box center [664, 349] width 262 height 15
copy span "Document Management Services (OnBase)"
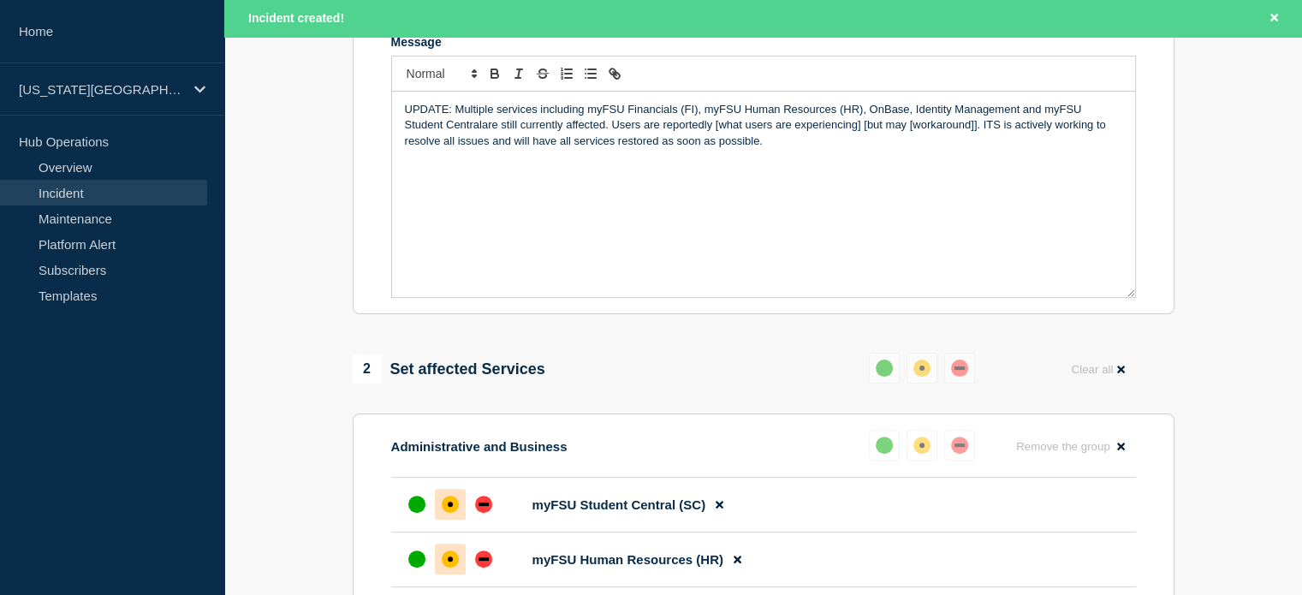
scroll to position [257, 0]
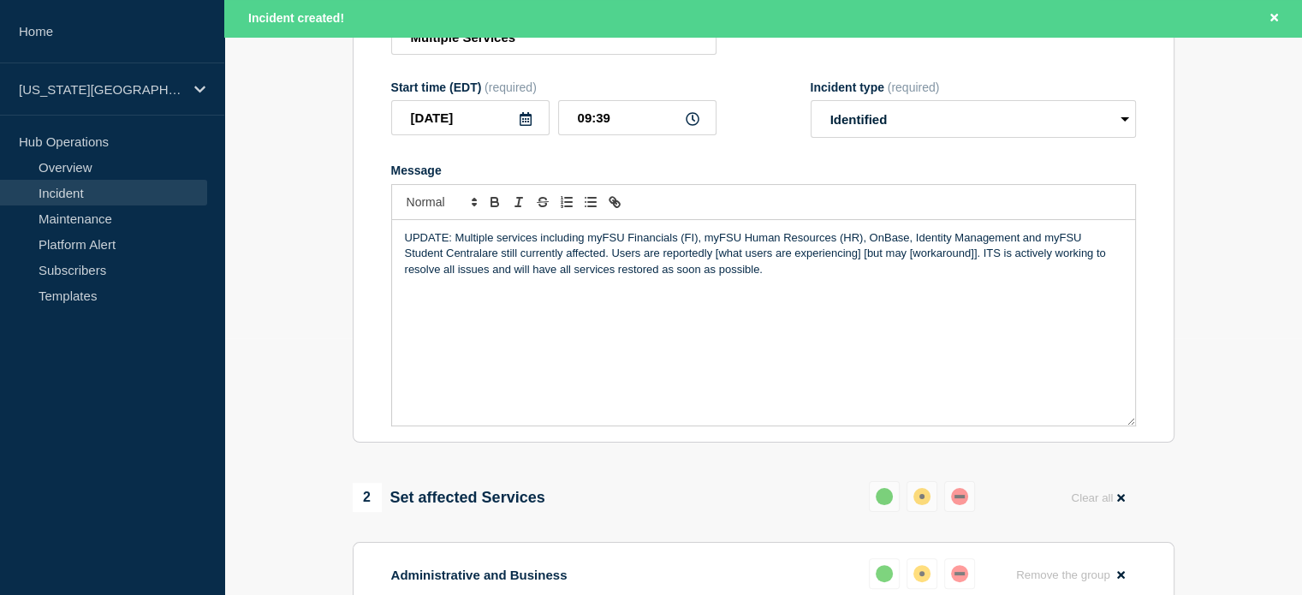
click at [705, 277] on p "UPDATE: Multiple services including myFSU Financials (FI), myFSU Human Resource…" at bounding box center [763, 253] width 717 height 47
drag, startPoint x: 868, startPoint y: 240, endPoint x: 908, endPoint y: 246, distance: 39.8
click at [908, 246] on p "UPDATE: Multiple services including myFSU Financials (FI), myFSU Human Resource…" at bounding box center [763, 253] width 717 height 47
click at [507, 259] on p "UPDATE: Multiple services including myFSU Financials (FI), myFSU Human Resource…" at bounding box center [763, 253] width 717 height 47
click at [692, 259] on p "UPDATE: Multiple services including myFSU Financials (FI), myFSU Human Resource…" at bounding box center [763, 253] width 717 height 47
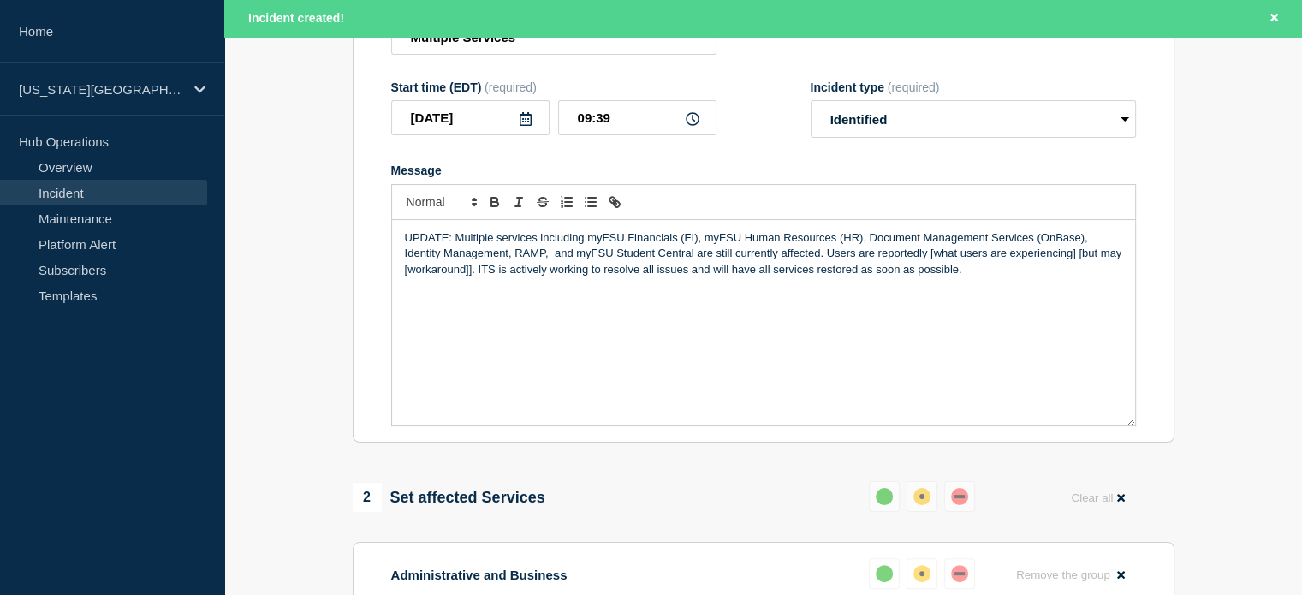
click at [515, 256] on p "UPDATE: Multiple services including myFSU Financials (FI), myFSU Human Resource…" at bounding box center [763, 253] width 717 height 47
click at [551, 261] on p "UPDATE: Multiple services including myFSU Financials (FI), myFSU Human Resource…" at bounding box center [763, 253] width 717 height 47
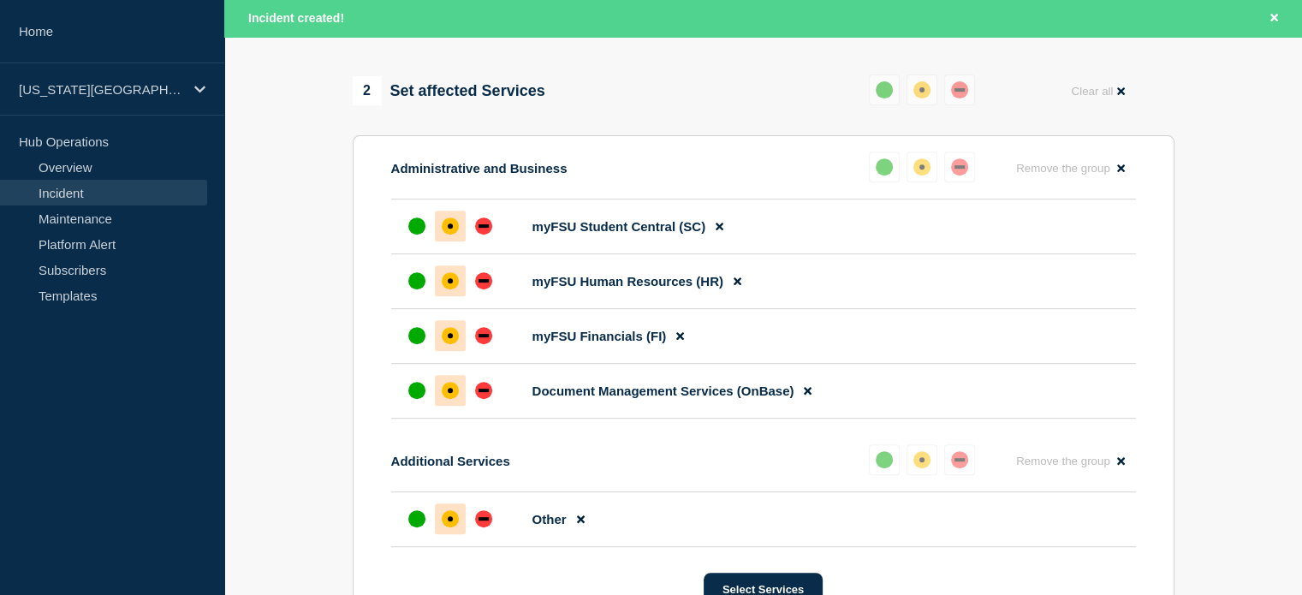
scroll to position [856, 0]
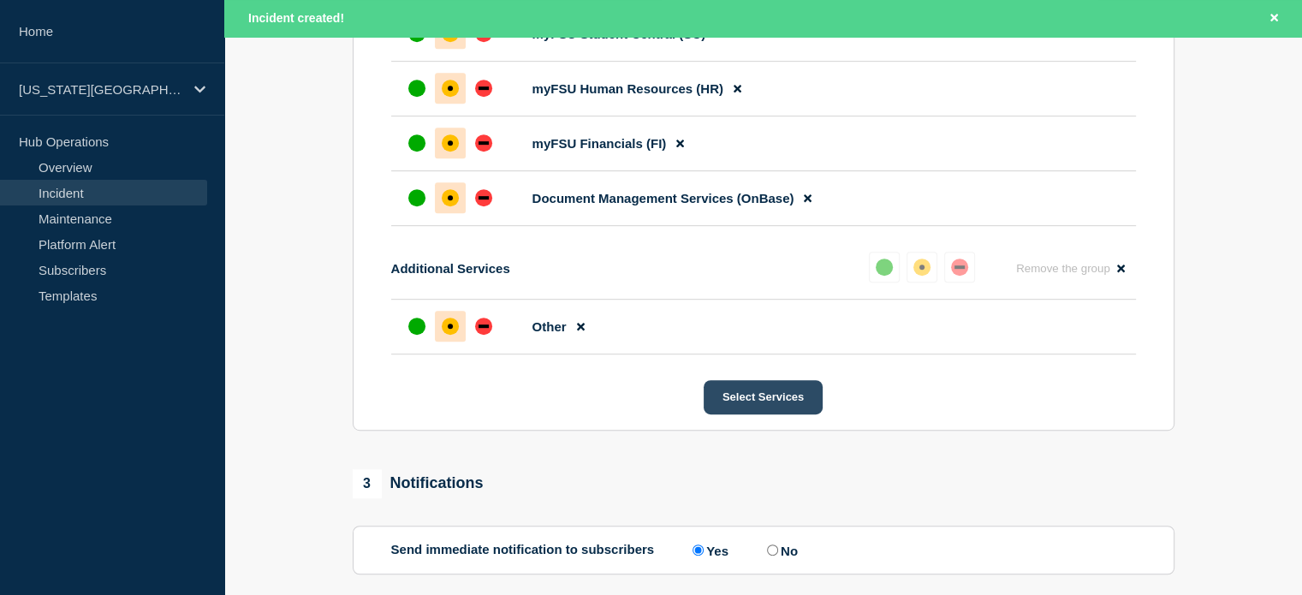
click at [768, 403] on button "Select Services" at bounding box center [763, 397] width 119 height 34
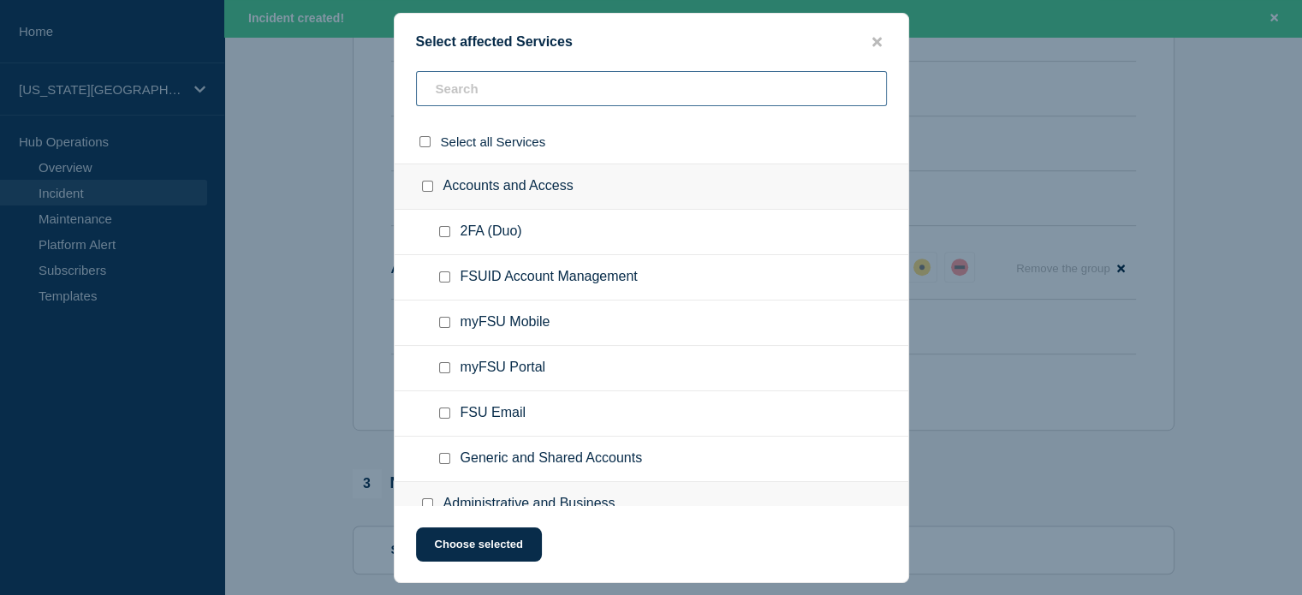
click at [494, 94] on input "text" at bounding box center [651, 88] width 471 height 35
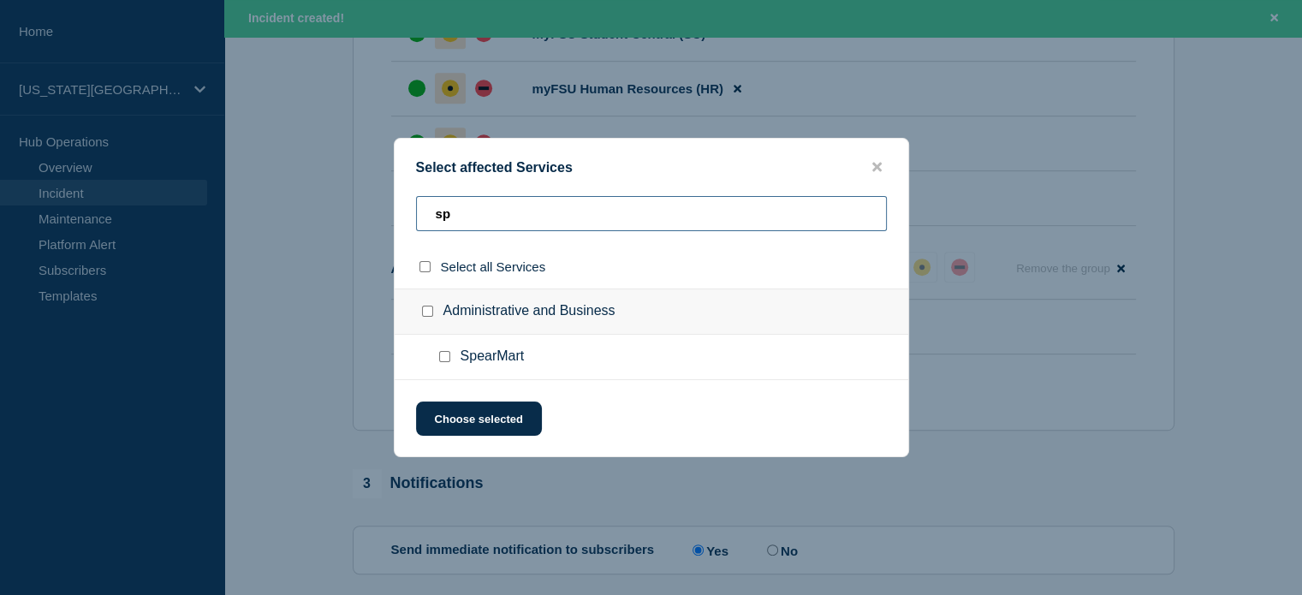
type input "sp"
click at [442, 362] on input "SpearMart checkbox" at bounding box center [444, 356] width 11 height 11
checkbox input "true"
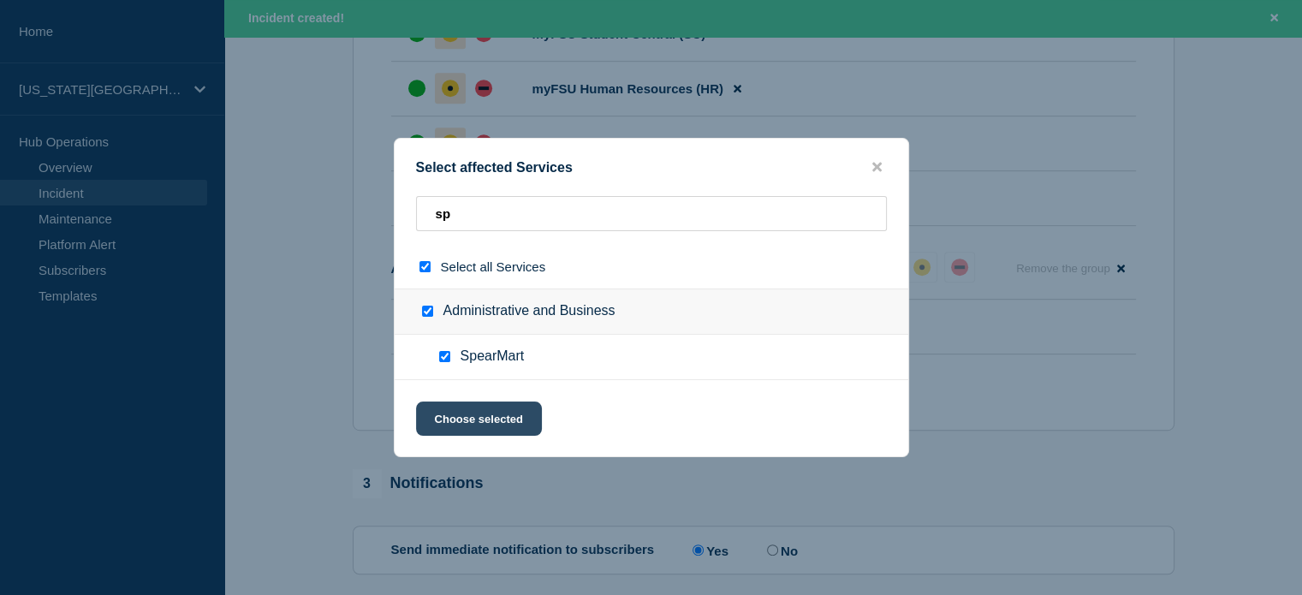
click at [473, 420] on button "Choose selected" at bounding box center [479, 419] width 126 height 34
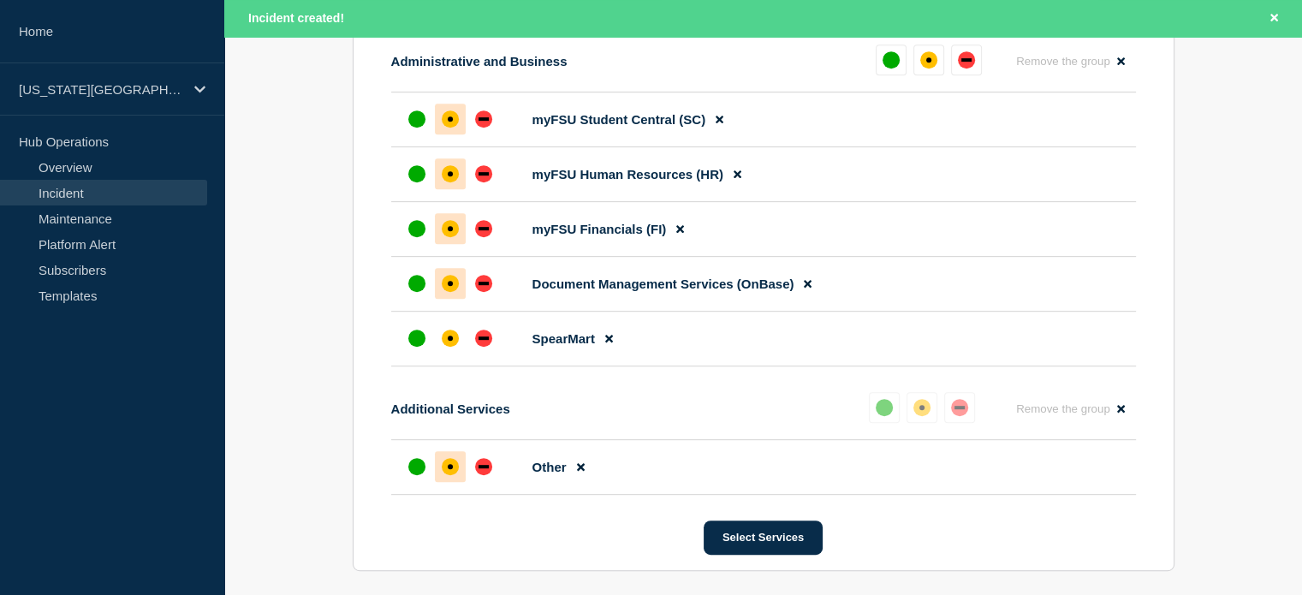
scroll to position [749, 0]
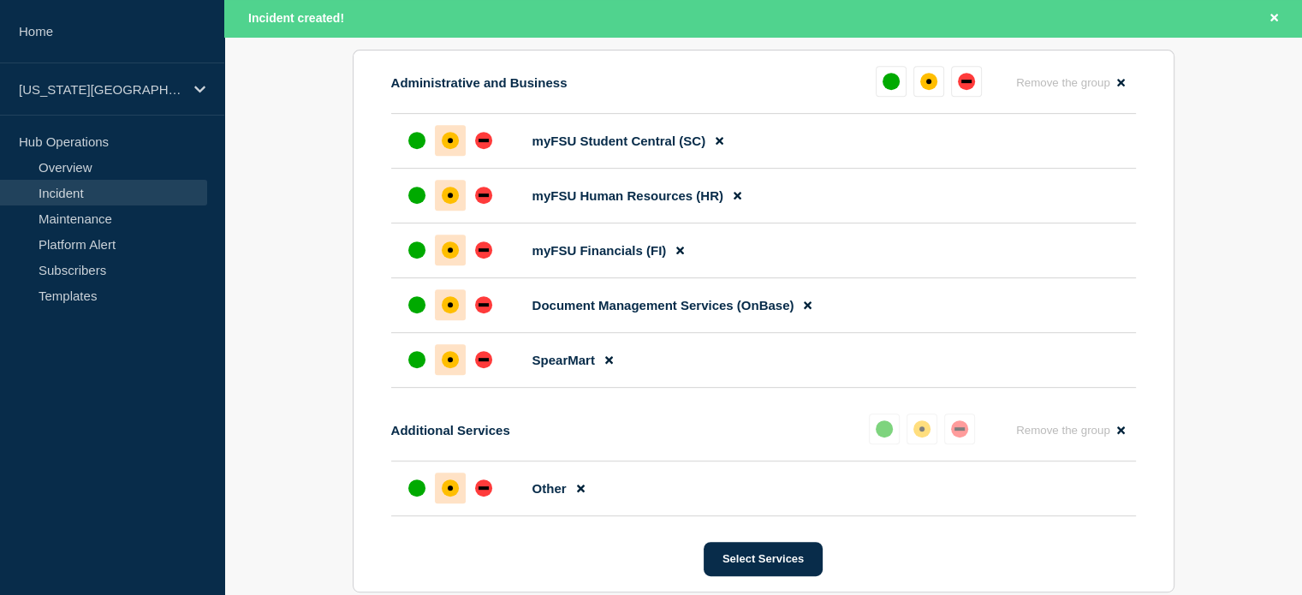
click at [443, 368] on div "affected" at bounding box center [450, 359] width 17 height 17
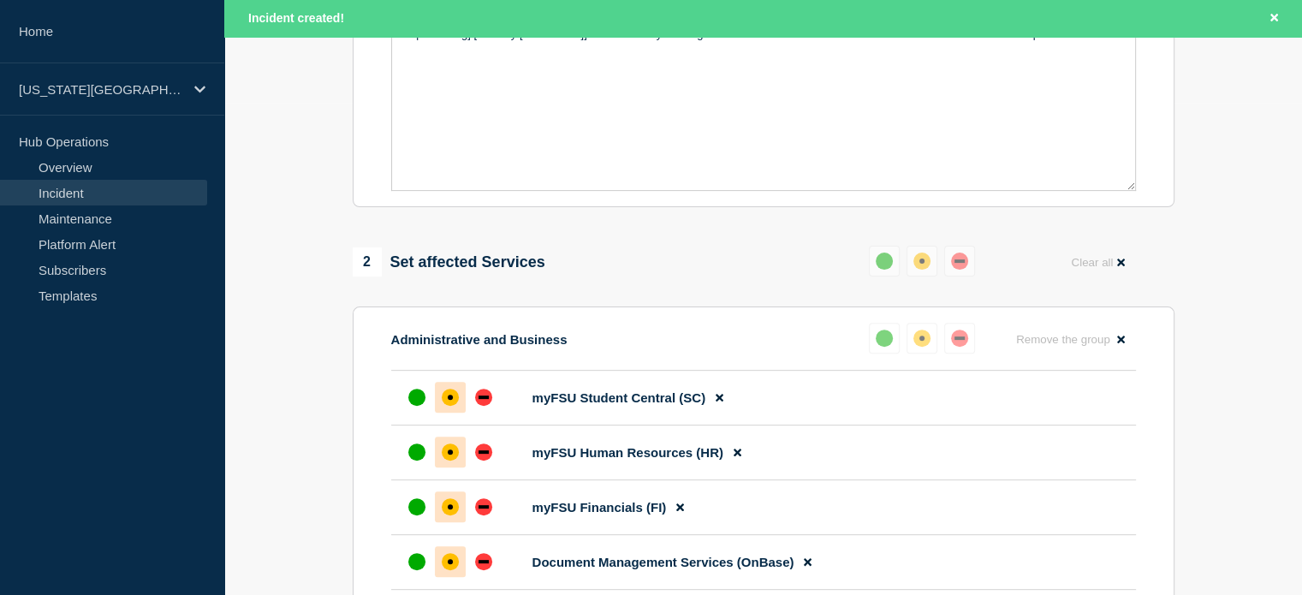
scroll to position [342, 0]
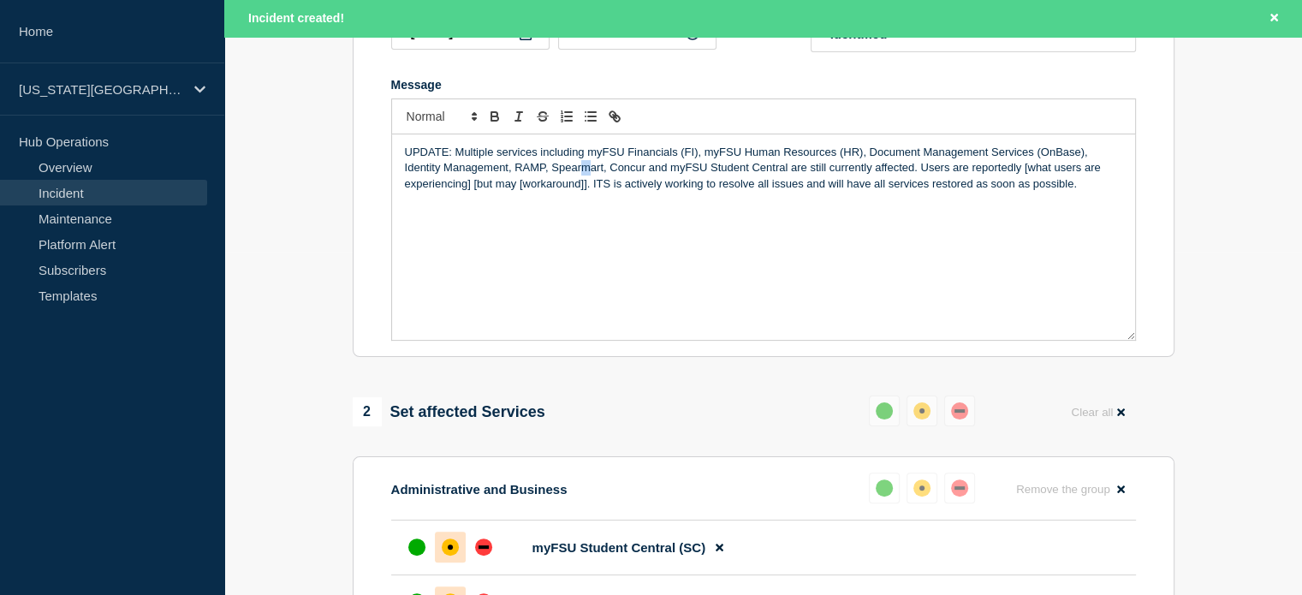
drag, startPoint x: 580, startPoint y: 176, endPoint x: 588, endPoint y: 178, distance: 8.7
click at [588, 178] on p "UPDATE: Multiple services including myFSU Financials (FI), myFSU Human Resource…" at bounding box center [763, 168] width 717 height 47
click at [633, 177] on p "UPDATE: Multiple services including myFSU Financials (FI), myFSU Human Resource…" at bounding box center [763, 168] width 717 height 47
click at [616, 167] on p "UPDATE: Multiple services including myFSU Financials (FI), myFSU Human Resource…" at bounding box center [763, 168] width 717 height 47
drag, startPoint x: 1002, startPoint y: 173, endPoint x: 469, endPoint y: 191, distance: 532.8
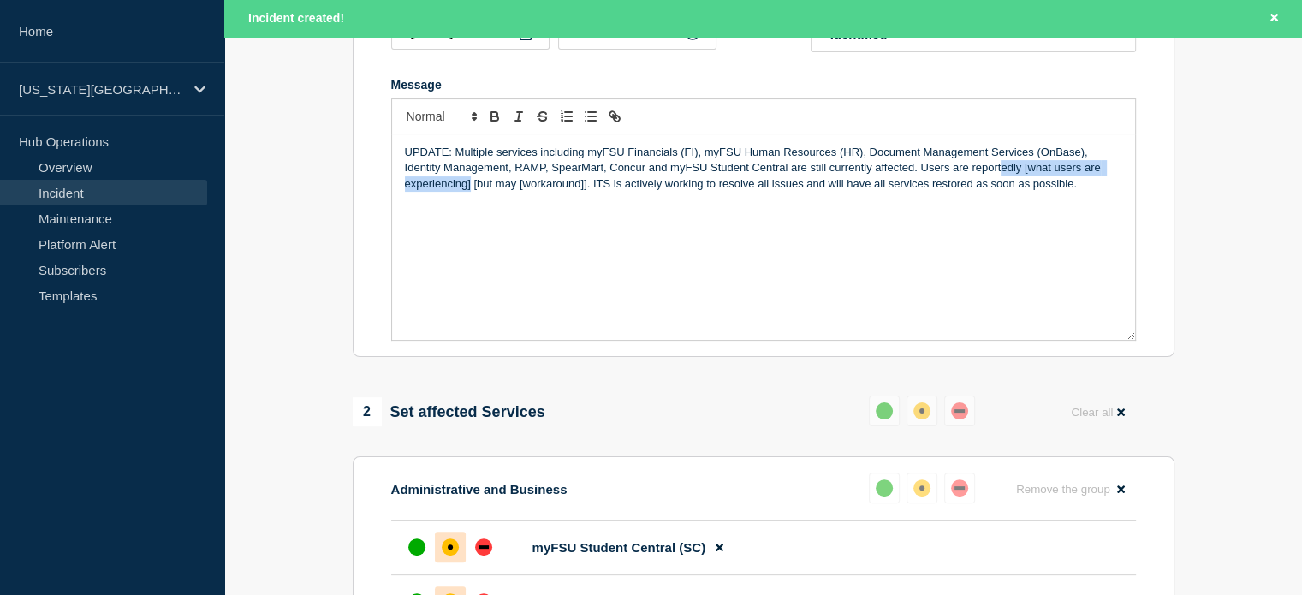
click at [469, 191] on p "UPDATE: Multiple services including myFSU Financials (FI), myFSU Human Resource…" at bounding box center [763, 168] width 717 height 47
drag, startPoint x: 616, startPoint y: 191, endPoint x: 666, endPoint y: 196, distance: 49.9
click at [666, 196] on p "UPDATE: Multiple services including myFSU Financials (FI), myFSU Human Resource…" at bounding box center [763, 176] width 717 height 63
click at [580, 181] on p "UPDATE: Multiple services including myFSU Financials (FI), myFSU Human Resource…" at bounding box center [763, 176] width 717 height 63
drag, startPoint x: 612, startPoint y: 190, endPoint x: 731, endPoint y: 187, distance: 119.0
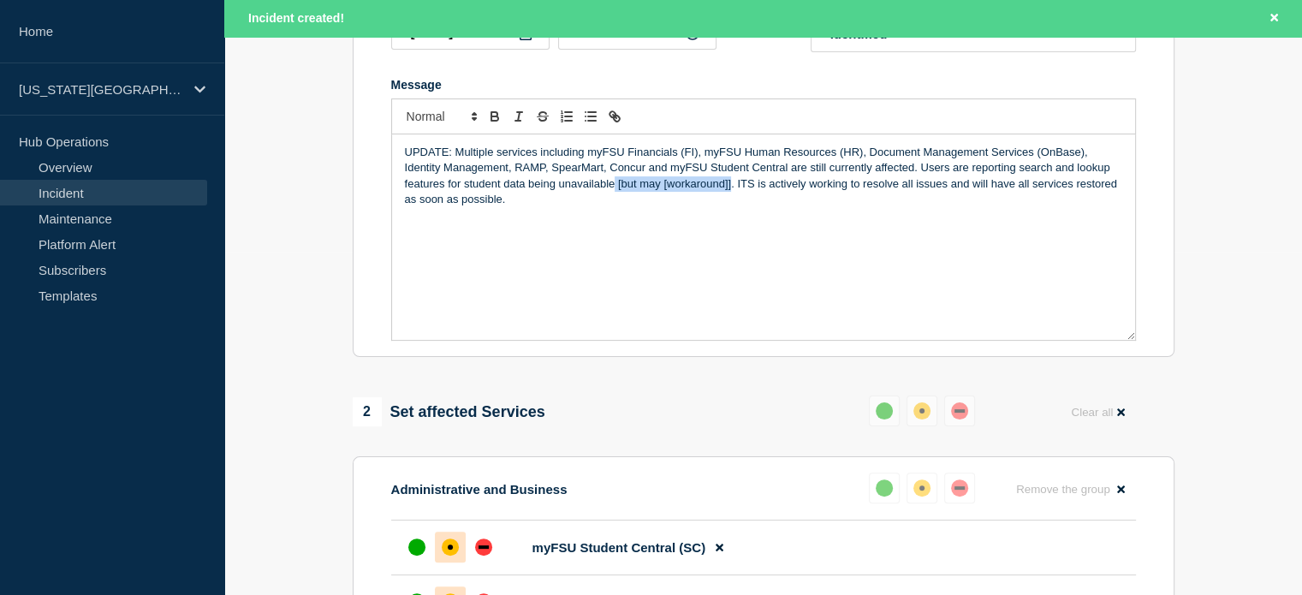
click at [731, 187] on p "UPDATE: Multiple services including myFSU Financials (FI), myFSU Human Resource…" at bounding box center [763, 176] width 717 height 63
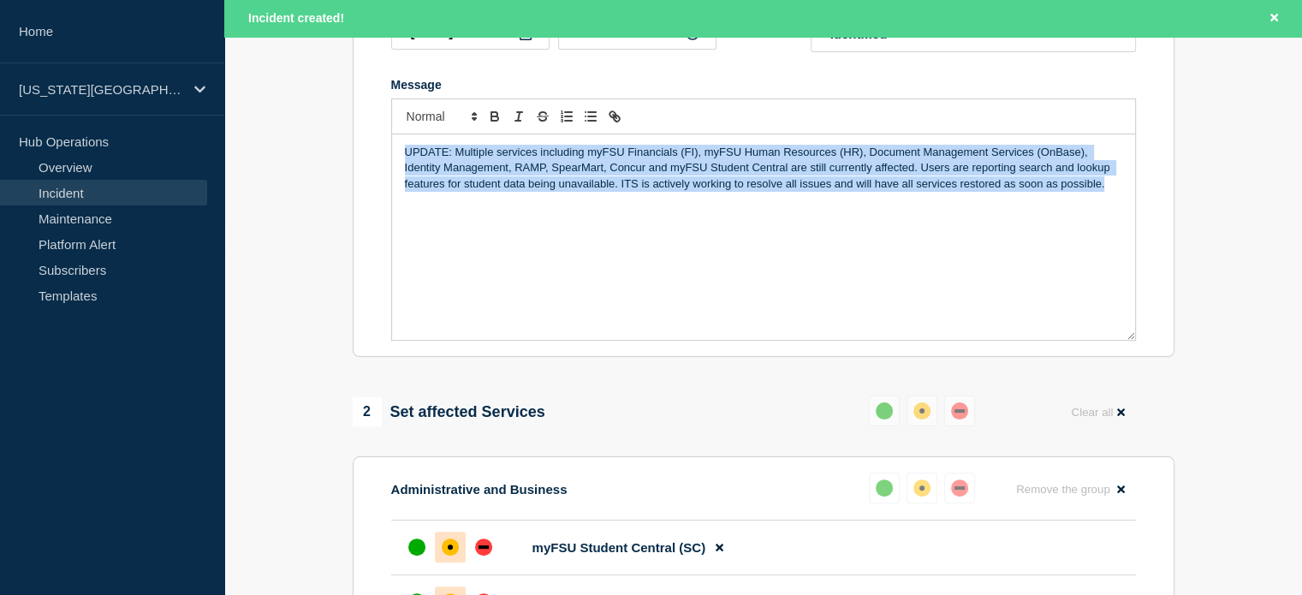
drag, startPoint x: 1108, startPoint y: 191, endPoint x: 338, endPoint y: 146, distance: 771.0
copy p "UPDATE: Multiple services including myFSU Financials (FI), myFSU Human Resource…"
click at [500, 173] on p "UPDATE: Multiple services including myFSU Financials (FI), myFSU Human Resource…" at bounding box center [763, 168] width 717 height 47
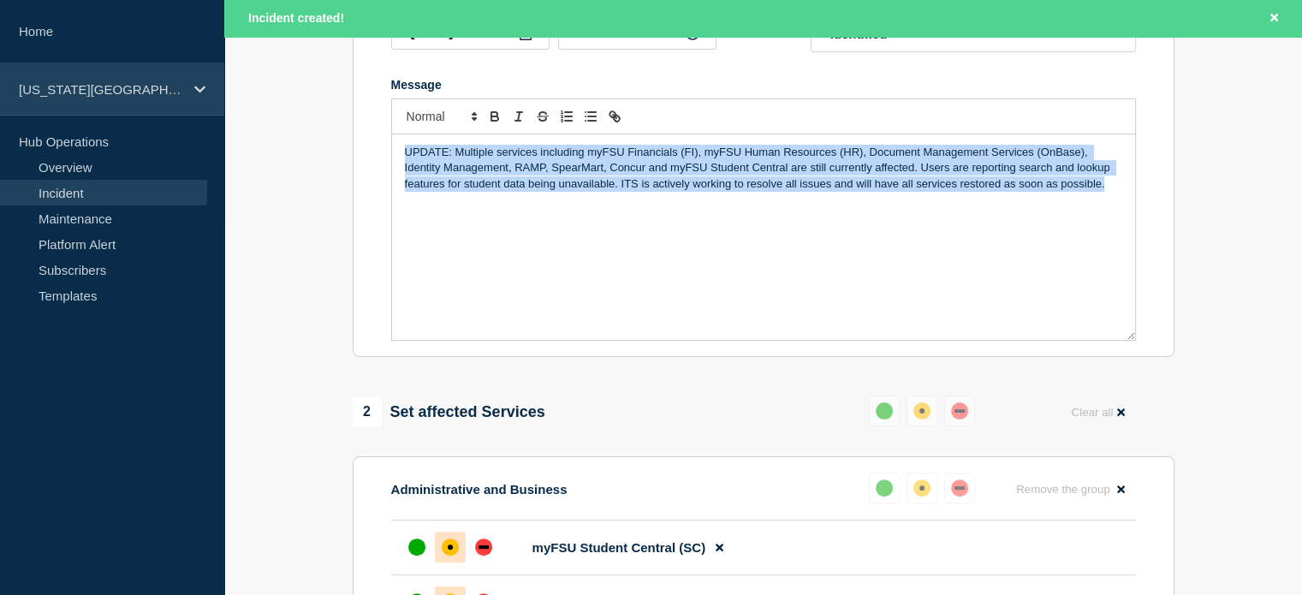
drag, startPoint x: 1110, startPoint y: 188, endPoint x: 222, endPoint y: 111, distance: 891.2
click at [222, 111] on div "Home Florida State University Hub Operations Overview Incident Maintenance Plat…" at bounding box center [651, 540] width 1302 height 1765
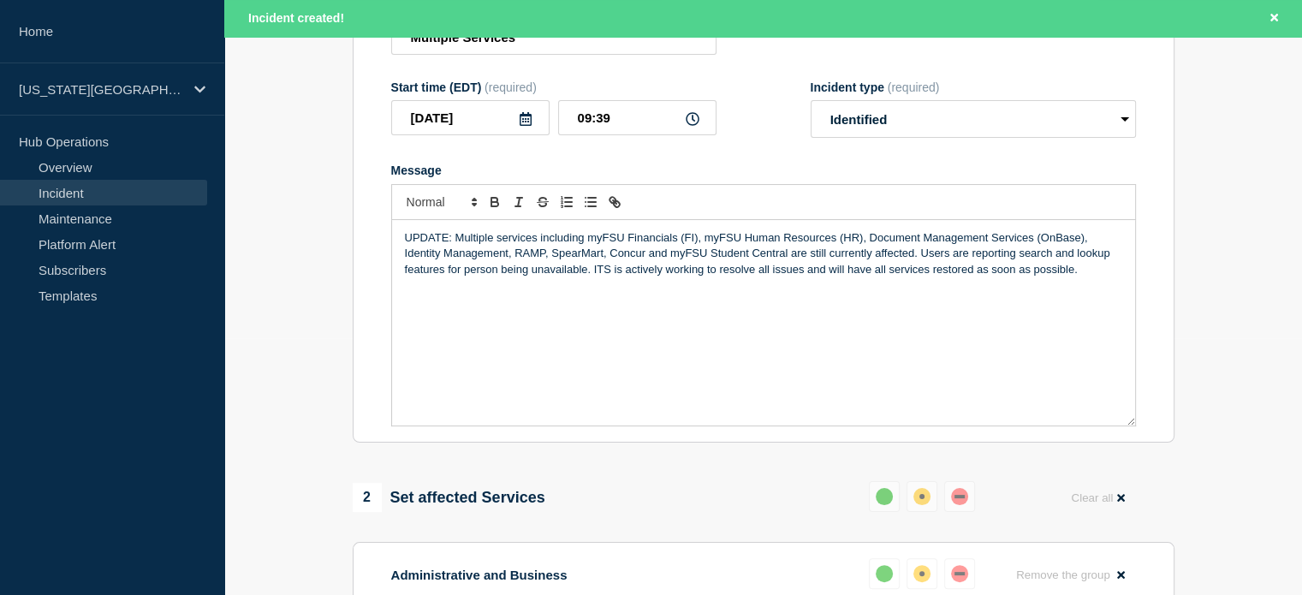
scroll to position [214, 0]
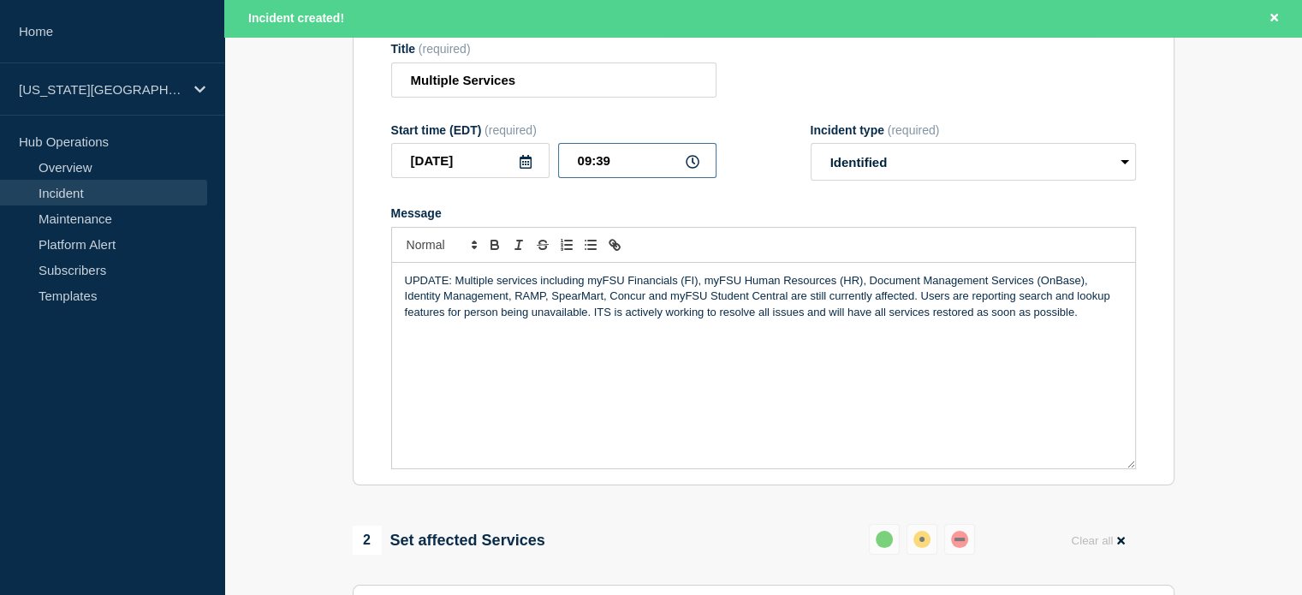
drag, startPoint x: 572, startPoint y: 168, endPoint x: 628, endPoint y: 170, distance: 55.7
click at [628, 170] on input "09:39" at bounding box center [637, 160] width 158 height 35
type input "10:00"
click at [568, 312] on p "UPDATE: Multiple services including myFSU Financials (FI), myFSU Human Resource…" at bounding box center [763, 296] width 717 height 47
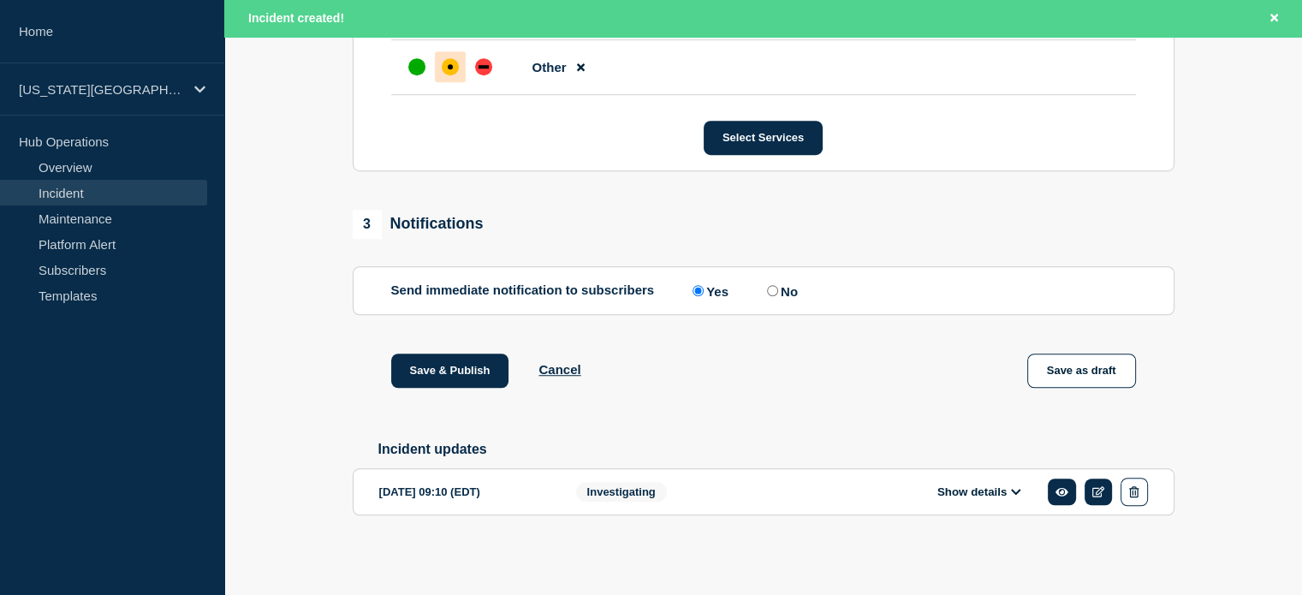
scroll to position [1186, 0]
click at [475, 366] on button "Save & Publish" at bounding box center [450, 371] width 118 height 34
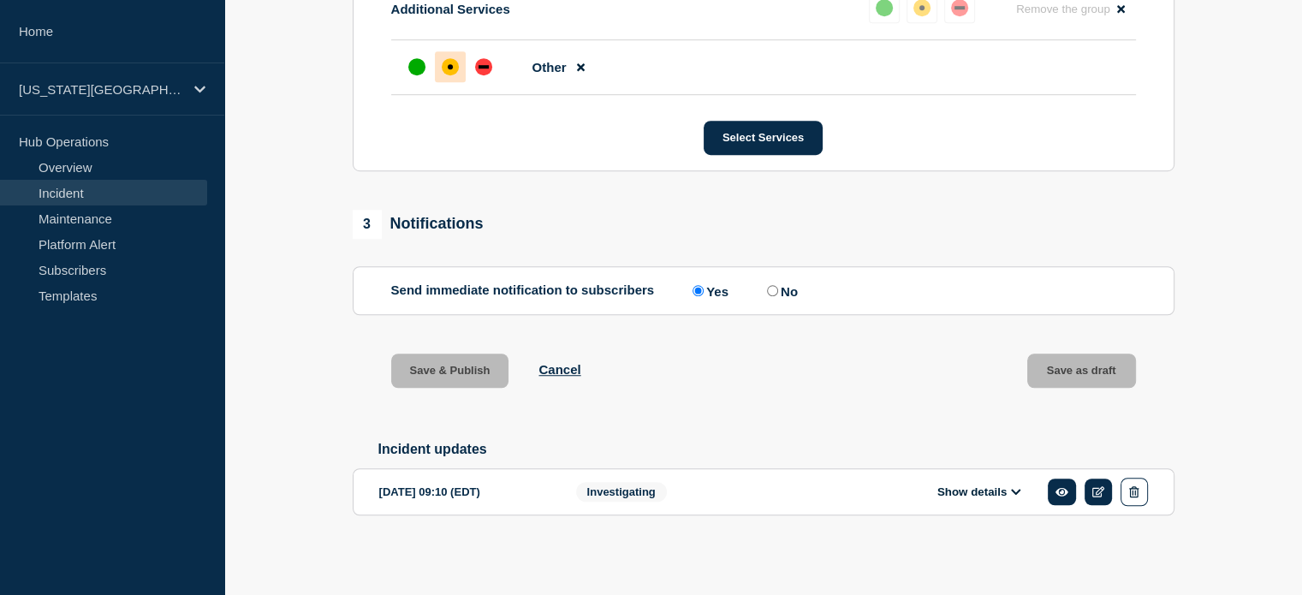
scroll to position [1150, 0]
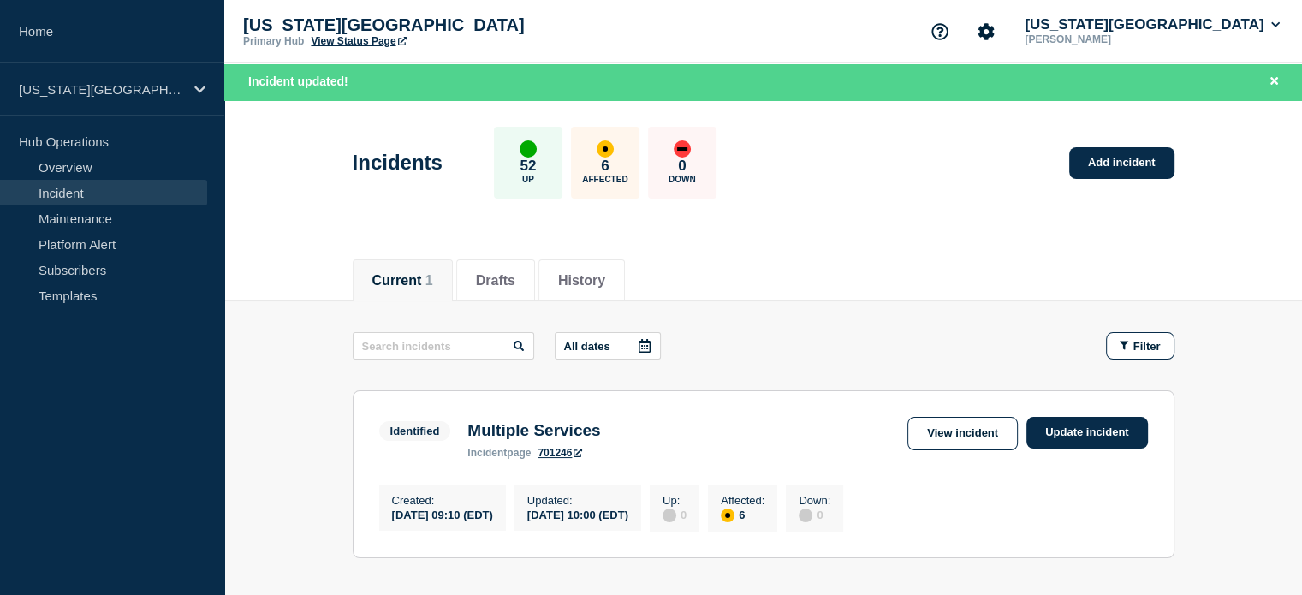
click at [369, 41] on link "View Status Page" at bounding box center [358, 41] width 95 height 12
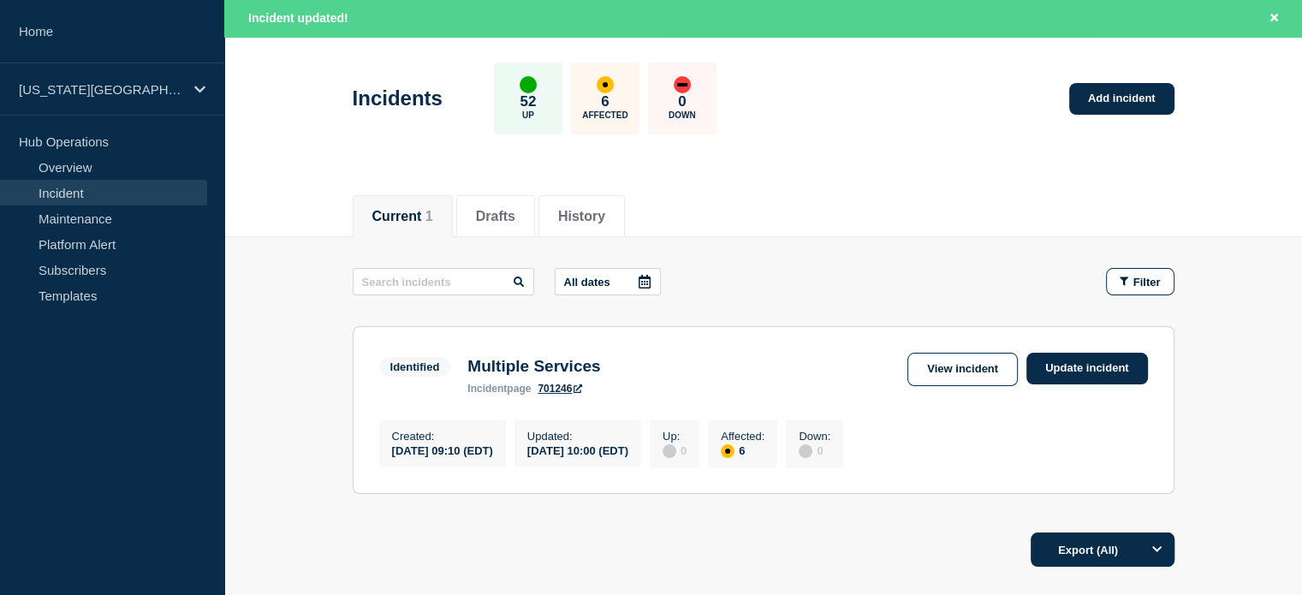
scroll to position [171, 0]
